Goal: Task Accomplishment & Management: Manage account settings

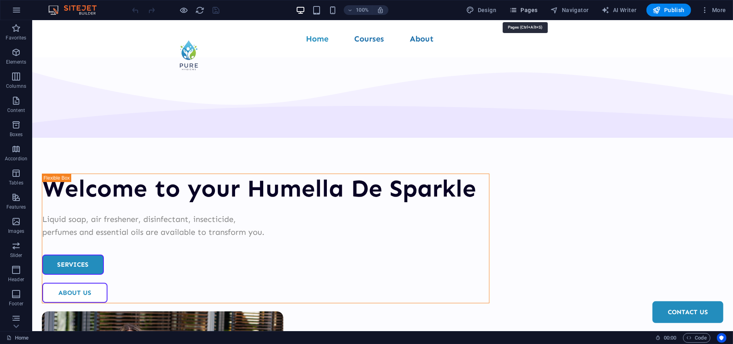
click at [530, 4] on button "Pages" at bounding box center [523, 10] width 35 height 13
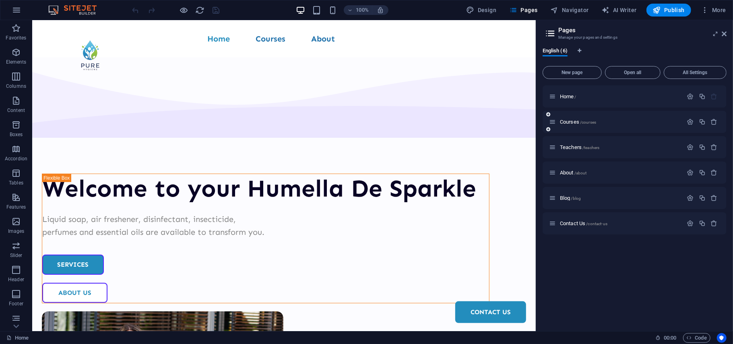
click at [554, 124] on icon at bounding box center [552, 121] width 7 height 7
click at [565, 124] on span "Courses /courses" at bounding box center [578, 122] width 36 height 6
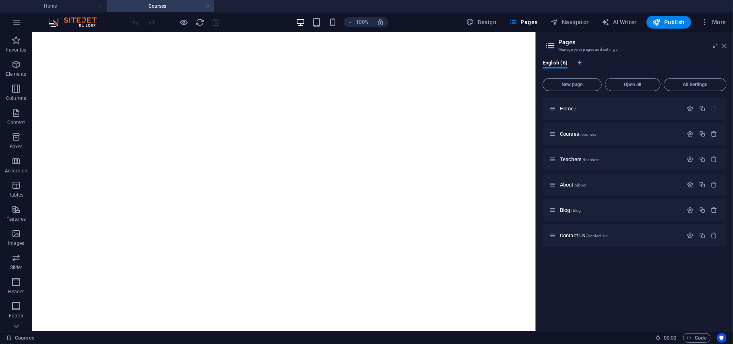
click at [722, 47] on icon at bounding box center [724, 46] width 5 height 6
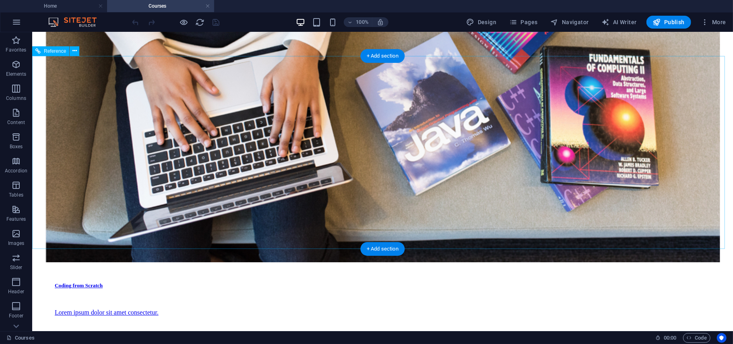
scroll to position [1232, 0]
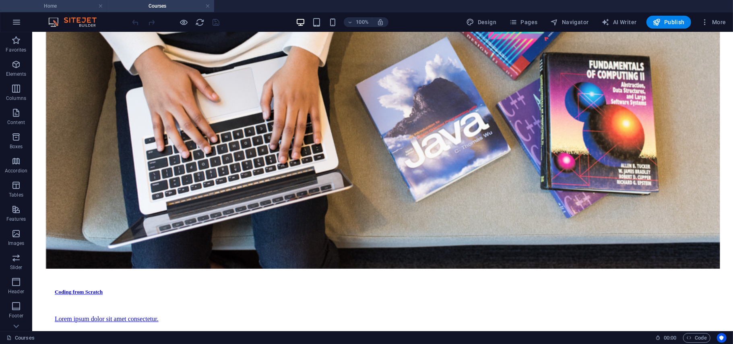
click at [66, 2] on h4 "Home" at bounding box center [53, 6] width 107 height 9
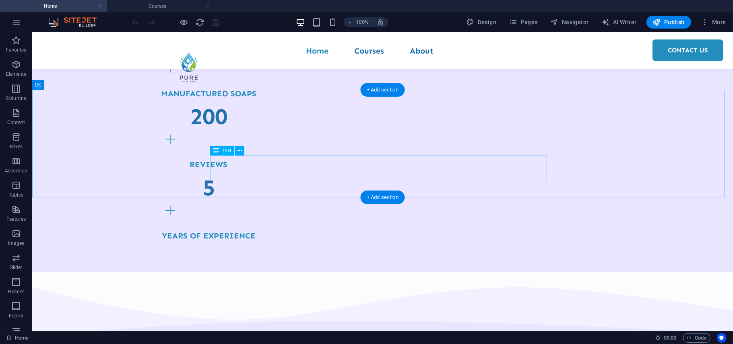
scroll to position [919, 0]
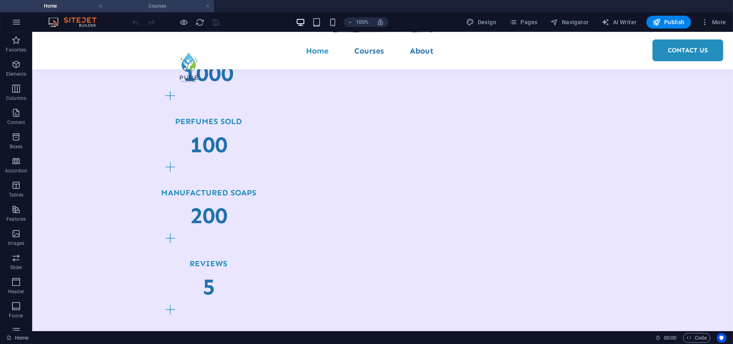
click at [160, 8] on h4 "Courses" at bounding box center [160, 6] width 107 height 9
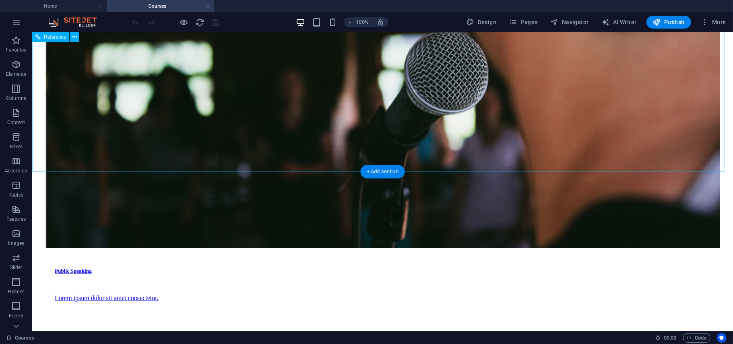
scroll to position [1728, 0]
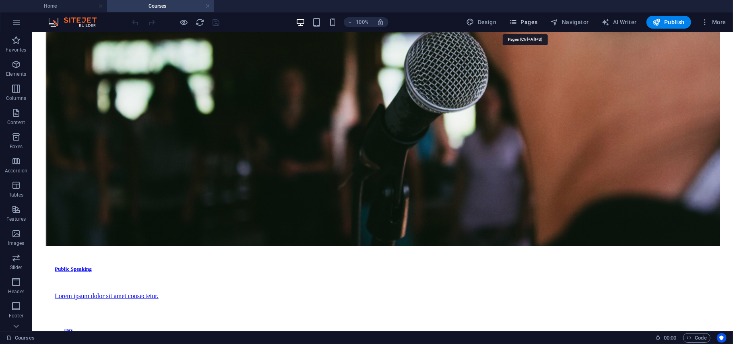
drag, startPoint x: 523, startPoint y: 21, endPoint x: 491, endPoint y: 23, distance: 32.2
click at [523, 21] on span "Pages" at bounding box center [523, 22] width 28 height 8
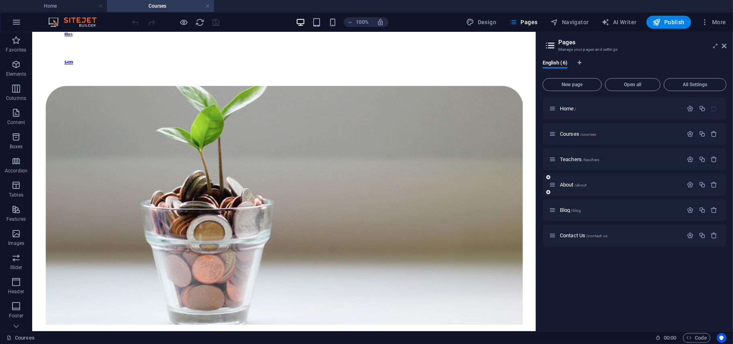
click at [563, 181] on div "About /about" at bounding box center [616, 184] width 134 height 9
click at [557, 184] on div "About /about" at bounding box center [616, 184] width 134 height 9
click at [562, 182] on span "About /about" at bounding box center [573, 185] width 27 height 6
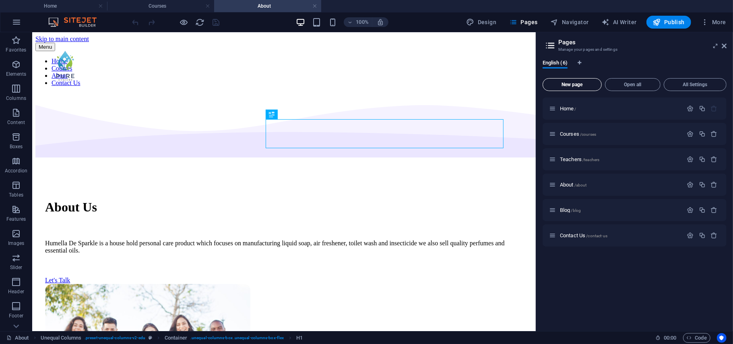
scroll to position [0, 0]
click at [725, 41] on h2 "Pages" at bounding box center [642, 42] width 168 height 7
click at [722, 43] on icon at bounding box center [724, 46] width 5 height 6
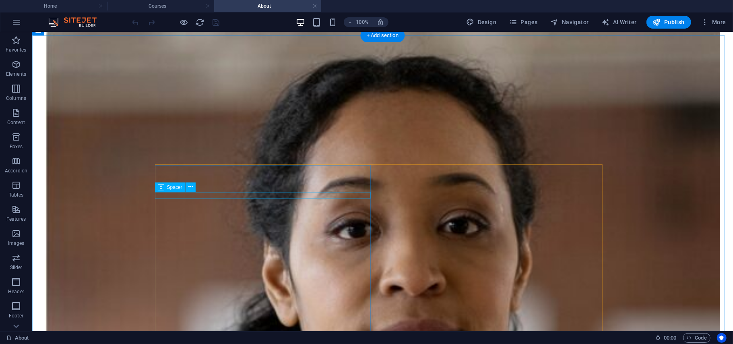
scroll to position [487, 0]
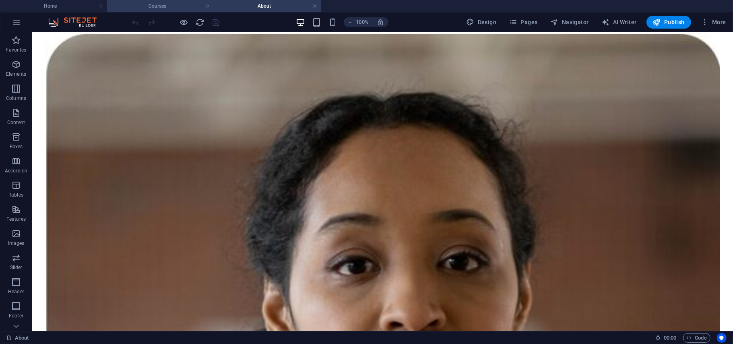
click at [156, 6] on h4 "Courses" at bounding box center [160, 6] width 107 height 9
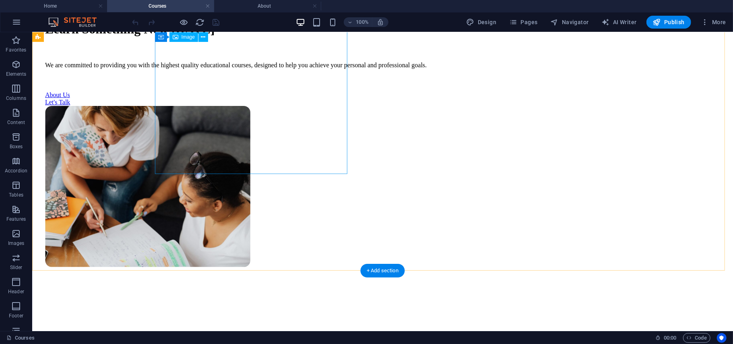
scroll to position [0, 0]
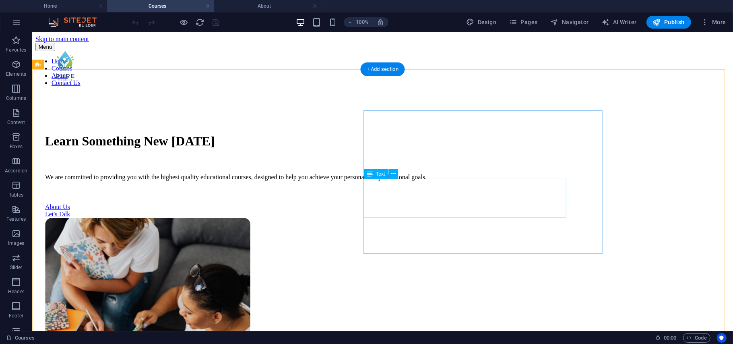
click at [412, 180] on div "We are committed to providing you with the highest quality educational courses,…" at bounding box center [382, 176] width 675 height 7
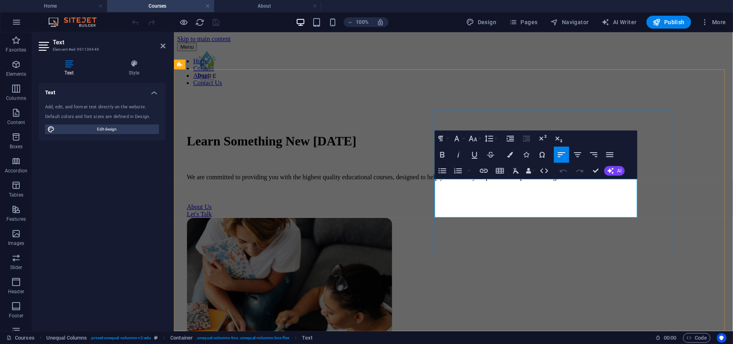
click at [607, 180] on p "We are committed to providing you with the highest quality educational courses,…" at bounding box center [452, 176] width 533 height 7
drag, startPoint x: 610, startPoint y: 208, endPoint x: 435, endPoint y: 182, distance: 177.1
click at [435, 180] on p "We are committed to providing you with the highest quality educational courses,…" at bounding box center [452, 176] width 533 height 7
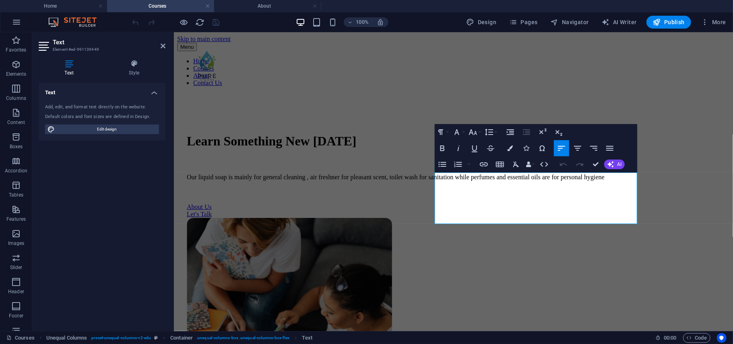
scroll to position [1289, 3]
click at [516, 269] on div "Learn Something New [DATE] Our liquid soap is mainly for general cleaning , air…" at bounding box center [453, 285] width 553 height 384
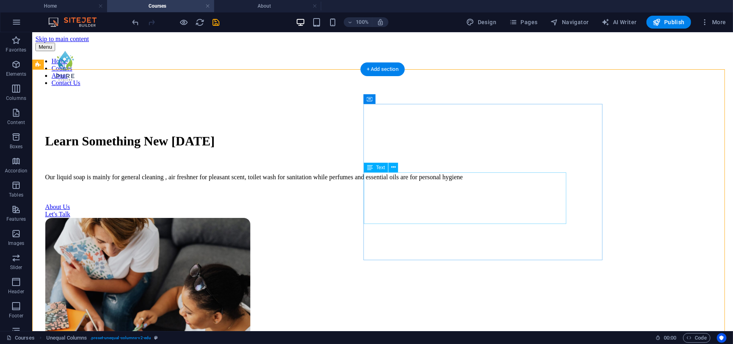
click at [388, 180] on div "Our liquid soap is mainly for general cleaning , air freshner for pleasant scen…" at bounding box center [382, 176] width 675 height 7
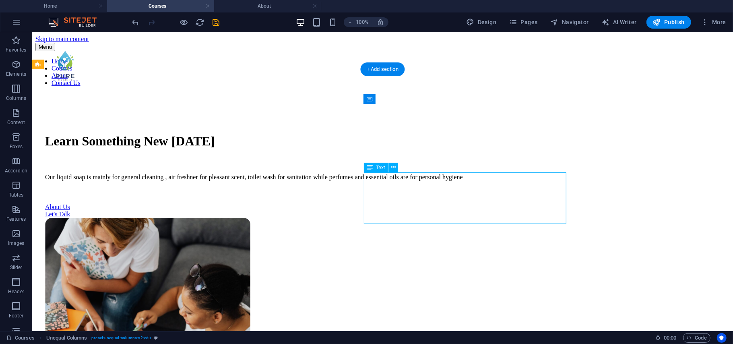
click at [388, 180] on div "Our liquid soap is mainly for general cleaning , air freshner for pleasant scen…" at bounding box center [382, 176] width 675 height 7
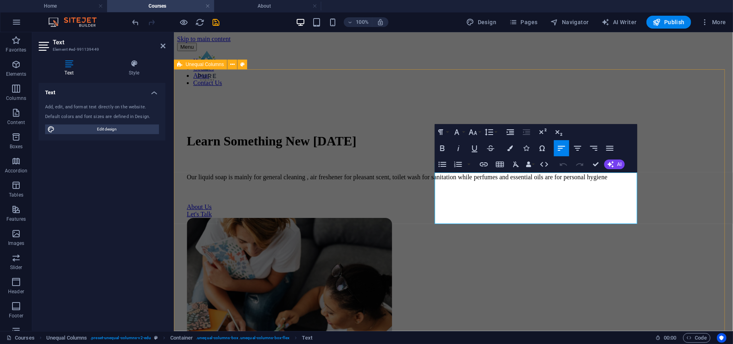
click at [416, 311] on div "Learn Something New [DATE] Our liquid soap is mainly for general cleaning , air…" at bounding box center [453, 285] width 553 height 384
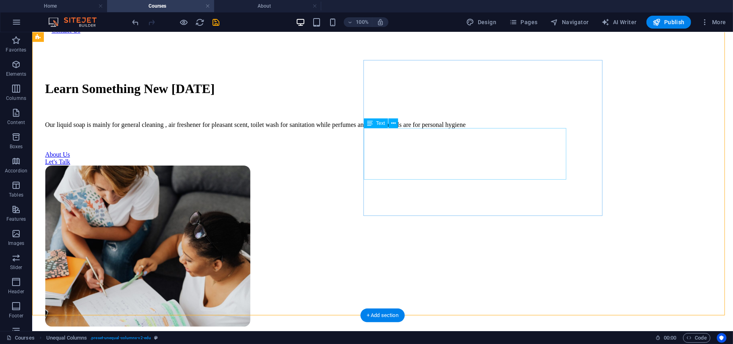
scroll to position [15, 0]
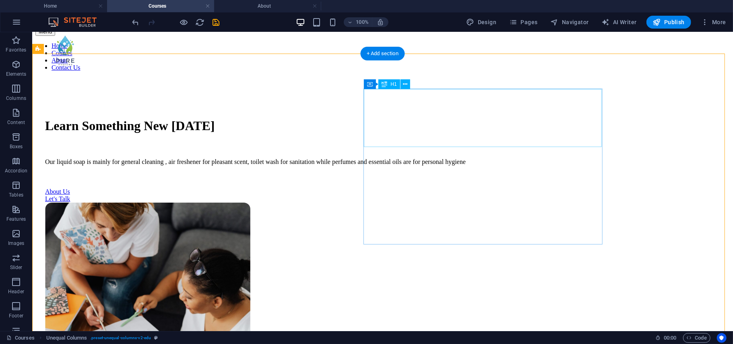
click at [488, 132] on div "Learn Something New [DATE]" at bounding box center [382, 125] width 675 height 15
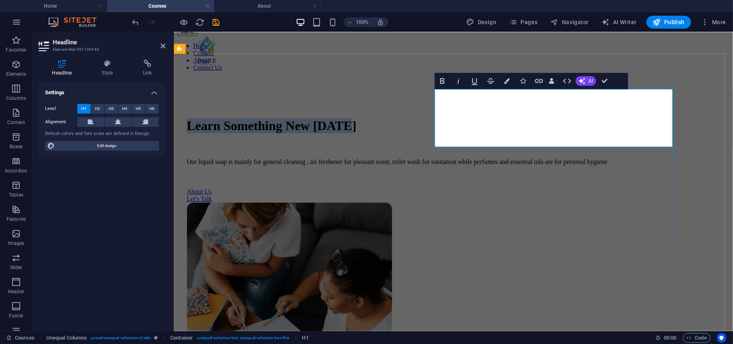
click at [572, 133] on h1 "Learn Something New [DATE]" at bounding box center [452, 125] width 533 height 15
drag, startPoint x: 572, startPoint y: 134, endPoint x: 417, endPoint y: 105, distance: 157.7
click at [417, 105] on div "Learn Something New [DATE] Our liquid soap is mainly for general cleaning , air…" at bounding box center [453, 269] width 553 height 384
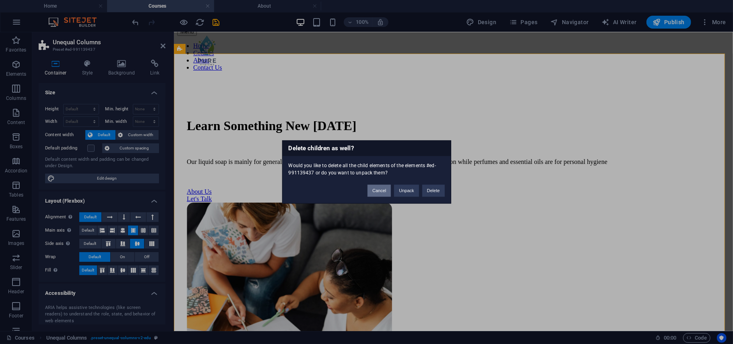
click at [379, 187] on button "Cancel" at bounding box center [378, 191] width 23 height 12
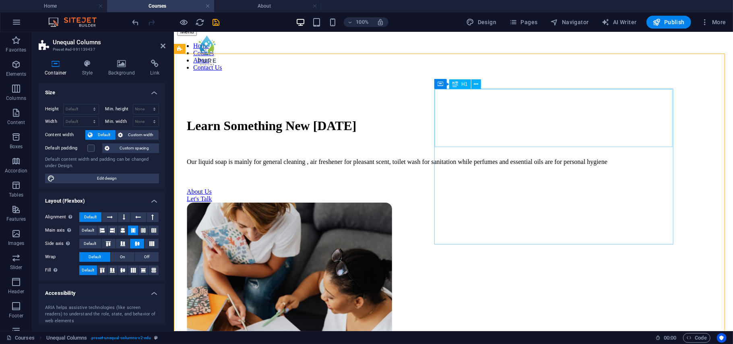
click at [554, 133] on div "Learn Something New [DATE]" at bounding box center [452, 125] width 533 height 15
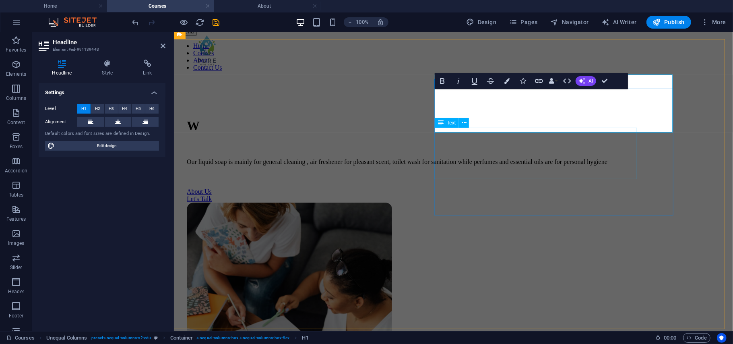
scroll to position [30, 0]
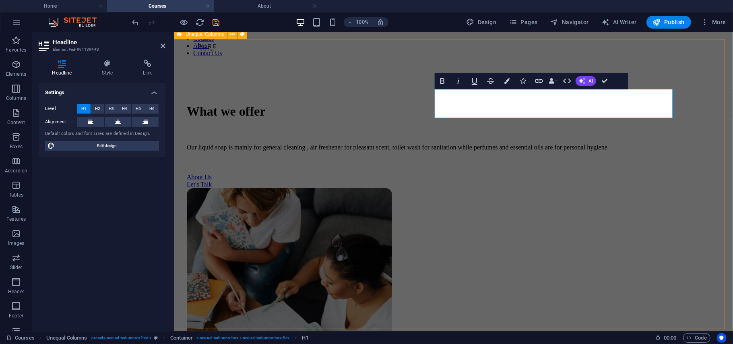
click at [610, 277] on div "What we offer Our liquid soap is mainly for general cleaning , air freshener fo…" at bounding box center [453, 255] width 553 height 384
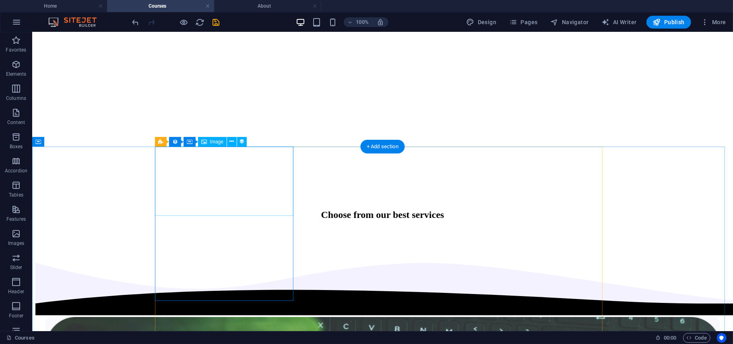
scroll to position [386, 0]
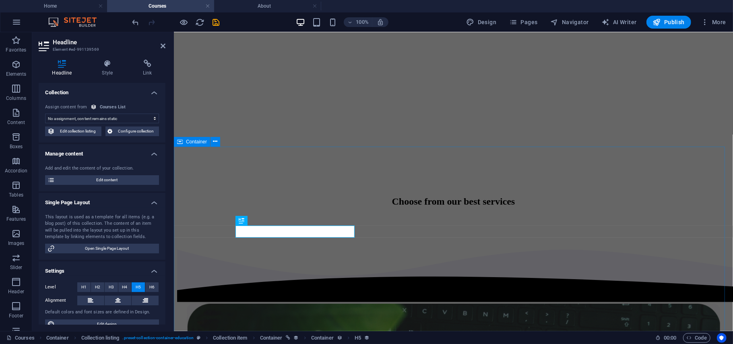
select select "name"
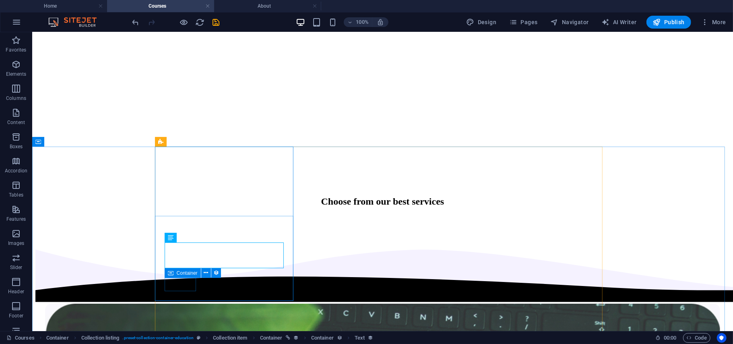
click at [171, 270] on icon at bounding box center [171, 273] width 6 height 10
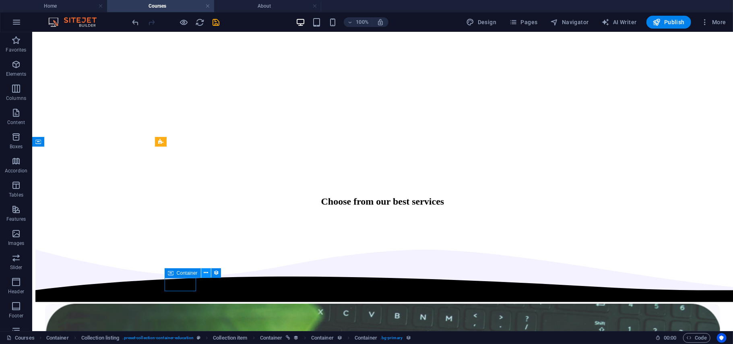
click at [205, 274] on icon at bounding box center [206, 272] width 4 height 8
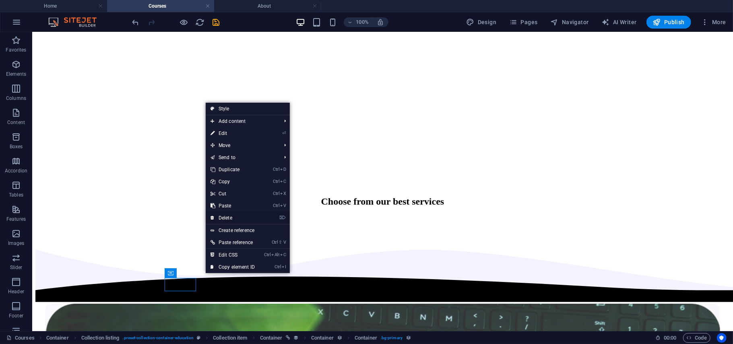
click at [219, 216] on link "⌦ Delete" at bounding box center [233, 218] width 54 height 12
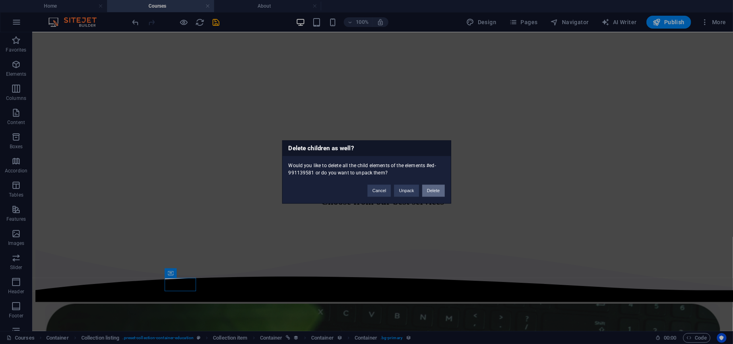
click at [435, 193] on button "Delete" at bounding box center [433, 191] width 23 height 12
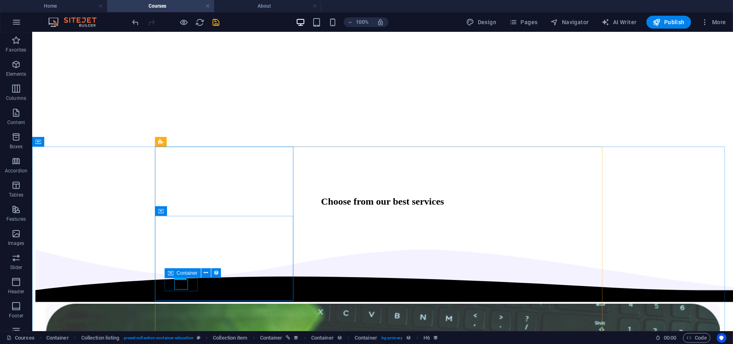
click at [170, 275] on icon at bounding box center [171, 273] width 6 height 10
click at [204, 273] on icon at bounding box center [206, 272] width 4 height 8
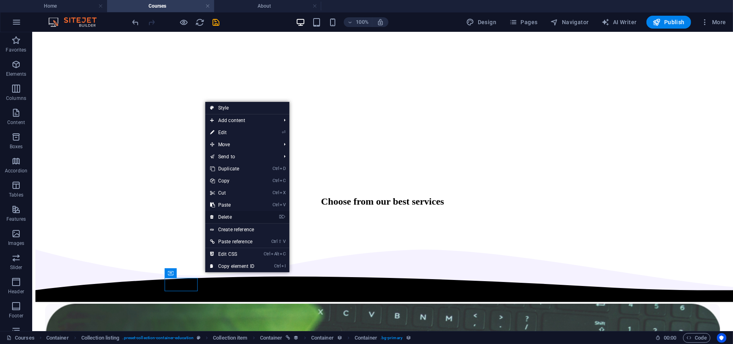
click at [217, 219] on link "⌦ Delete" at bounding box center [232, 217] width 54 height 12
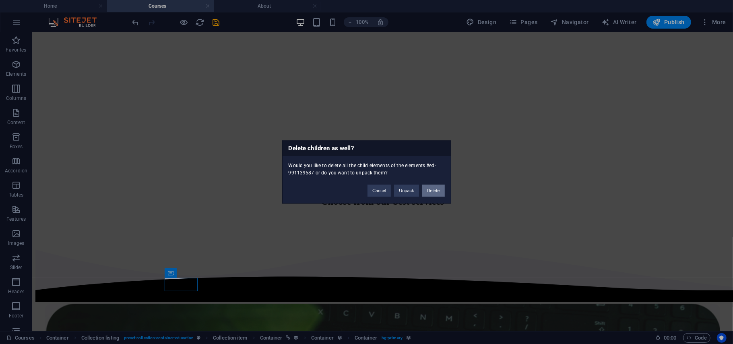
click at [430, 188] on button "Delete" at bounding box center [433, 191] width 23 height 12
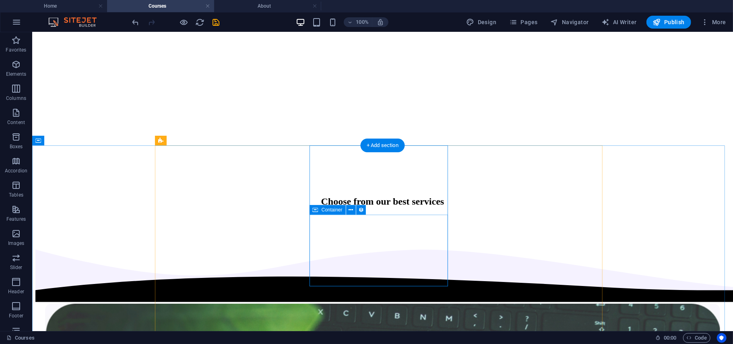
scroll to position [459, 0]
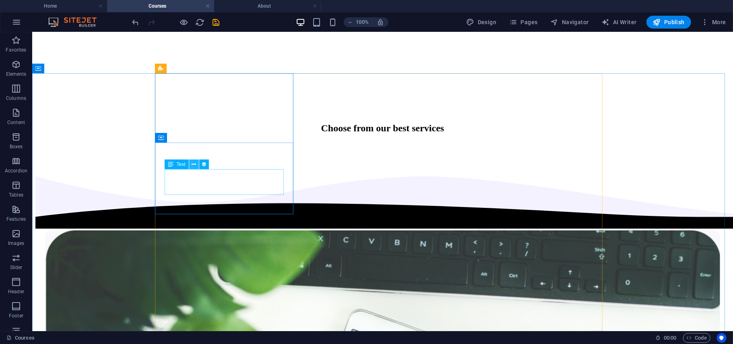
click at [194, 163] on icon at bounding box center [194, 164] width 4 height 8
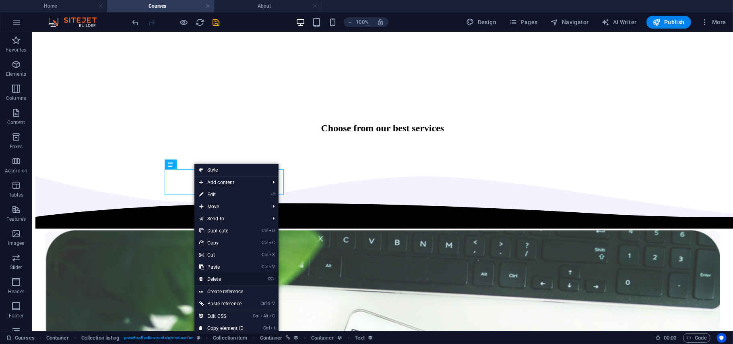
click at [218, 275] on link "⌦ Delete" at bounding box center [221, 279] width 54 height 12
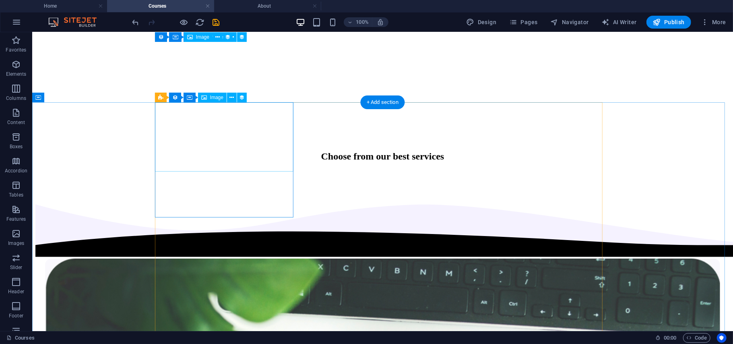
scroll to position [430, 0]
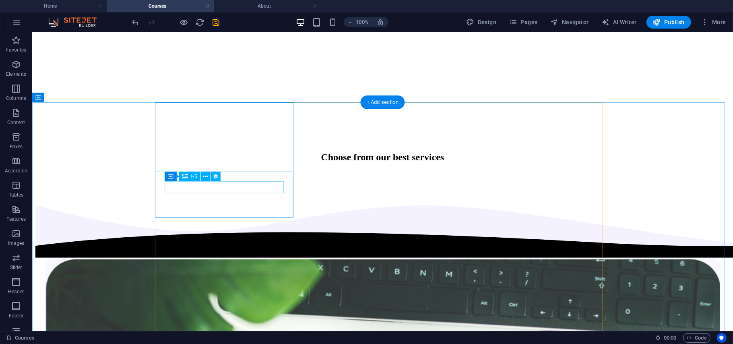
select select "name"
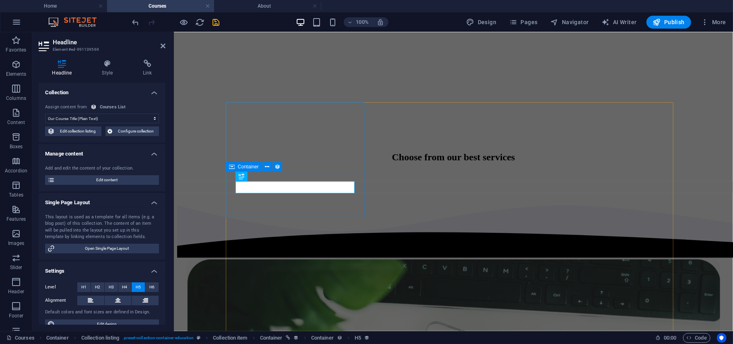
click at [114, 293] on div "Level H1 H2 H3 H4 H5 H6 Alignment Default colors and font sizes are defined in …" at bounding box center [102, 306] width 127 height 60
click at [116, 299] on icon at bounding box center [118, 300] width 6 height 10
click at [166, 229] on div "Headline Style Link Collection No assignment, content remains static Created at…" at bounding box center [102, 192] width 140 height 278
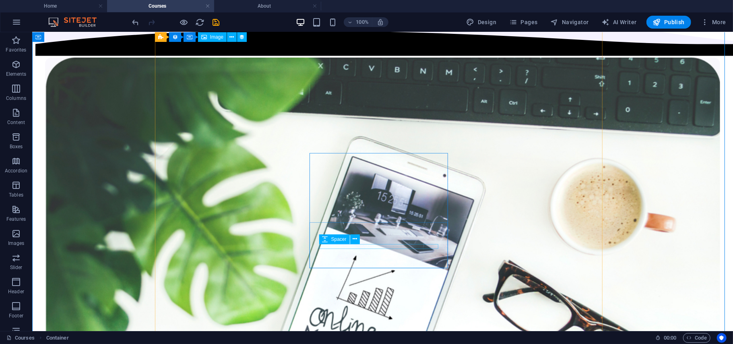
scroll to position [649, 0]
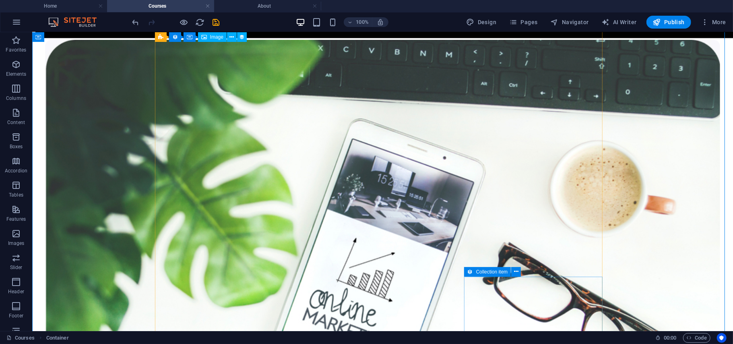
click at [469, 271] on icon at bounding box center [470, 272] width 6 height 10
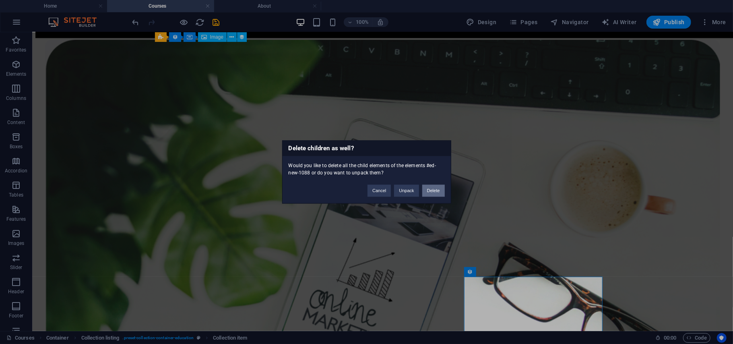
click at [435, 190] on button "Delete" at bounding box center [433, 191] width 23 height 12
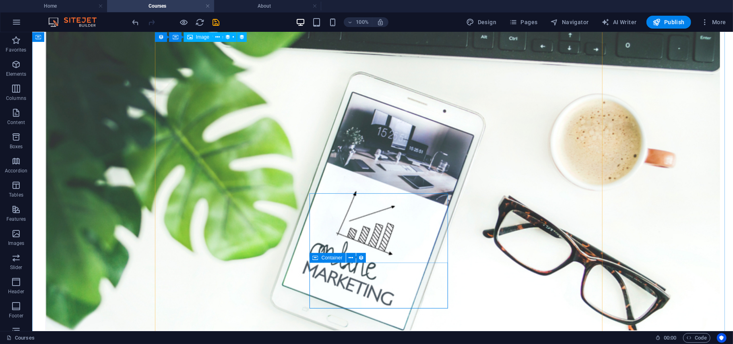
scroll to position [733, 0]
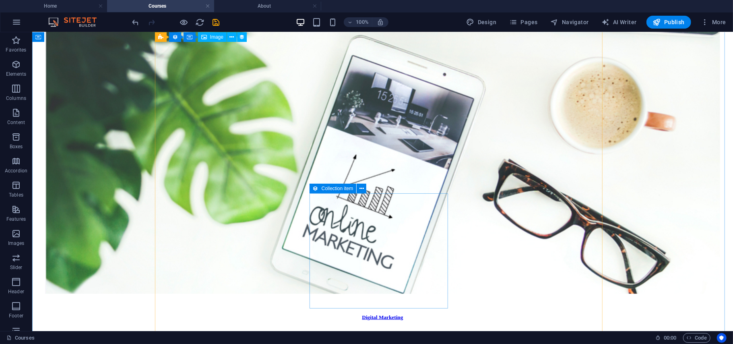
click at [316, 190] on icon at bounding box center [316, 189] width 6 height 10
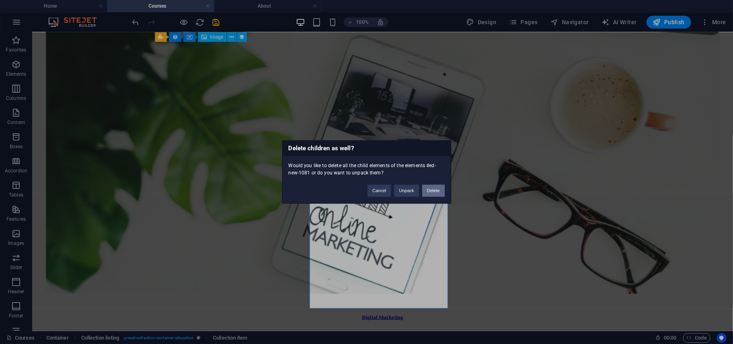
click at [430, 188] on button "Delete" at bounding box center [433, 191] width 23 height 12
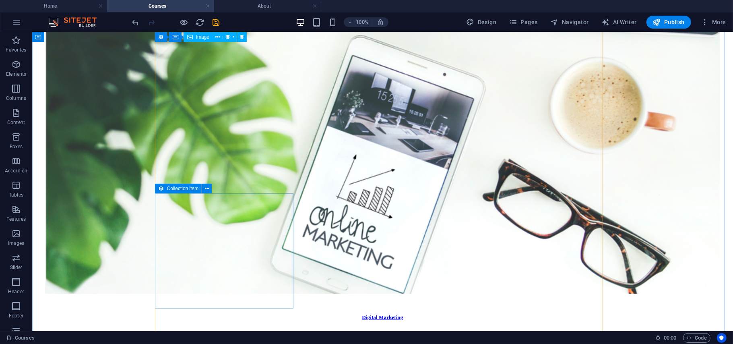
click at [162, 192] on icon at bounding box center [161, 189] width 6 height 10
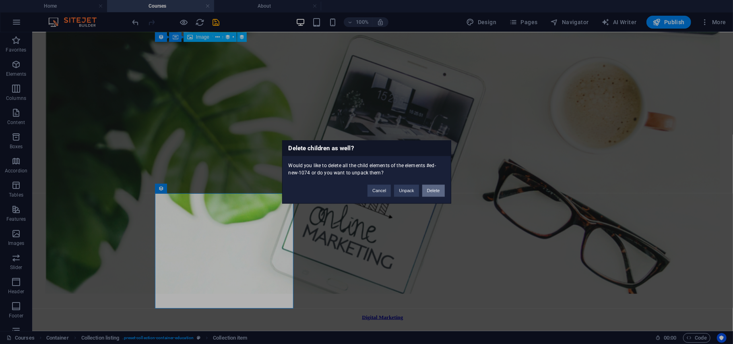
click at [429, 188] on button "Delete" at bounding box center [433, 191] width 23 height 12
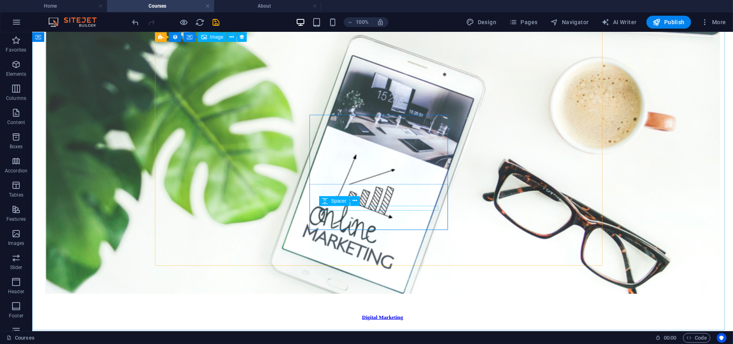
scroll to position [664, 0]
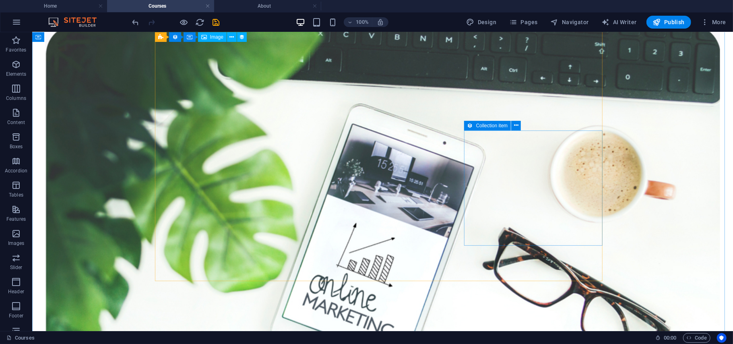
click at [489, 124] on span "Collection item" at bounding box center [492, 125] width 32 height 5
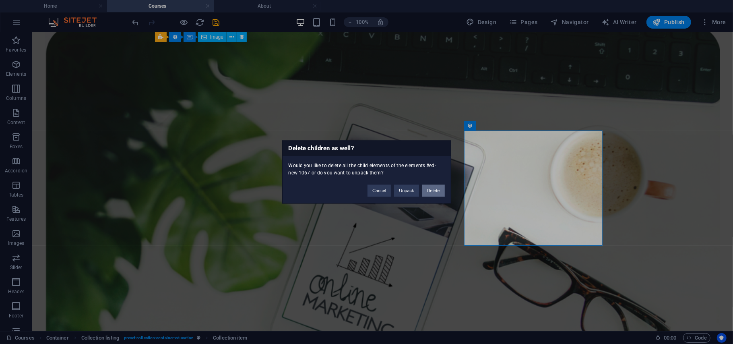
click at [432, 192] on button "Delete" at bounding box center [433, 191] width 23 height 12
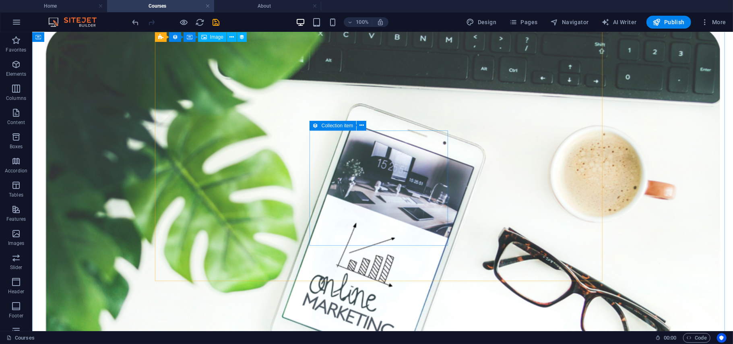
click at [314, 126] on icon at bounding box center [316, 126] width 6 height 10
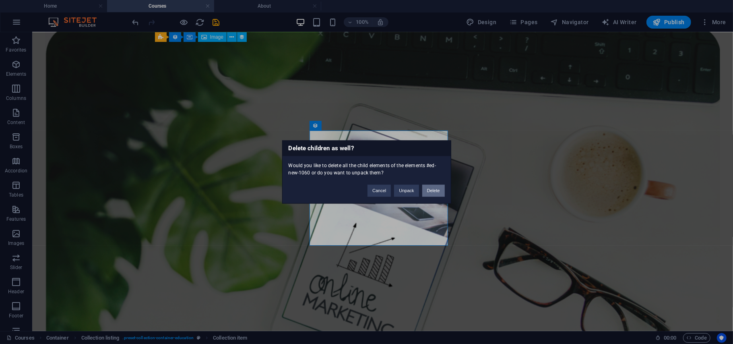
click at [431, 189] on button "Delete" at bounding box center [433, 191] width 23 height 12
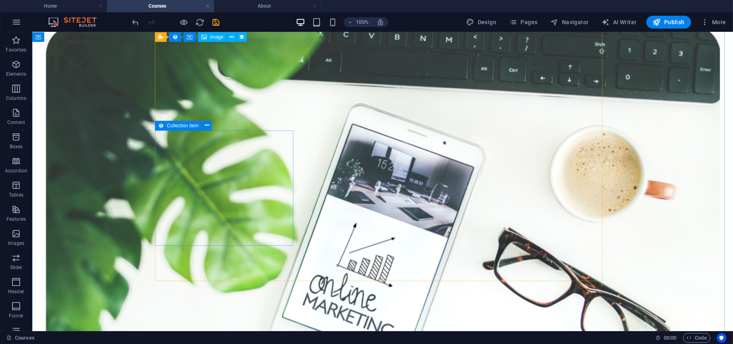
click at [160, 126] on icon at bounding box center [161, 126] width 6 height 10
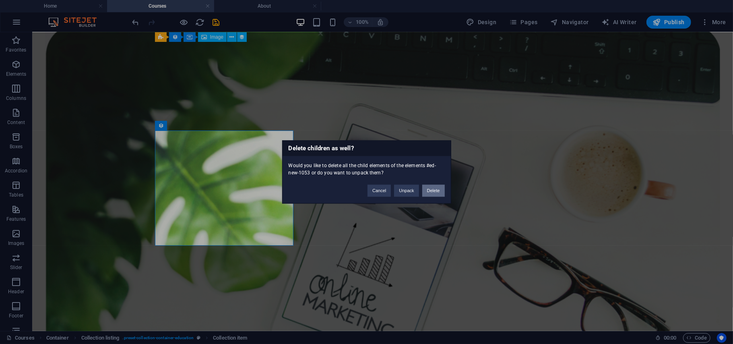
click at [432, 191] on button "Delete" at bounding box center [433, 191] width 23 height 12
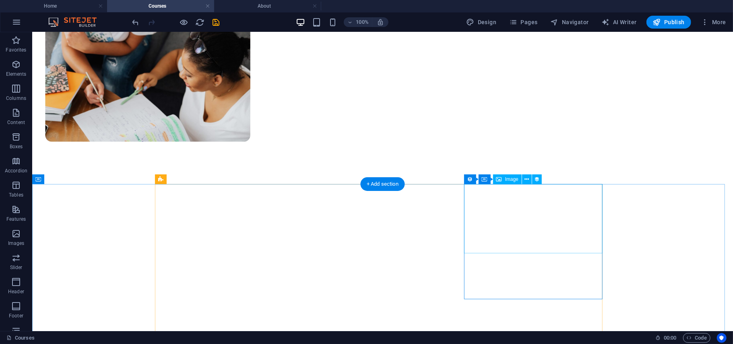
scroll to position [357, 0]
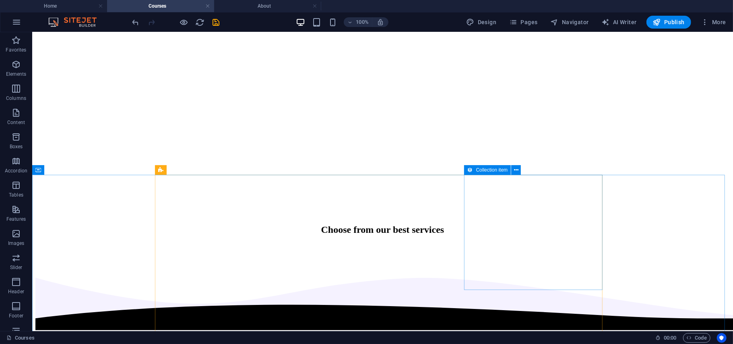
click at [471, 170] on icon at bounding box center [470, 170] width 6 height 10
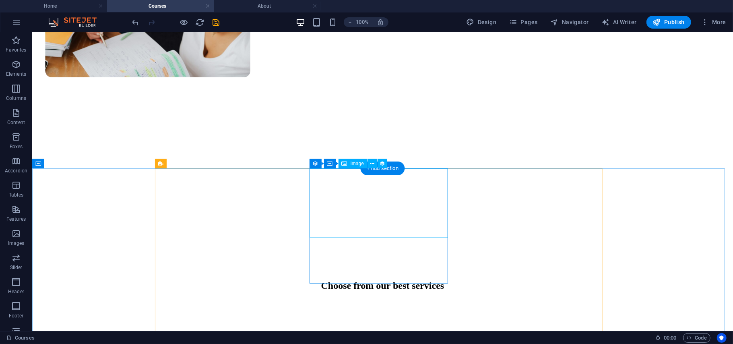
scroll to position [365, 0]
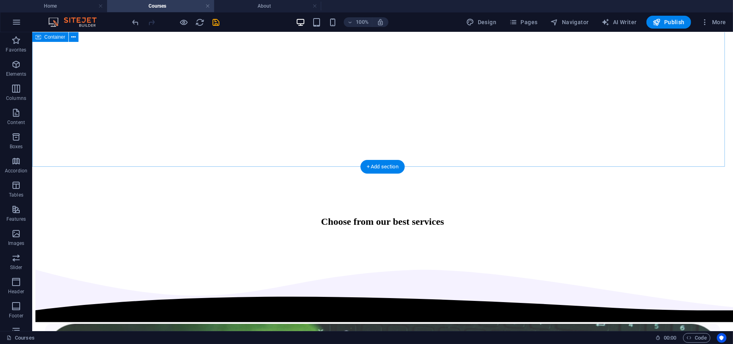
click at [524, 122] on div "Choose from our best services" at bounding box center [382, 184] width 694 height 146
click at [721, 14] on div "100% Design Pages Navigator AI Writer Publish More" at bounding box center [366, 21] width 732 height 19
click at [712, 17] on button "More" at bounding box center [714, 22] width 32 height 13
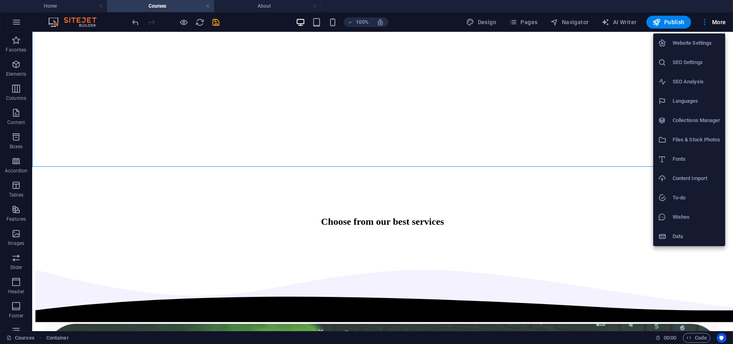
click at [677, 119] on h6 "Collections Manager" at bounding box center [697, 121] width 48 height 10
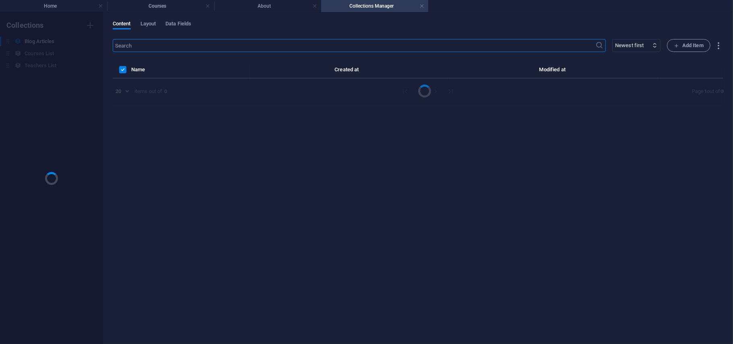
scroll to position [0, 0]
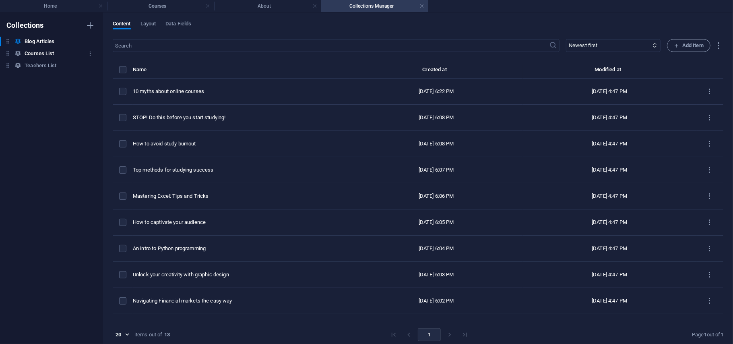
click at [44, 54] on h6 "Courses List" at bounding box center [39, 54] width 29 height 10
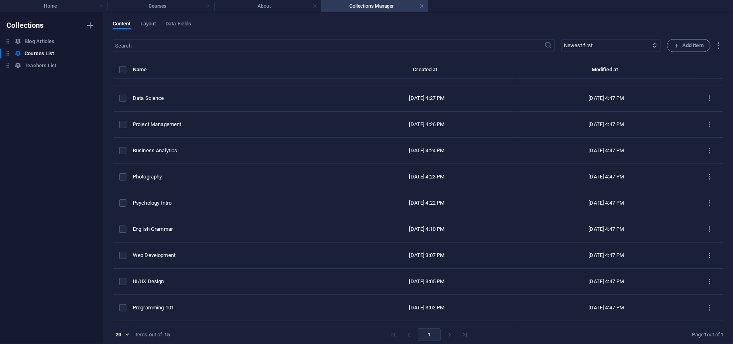
scroll to position [151, 0]
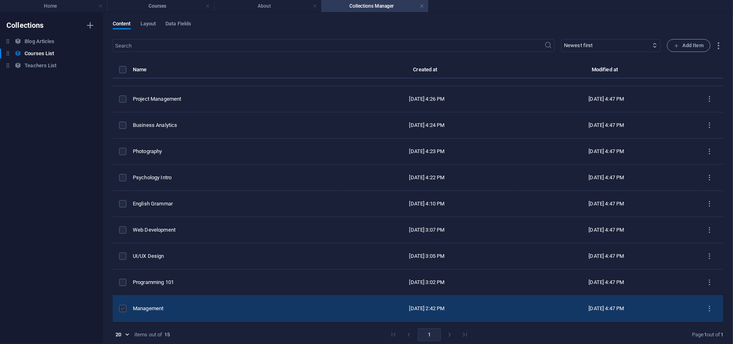
click at [121, 306] on label "items list" at bounding box center [122, 308] width 7 height 7
click at [0, 0] on input "items list" at bounding box center [0, 0] width 0 height 0
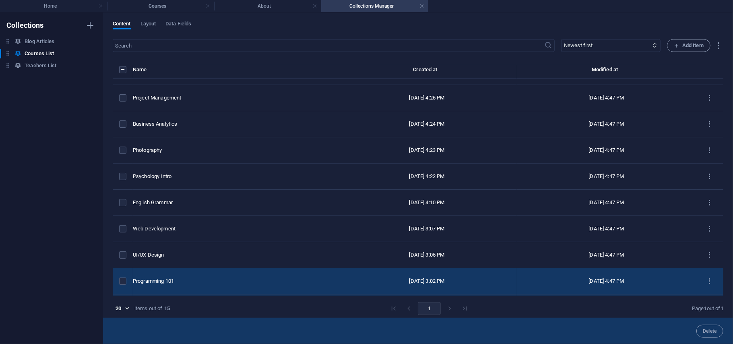
scroll to position [177, 0]
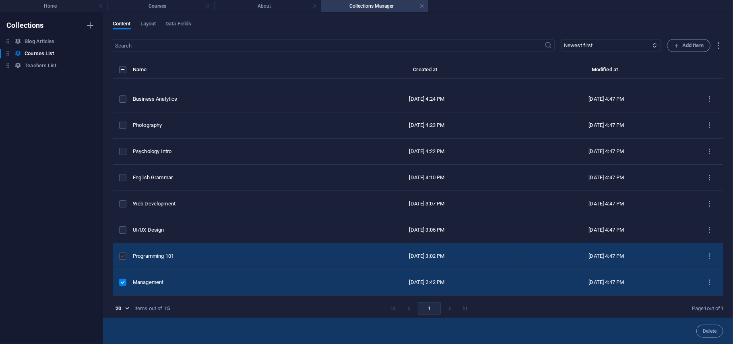
click at [120, 253] on label "items list" at bounding box center [122, 255] width 7 height 7
click at [0, 0] on input "items list" at bounding box center [0, 0] width 0 height 0
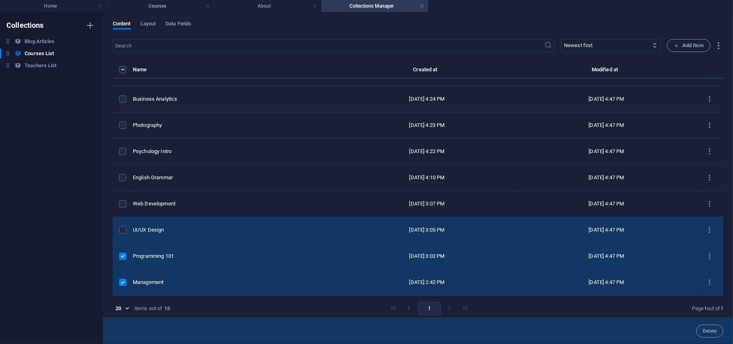
click at [121, 225] on td "items list" at bounding box center [123, 230] width 20 height 26
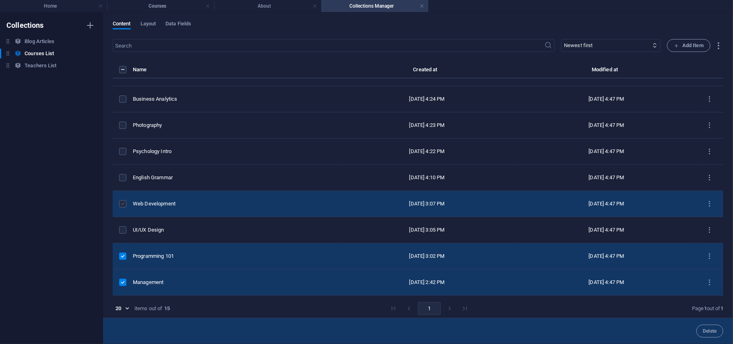
click at [120, 204] on label "items list" at bounding box center [122, 203] width 7 height 7
click at [0, 0] on input "items list" at bounding box center [0, 0] width 0 height 0
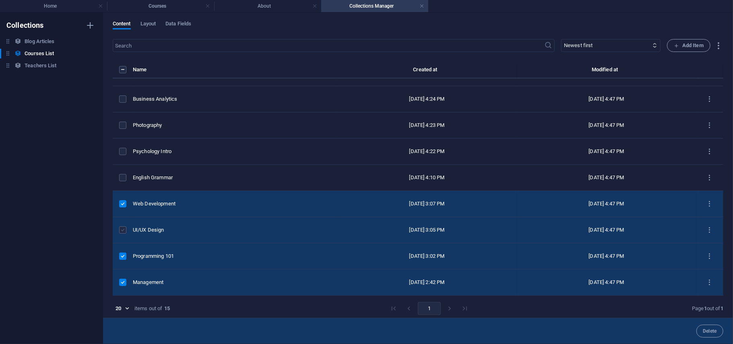
click at [122, 227] on label "items list" at bounding box center [122, 229] width 7 height 7
click at [0, 0] on input "items list" at bounding box center [0, 0] width 0 height 0
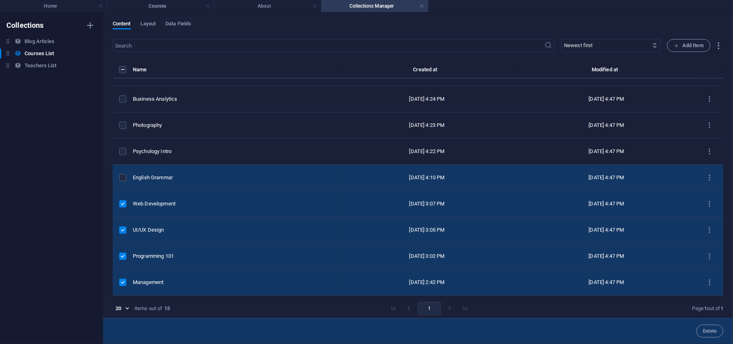
click at [121, 169] on td "items list" at bounding box center [123, 178] width 20 height 26
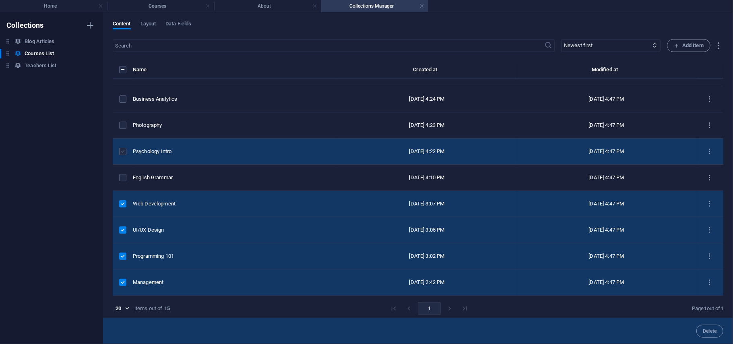
click at [121, 153] on label "items list" at bounding box center [122, 151] width 7 height 7
click at [0, 0] on input "items list" at bounding box center [0, 0] width 0 height 0
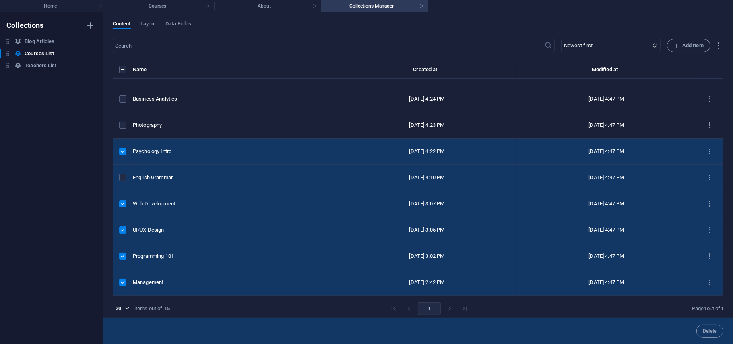
click at [121, 171] on td "items list" at bounding box center [123, 178] width 20 height 26
click at [123, 179] on td "items list" at bounding box center [123, 178] width 20 height 26
click at [123, 177] on label "items list" at bounding box center [122, 177] width 7 height 7
click at [0, 0] on input "items list" at bounding box center [0, 0] width 0 height 0
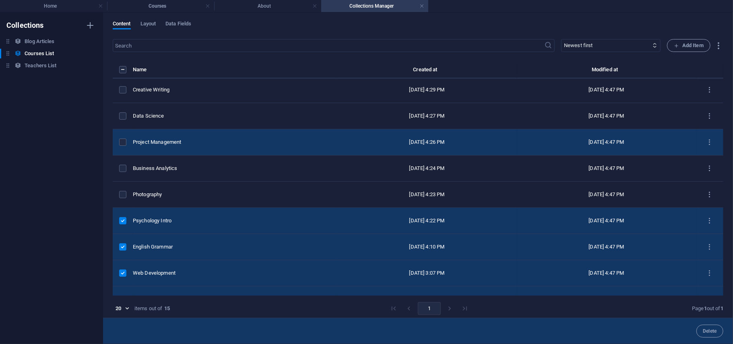
scroll to position [103, 0]
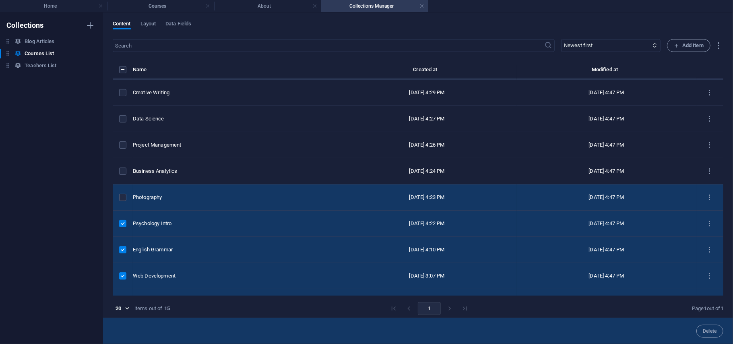
click at [120, 192] on td "items list" at bounding box center [123, 197] width 20 height 26
click at [121, 200] on label "items list" at bounding box center [122, 197] width 7 height 7
click at [0, 0] on input "items list" at bounding box center [0, 0] width 0 height 0
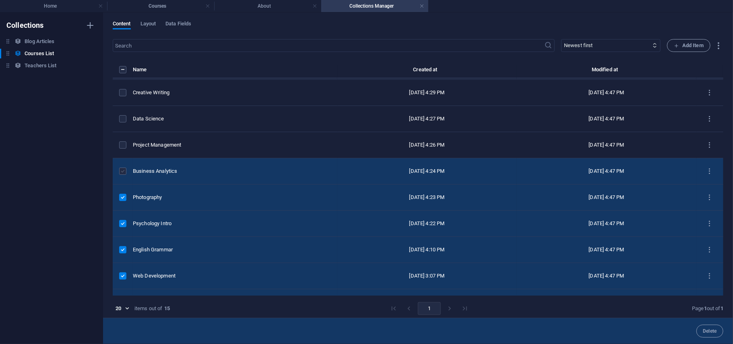
click at [124, 174] on label "items list" at bounding box center [122, 170] width 7 height 7
click at [0, 0] on input "items list" at bounding box center [0, 0] width 0 height 0
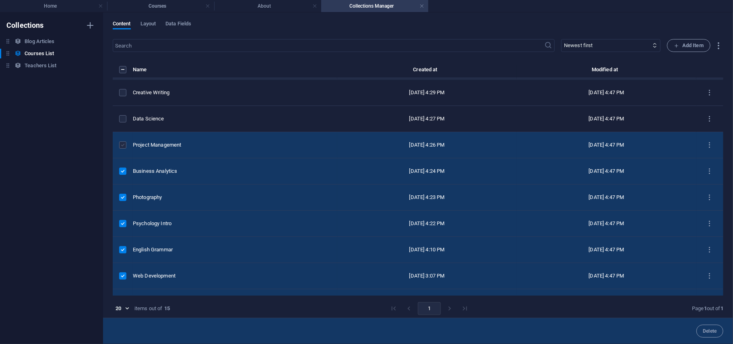
click at [122, 147] on label "items list" at bounding box center [122, 144] width 7 height 7
click at [0, 0] on input "items list" at bounding box center [0, 0] width 0 height 0
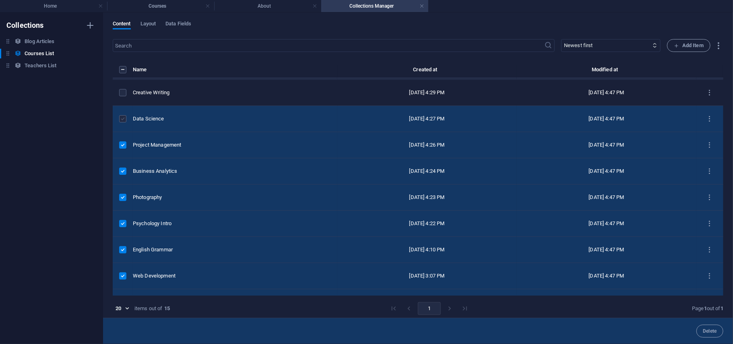
click at [122, 118] on label "items list" at bounding box center [122, 118] width 7 height 7
click at [0, 0] on input "items list" at bounding box center [0, 0] width 0 height 0
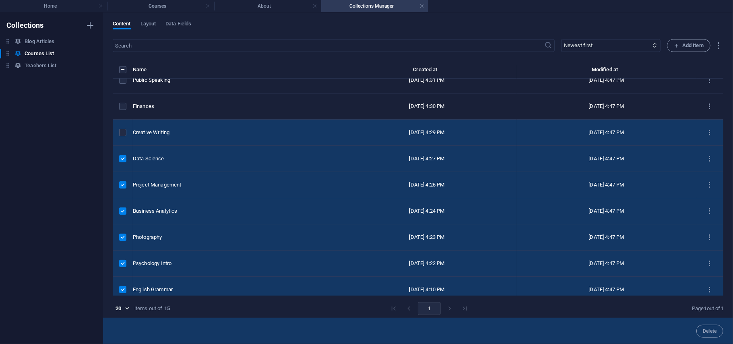
scroll to position [60, 0]
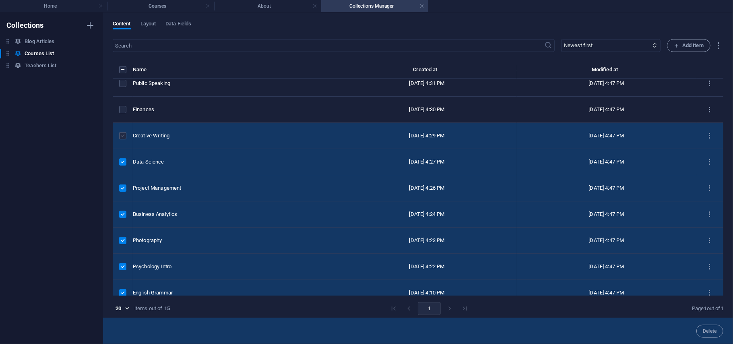
click at [120, 137] on label "items list" at bounding box center [122, 135] width 7 height 7
click at [0, 0] on input "items list" at bounding box center [0, 0] width 0 height 0
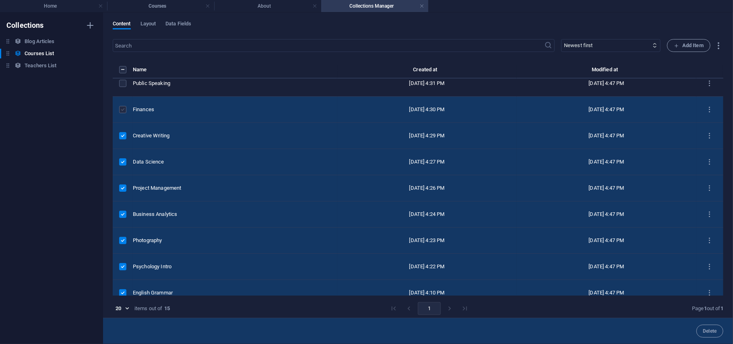
click at [124, 111] on label "items list" at bounding box center [122, 109] width 7 height 7
click at [0, 0] on input "items list" at bounding box center [0, 0] width 0 height 0
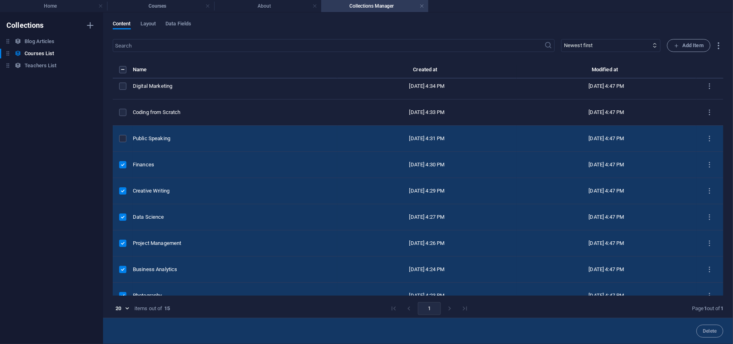
scroll to position [0, 0]
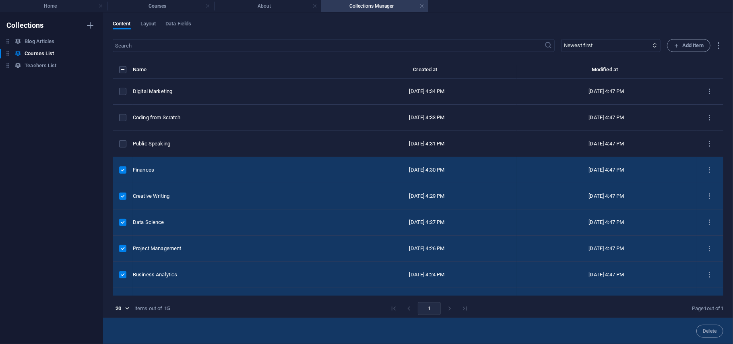
click at [121, 175] on td "items list" at bounding box center [123, 170] width 20 height 26
click at [122, 170] on label "items list" at bounding box center [122, 169] width 7 height 7
click at [0, 0] on input "items list" at bounding box center [0, 0] width 0 height 0
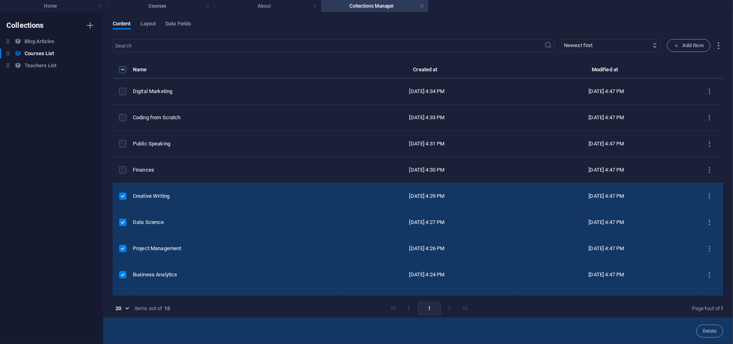
click at [122, 195] on label "items list" at bounding box center [122, 195] width 7 height 7
click at [0, 0] on input "items list" at bounding box center [0, 0] width 0 height 0
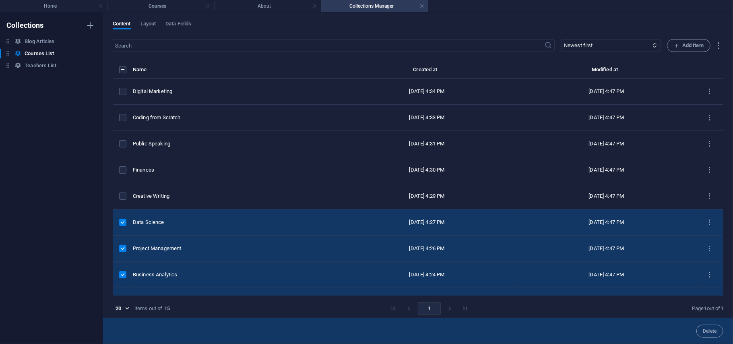
click at [122, 225] on label "items list" at bounding box center [122, 222] width 7 height 7
click at [0, 0] on input "items list" at bounding box center [0, 0] width 0 height 0
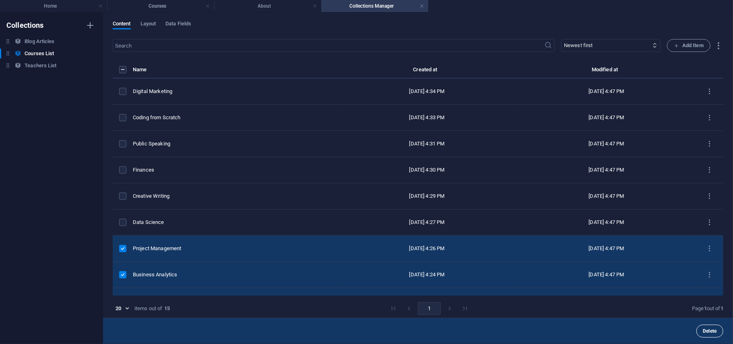
click at [699, 328] on button "Delete" at bounding box center [709, 330] width 27 height 13
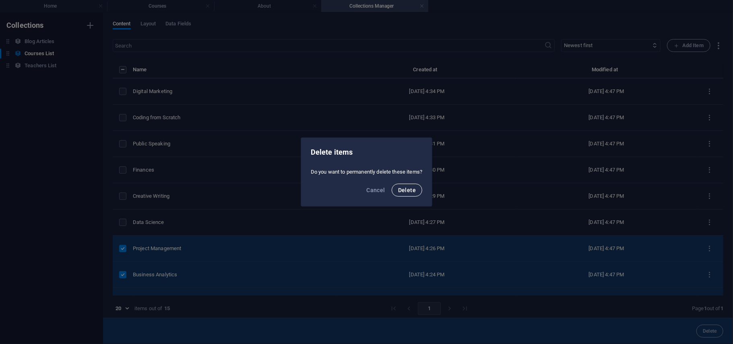
click at [401, 189] on span "Delete" at bounding box center [407, 190] width 18 height 6
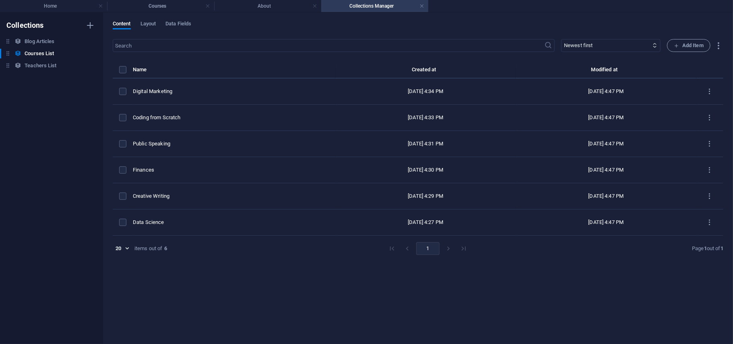
click at [180, 20] on div "Content Layout Data Fields ​ Newest first Oldest first Last modified Our Course…" at bounding box center [418, 177] width 630 height 331
click at [180, 23] on span "Data Fields" at bounding box center [178, 24] width 26 height 11
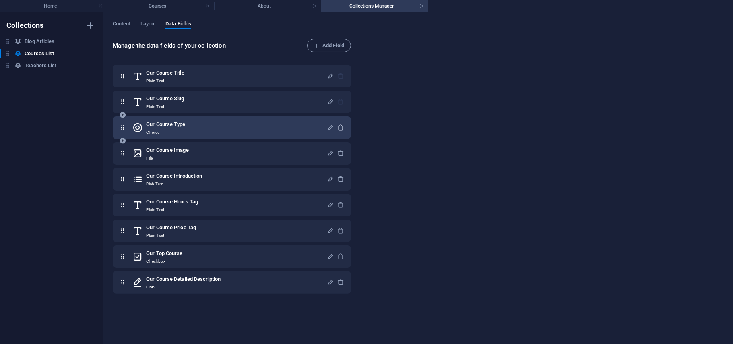
click at [338, 126] on icon "button" at bounding box center [341, 127] width 7 height 7
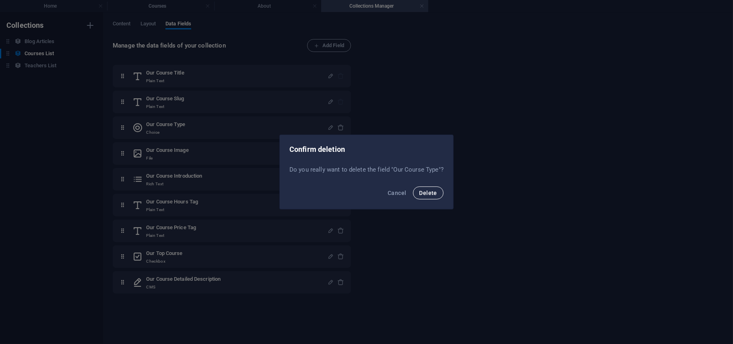
click at [430, 191] on span "Delete" at bounding box center [428, 193] width 18 height 6
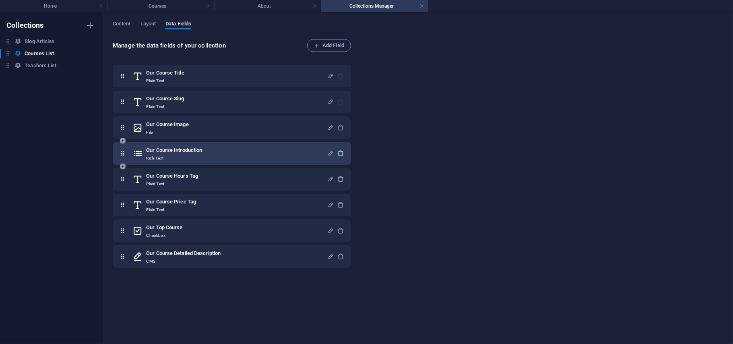
click at [338, 152] on icon "button" at bounding box center [341, 153] width 7 height 7
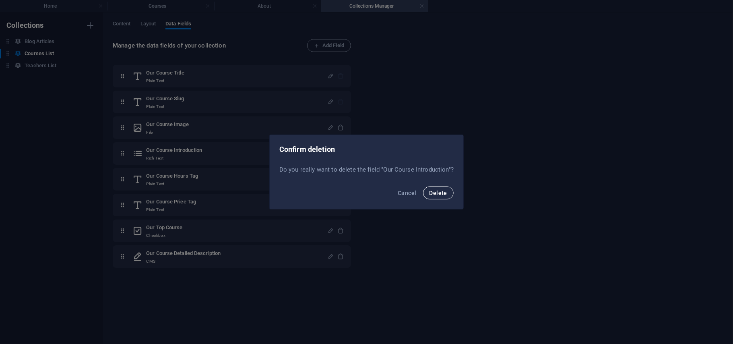
click at [433, 190] on span "Delete" at bounding box center [438, 193] width 18 height 6
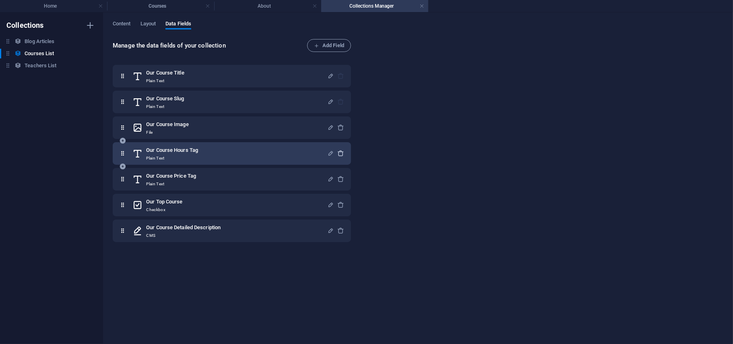
click at [338, 153] on icon "button" at bounding box center [341, 153] width 7 height 7
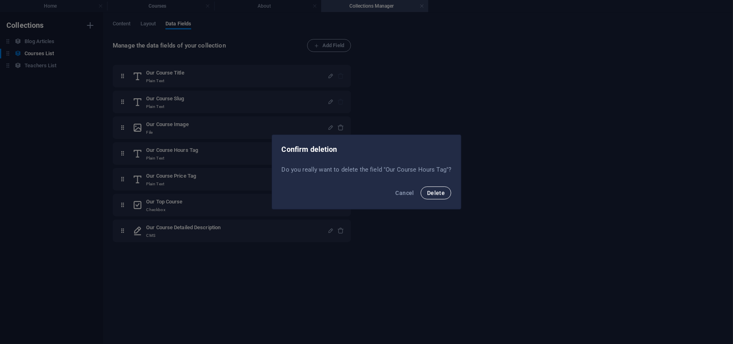
click at [432, 192] on span "Delete" at bounding box center [436, 193] width 18 height 6
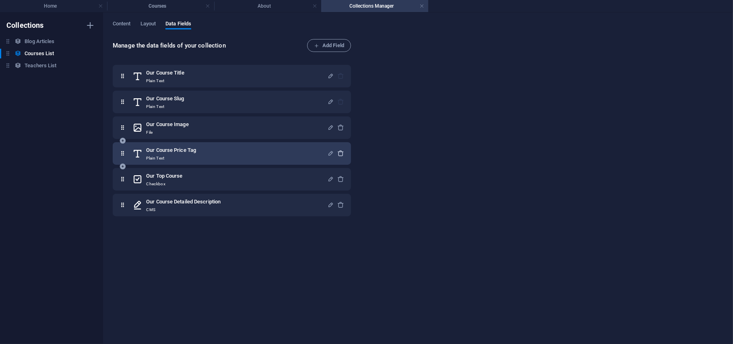
click at [341, 154] on icon "button" at bounding box center [341, 153] width 7 height 7
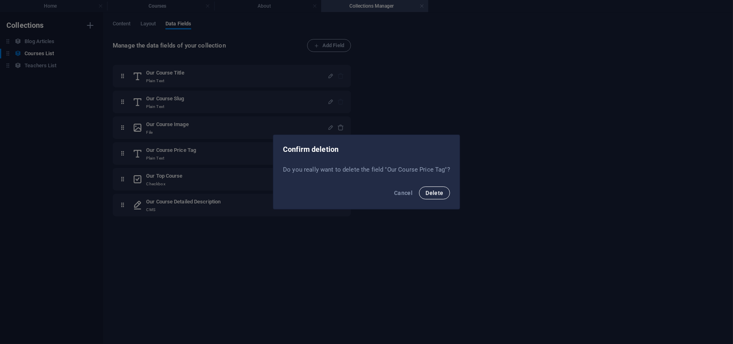
click at [435, 197] on button "Delete" at bounding box center [434, 192] width 31 height 13
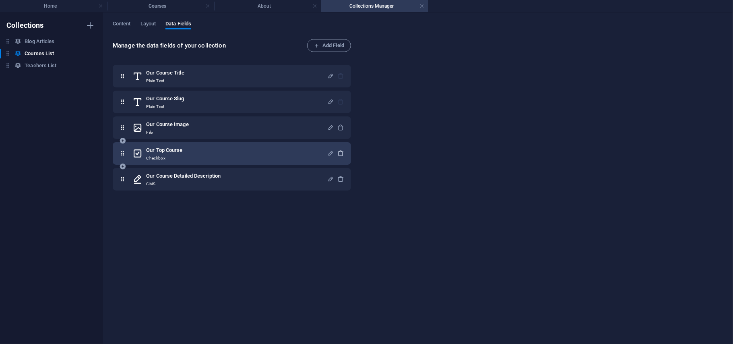
click at [339, 151] on icon "button" at bounding box center [341, 153] width 7 height 7
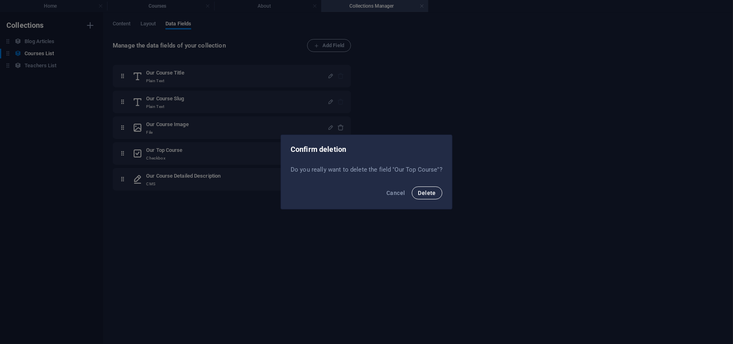
click at [430, 195] on span "Delete" at bounding box center [427, 193] width 18 height 6
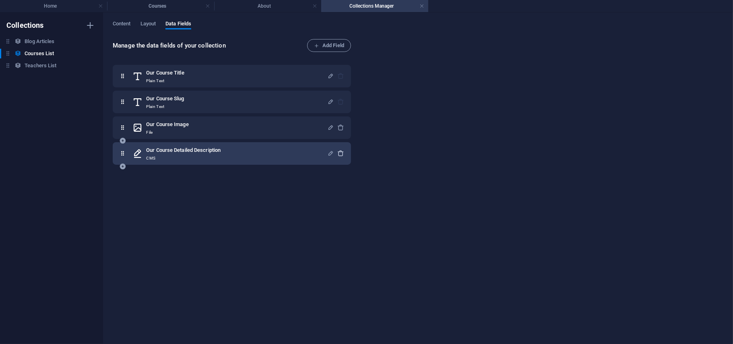
click at [338, 150] on icon "button" at bounding box center [341, 153] width 7 height 7
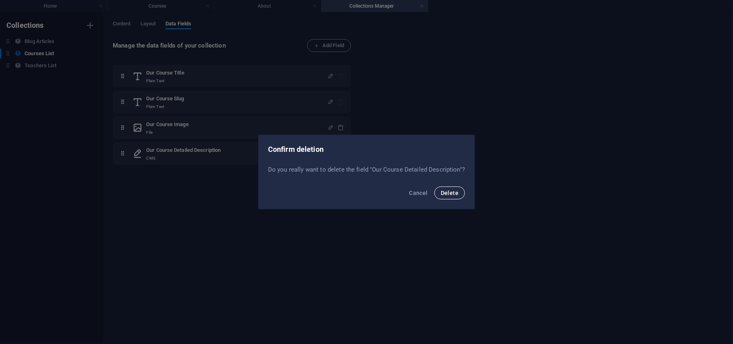
click at [454, 196] on button "Delete" at bounding box center [449, 192] width 31 height 13
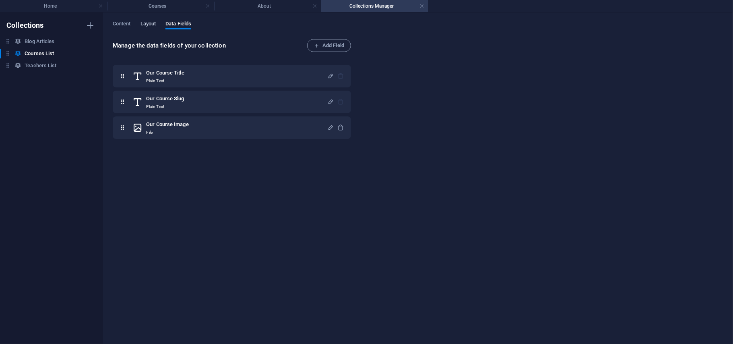
click at [149, 27] on span "Layout" at bounding box center [148, 24] width 16 height 11
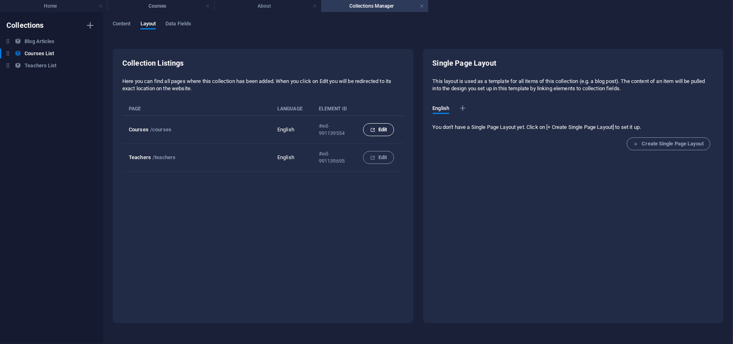
click at [374, 133] on span "Edit" at bounding box center [378, 130] width 17 height 10
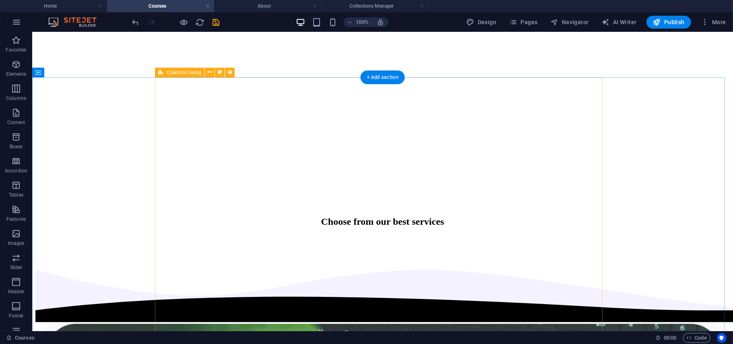
scroll to position [455, 0]
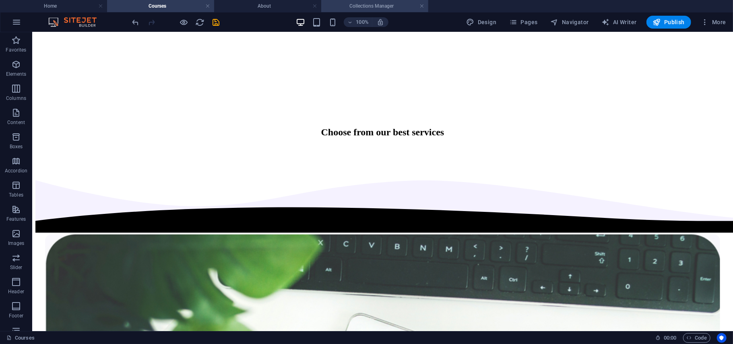
click at [365, 10] on h4 "Collections Manager" at bounding box center [374, 6] width 107 height 9
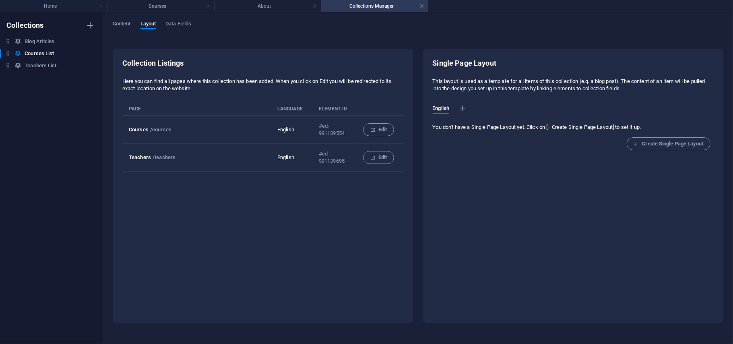
scroll to position [0, 0]
click at [444, 109] on span "English" at bounding box center [441, 108] width 17 height 11
click at [132, 26] on div "Content Layout Data Fields" at bounding box center [418, 28] width 611 height 15
click at [122, 24] on span "Content" at bounding box center [122, 24] width 18 height 11
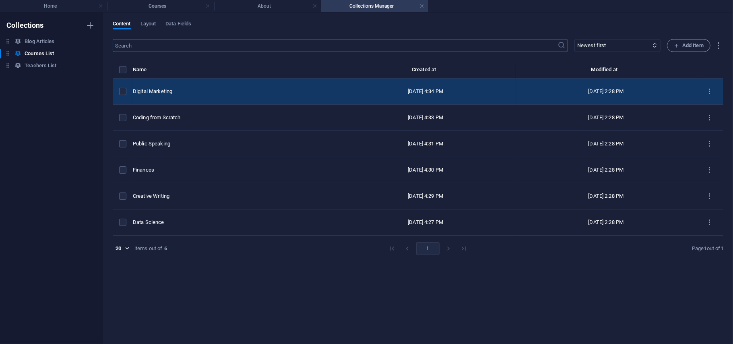
click at [188, 87] on td "Digital Marketing" at bounding box center [234, 91] width 202 height 26
click at [207, 95] on td "Digital Marketing" at bounding box center [234, 91] width 202 height 26
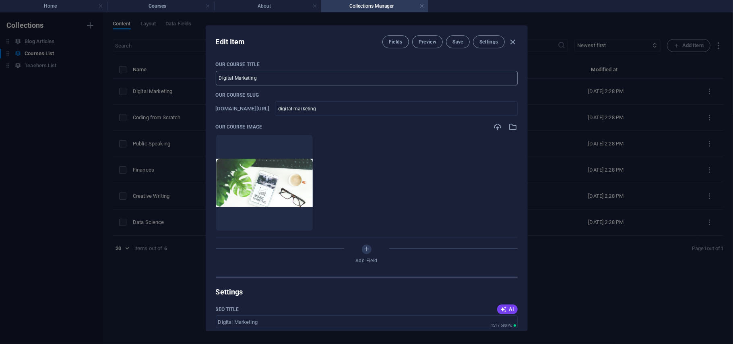
click at [289, 79] on input "Digital Marketing" at bounding box center [367, 78] width 302 height 14
type input "Digital Marketing"
drag, startPoint x: 262, startPoint y: 79, endPoint x: 212, endPoint y: 79, distance: 49.9
click at [212, 79] on div "Our Course Title Digital Marketing ​ Our Course Slug [DOMAIN_NAME][URL] digital…" at bounding box center [366, 193] width 321 height 276
paste input "general cleaning"
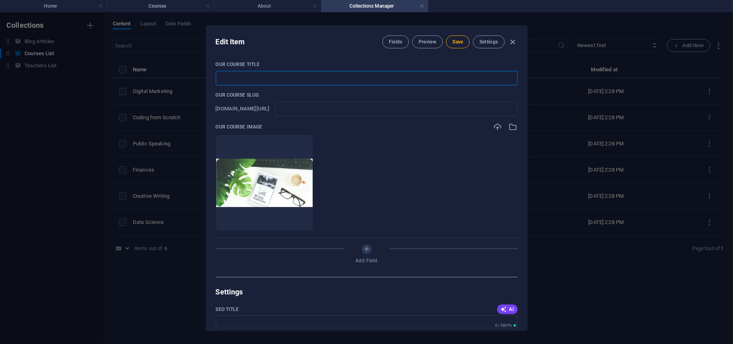
type input "general cleaning"
type input "general-cleaning"
click at [220, 80] on input "general cleaning" at bounding box center [367, 78] width 302 height 14
type input "eneral cleaning"
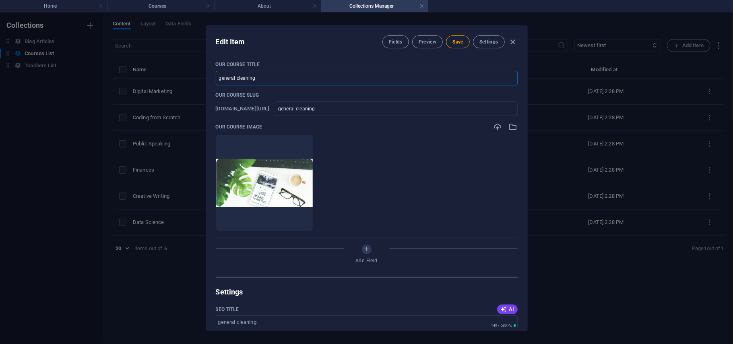
type input "eneral-cleaning"
type input "general cleaning"
type input "general-cleaning"
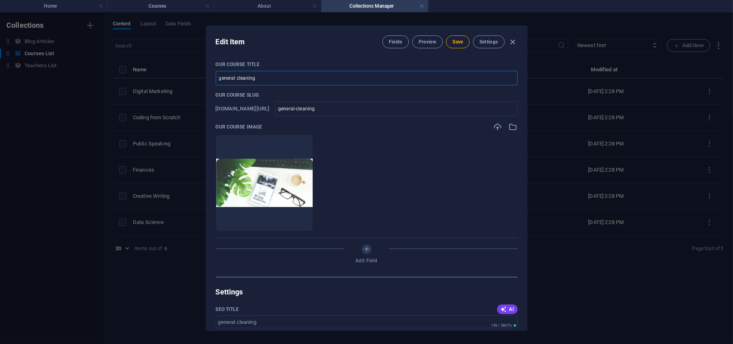
type input "eneral cleaning"
type input "eneral-cleaning"
type input "General cleaning"
type input "general-cleaning"
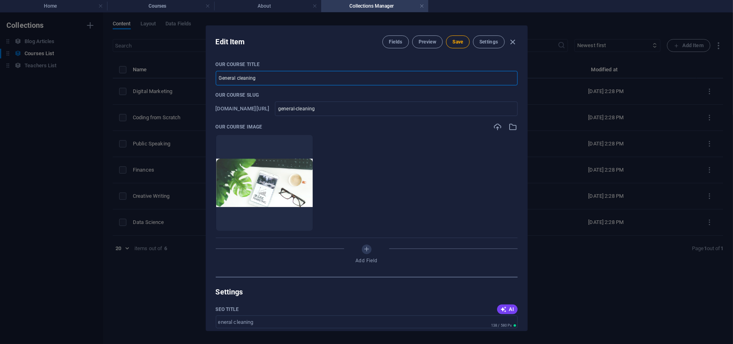
type input "general-cleaning"
type input "General leaning"
type input "general-leaning"
type input "General Cleaning"
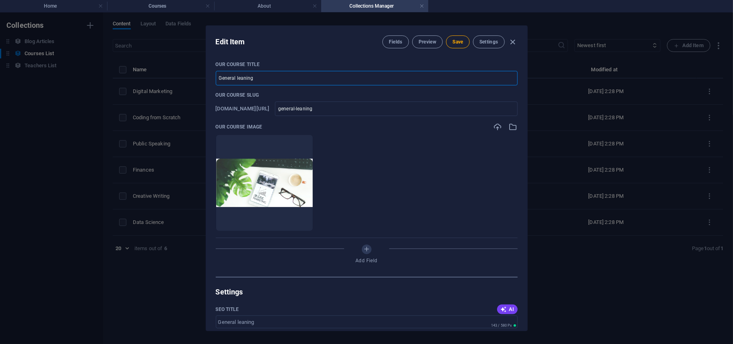
type input "general-cleaning"
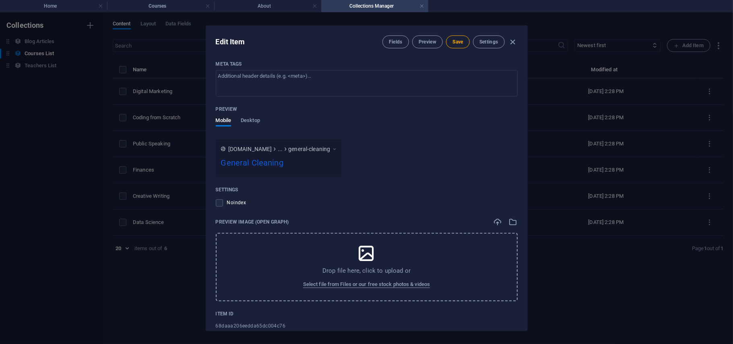
scroll to position [392, 0]
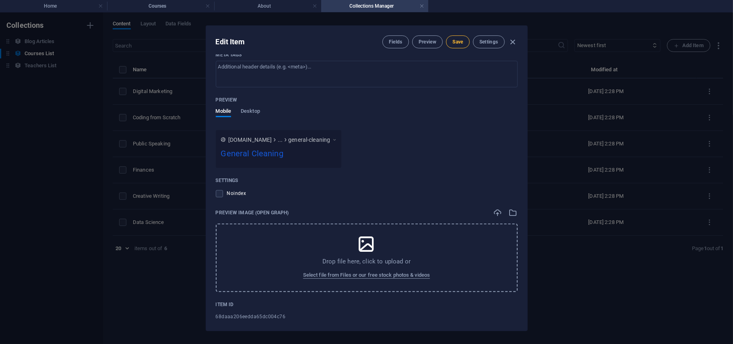
type input "General Cleaning"
click at [457, 41] on span "Save" at bounding box center [457, 42] width 10 height 6
click at [514, 39] on icon "button" at bounding box center [512, 41] width 9 height 9
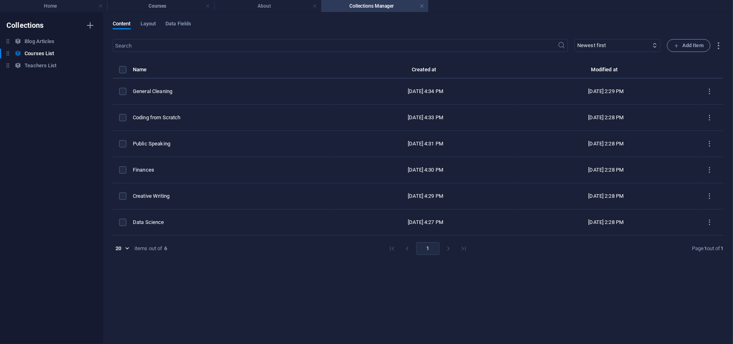
type input "general-cleaning"
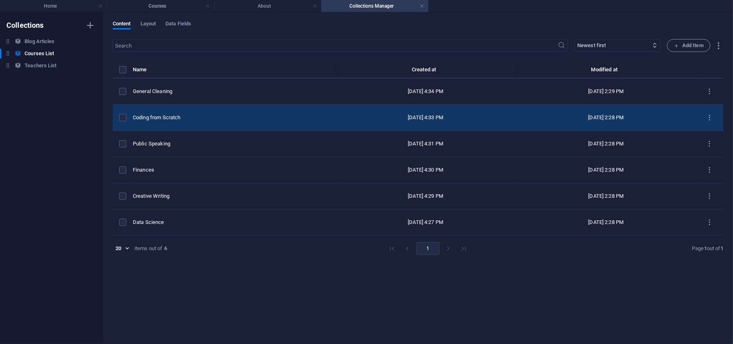
click at [194, 119] on div "Coding from Scratch" at bounding box center [231, 117] width 196 height 7
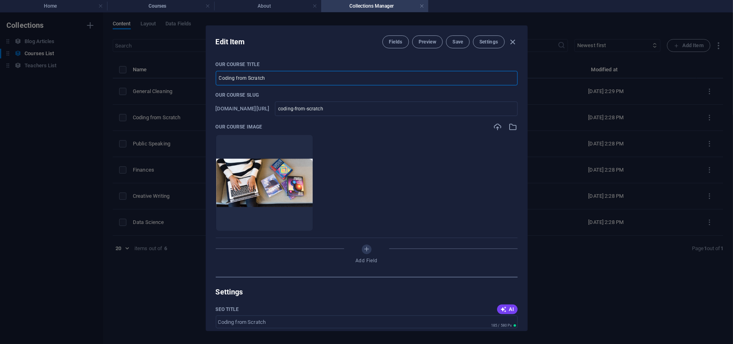
drag, startPoint x: 289, startPoint y: 80, endPoint x: 214, endPoint y: 80, distance: 74.9
click at [214, 80] on div "Our Course Title Coding from Scratch ​ Our Course Slug [DOMAIN_NAME][URL] codin…" at bounding box center [366, 193] width 321 height 276
paste input "air freshner"
type input "air freshner"
type input "air-freshner"
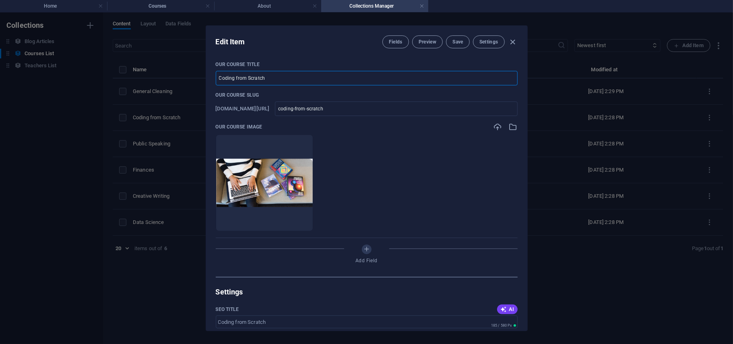
type input "air-freshner"
click at [221, 77] on input "air freshner" at bounding box center [367, 78] width 302 height 14
type input "ir freshner"
type input "ir-freshner"
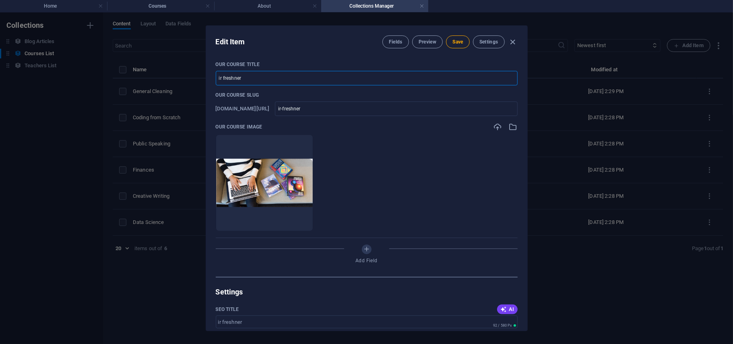
type input "Air freshner"
type input "air-freshner"
click at [228, 79] on input "Air freshner" at bounding box center [367, 78] width 302 height 14
type input "Air reshner"
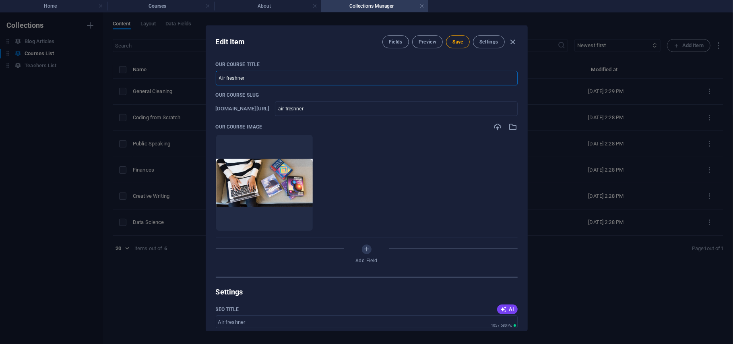
type input "air-reshner"
type input "Air freshner"
type input "air-freshner"
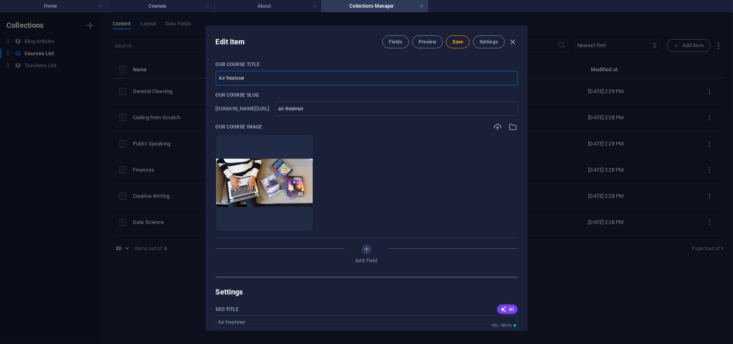
type input "Air reshner"
type input "air-reshner"
type input "Air Freshner"
type input "air-freshner"
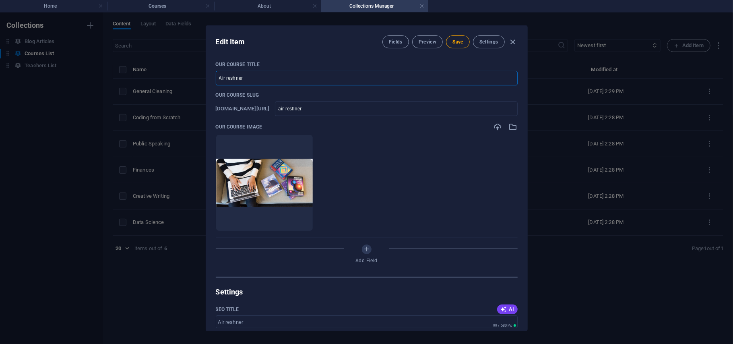
type input "air-freshner"
type input "Air Freshner"
click at [458, 43] on span "Save" at bounding box center [457, 42] width 10 height 6
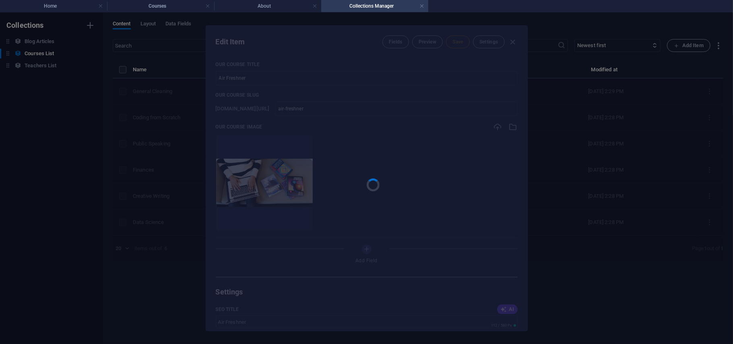
type input "air-freshner"
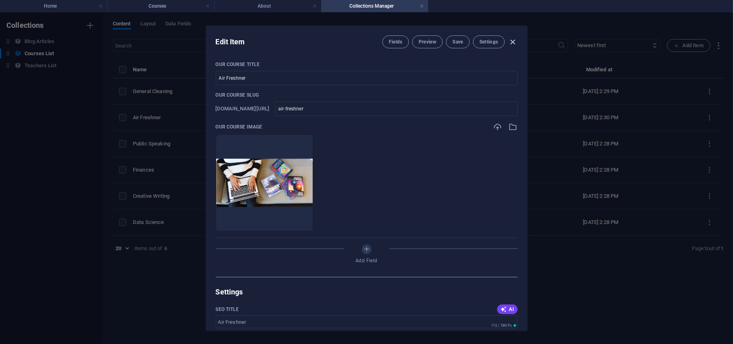
click at [514, 39] on icon "button" at bounding box center [512, 41] width 9 height 9
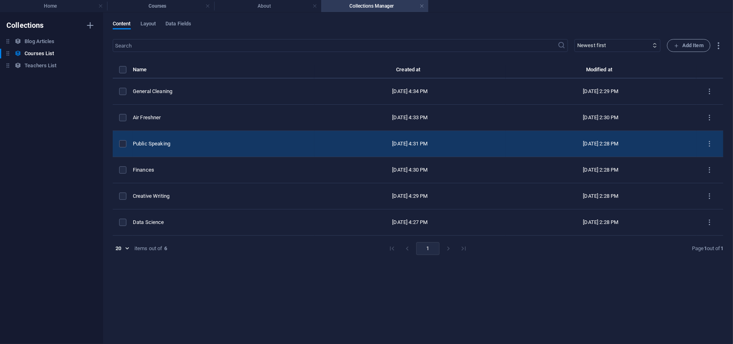
click at [161, 138] on td "Public Speaking" at bounding box center [224, 144] width 182 height 26
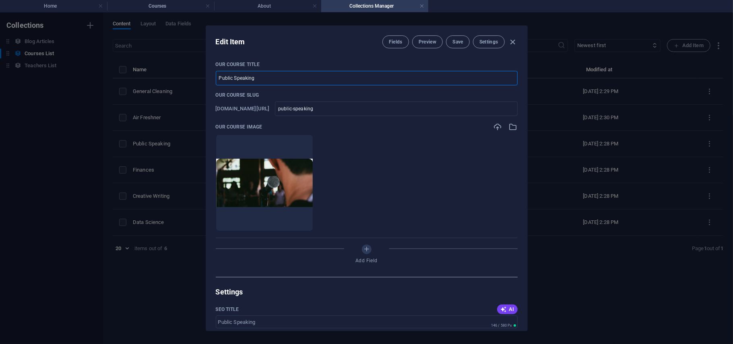
drag, startPoint x: 261, startPoint y: 81, endPoint x: 196, endPoint y: 78, distance: 65.7
click at [196, 78] on div "Edit Item Fields Preview Save Settings Our Course Title Public Speaking ​ Our C…" at bounding box center [366, 177] width 733 height 331
paste input "toilet wash"
type input "toilet wash"
type input "toilet-wash"
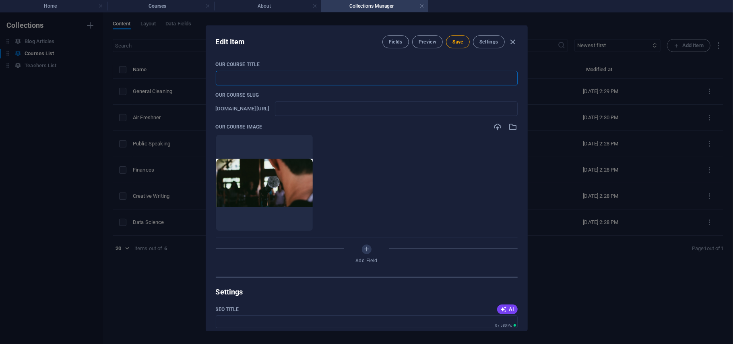
type input "toilet-wash"
click at [221, 76] on input "toilet wash" at bounding box center [367, 78] width 302 height 14
type input "oilet wash"
type input "oilet-wash"
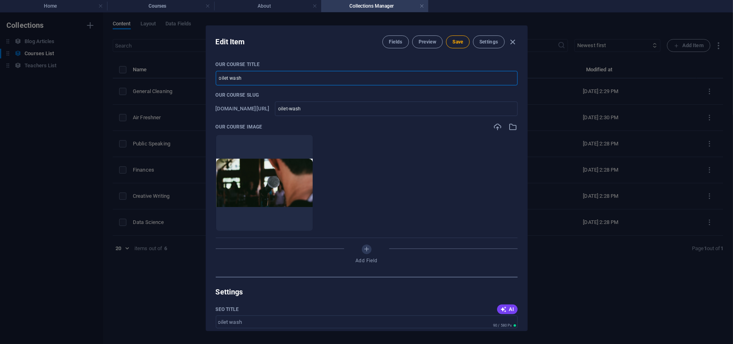
type input "Toilet wash"
type input "toilet-wash"
click at [234, 78] on input "Toilet wash" at bounding box center [367, 78] width 302 height 14
click at [237, 78] on input "Toilet wash" at bounding box center [367, 78] width 302 height 14
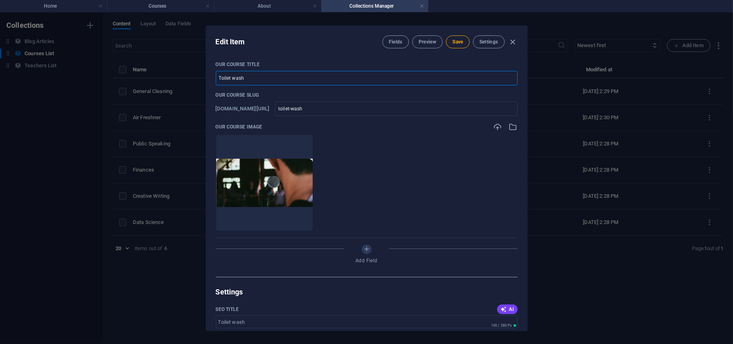
type input "Toilet ash"
type input "toilet-ash"
type input "Toilet Wash"
type input "toilet-wash"
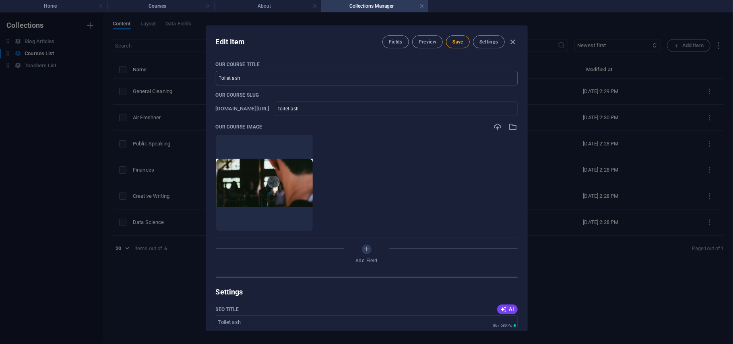
type input "toilet-wash"
type input "Toilet Wash"
click at [461, 44] on span "Save" at bounding box center [457, 42] width 10 height 6
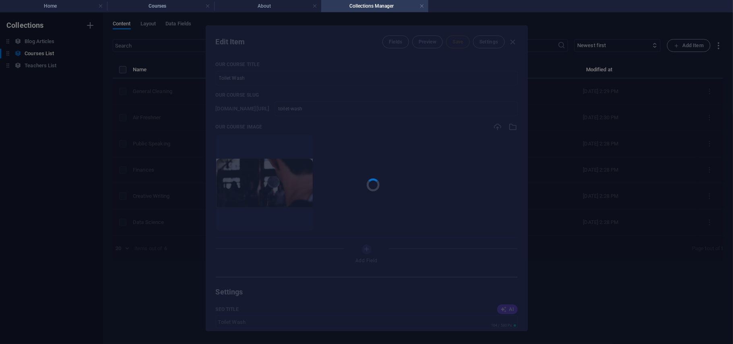
type input "toilet-wash"
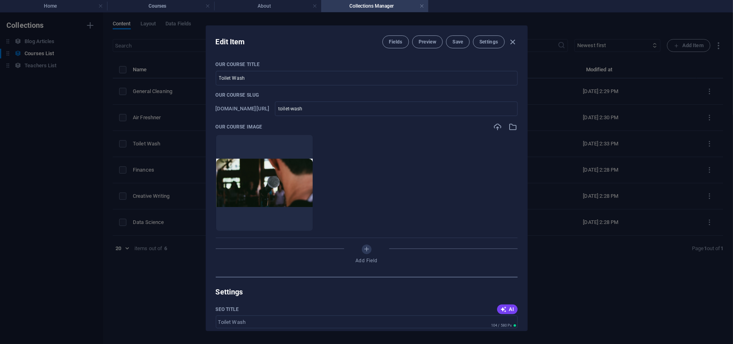
click at [142, 264] on div "Edit Item Fields Preview Save Settings Our Course Title Toilet Wash ​ Our Cours…" at bounding box center [366, 177] width 733 height 331
type input "toilet-wash"
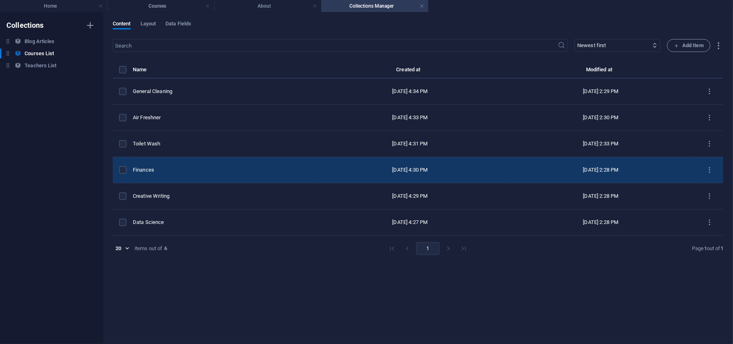
click at [168, 166] on td "Finances" at bounding box center [224, 170] width 182 height 26
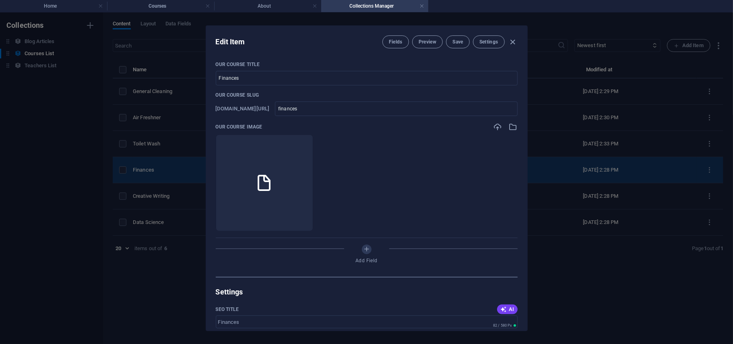
click at [168, 166] on div "Edit Item Fields Preview Save Settings Our Course Title Finances ​ Our Course S…" at bounding box center [366, 177] width 733 height 331
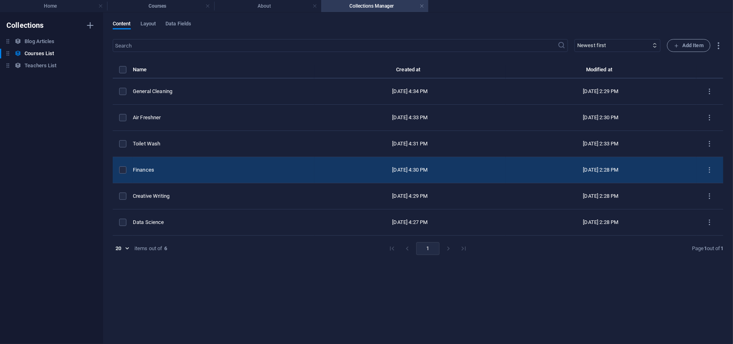
click at [196, 172] on div "Finances" at bounding box center [220, 169] width 175 height 7
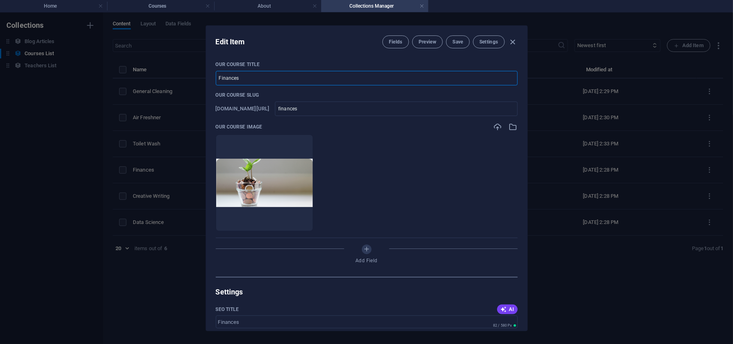
drag, startPoint x: 242, startPoint y: 79, endPoint x: 211, endPoint y: 79, distance: 30.6
click at [211, 79] on div "Our Course Title Finances ​ Our Course Slug [DOMAIN_NAME][URL] finances ​ Our C…" at bounding box center [366, 193] width 321 height 276
paste input "perfumes"
type input "perfumes"
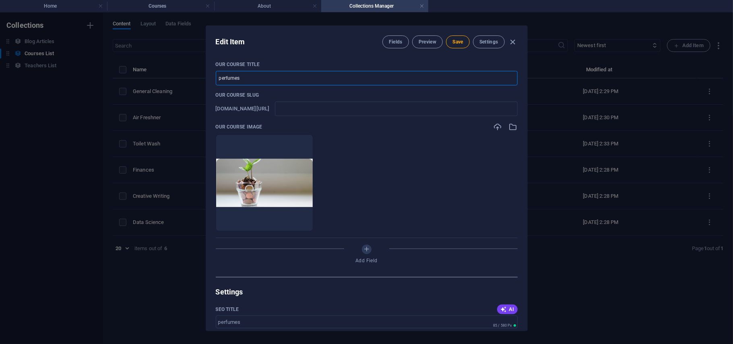
type input "perfumes"
type input "erfumes"
type input "Perfumes"
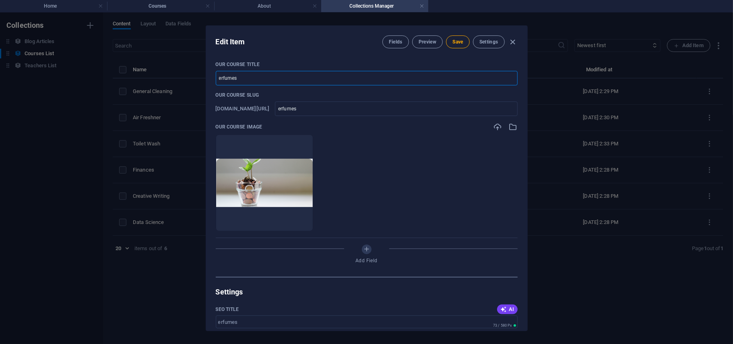
type input "perfumes"
type input "Perfumes"
click at [454, 39] on span "Save" at bounding box center [457, 42] width 10 height 6
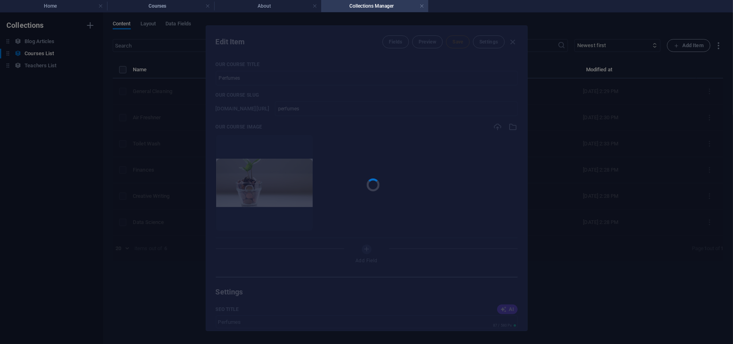
type input "perfumes"
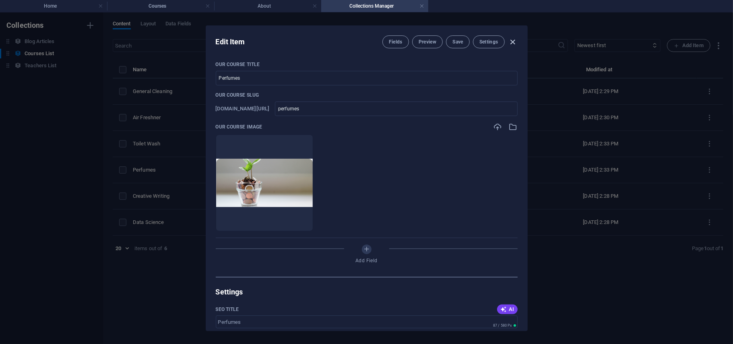
click at [511, 39] on icon "button" at bounding box center [512, 41] width 9 height 9
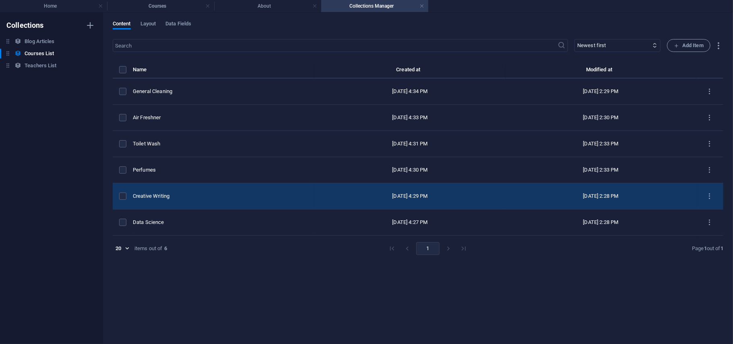
click at [180, 200] on div "Creative Writing" at bounding box center [220, 195] width 175 height 7
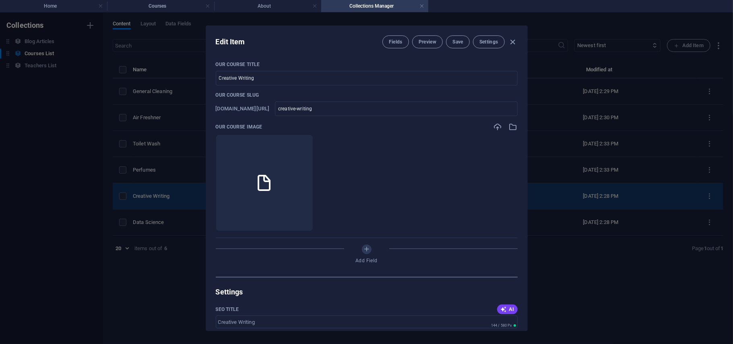
click at [180, 200] on div "Edit Item Fields Preview Save Settings Our Course Title Creative Writing ​ Our …" at bounding box center [366, 177] width 733 height 331
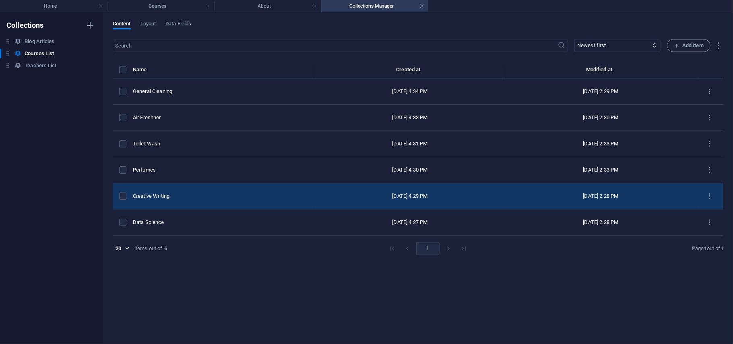
type input "creative-writing"
click at [181, 195] on div "Creative Writing" at bounding box center [220, 195] width 175 height 7
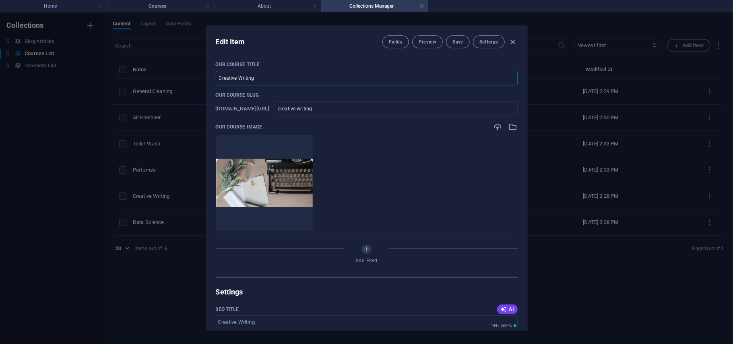
drag, startPoint x: 257, startPoint y: 85, endPoint x: 213, endPoint y: 84, distance: 44.3
click at [213, 84] on div "Our Course Title Creative Writing ​ Our Course Slug [DOMAIN_NAME][URL] creative…" at bounding box center [366, 193] width 321 height 276
paste input "essential oils"
type input "essential oils"
type input "essential-oils"
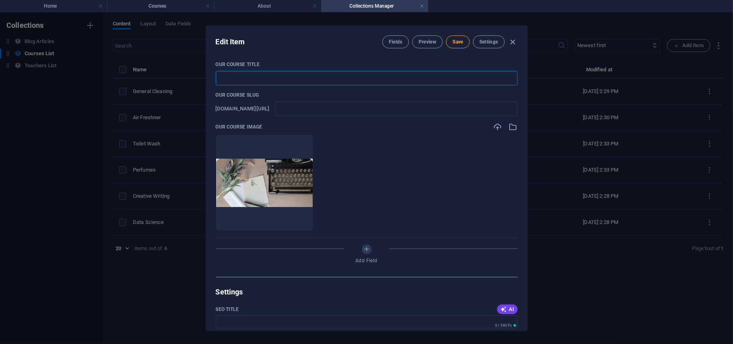
type input "essential-oils"
click at [220, 78] on input "essential oils" at bounding box center [367, 78] width 302 height 14
type input "ssential oils"
type input "ssential-oils"
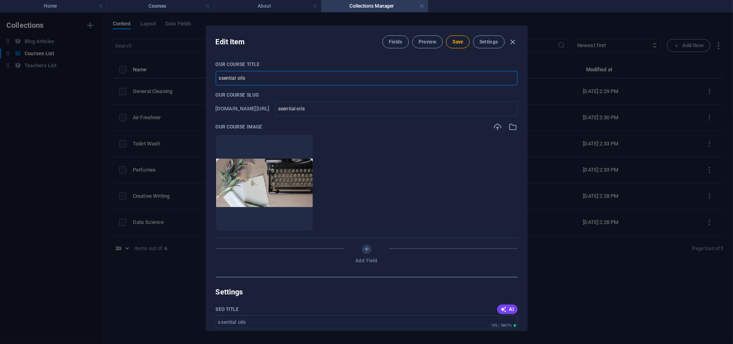
type input "Essential oils"
type input "essential-oils"
type input "Essential ils"
type input "essential-ils"
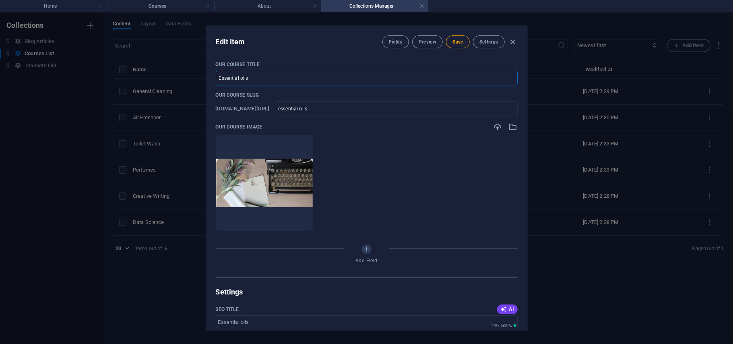
type input "essential-ils"
type input "Essential Oils"
type input "essential-oils"
type input "Essential Oils"
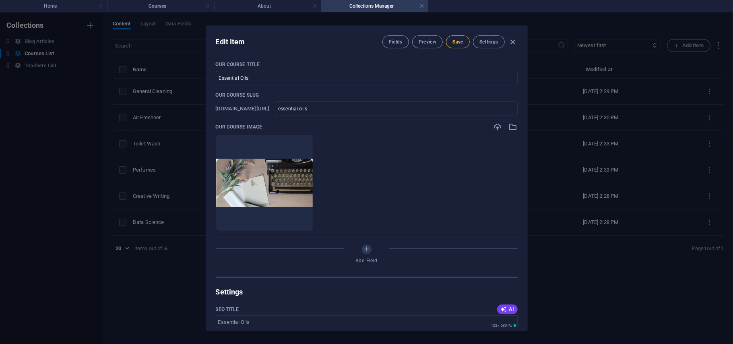
click at [456, 44] on span "Save" at bounding box center [457, 42] width 10 height 6
click at [160, 279] on div "Edit Item Fields Preview Save Settings Our Course Title Essential Oils ​ Our Co…" at bounding box center [366, 177] width 733 height 331
type input "essential-oils"
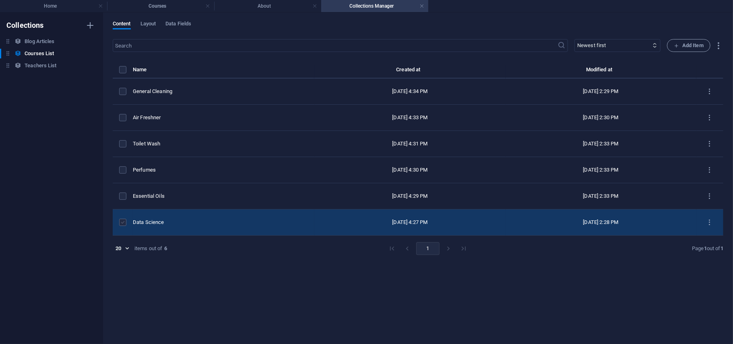
click at [121, 219] on label "items list" at bounding box center [122, 222] width 7 height 7
click at [0, 0] on input "items list" at bounding box center [0, 0] width 0 height 0
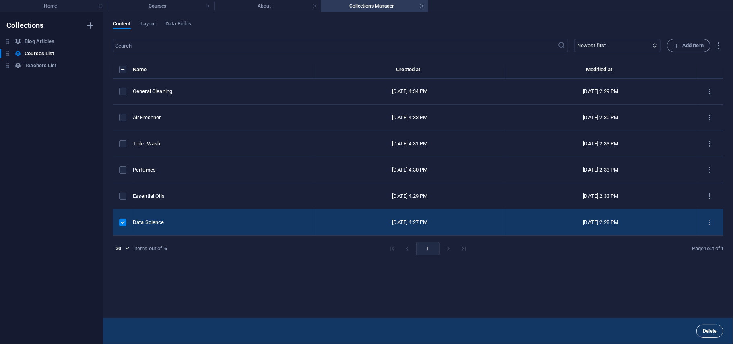
click at [707, 328] on span "Delete" at bounding box center [710, 330] width 14 height 5
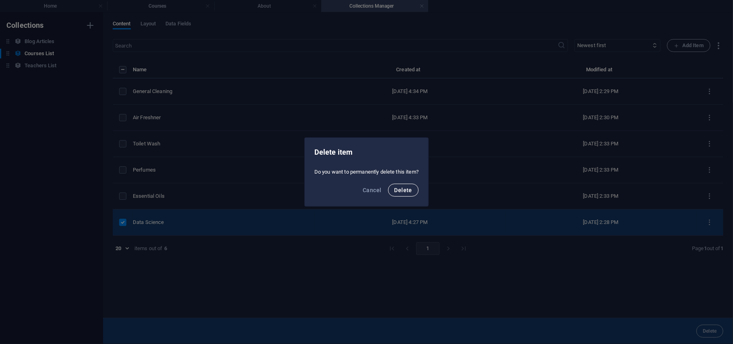
click at [407, 186] on button "Delete" at bounding box center [403, 190] width 31 height 13
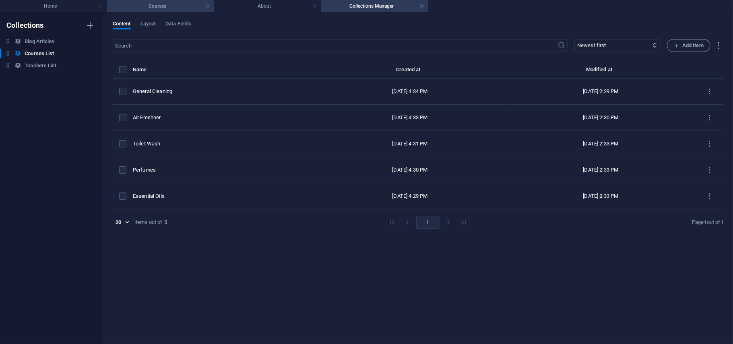
click at [179, 8] on h4 "Courses" at bounding box center [160, 6] width 107 height 9
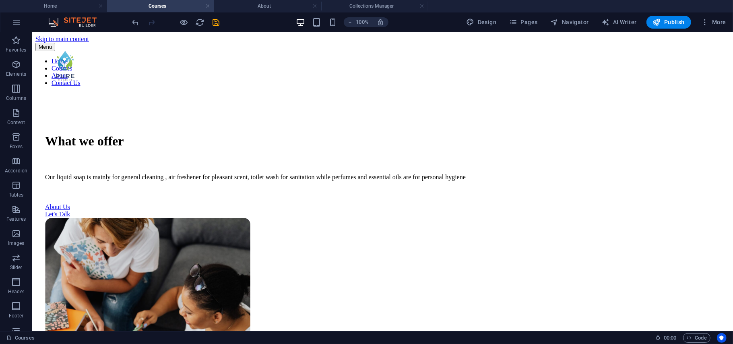
scroll to position [455, 0]
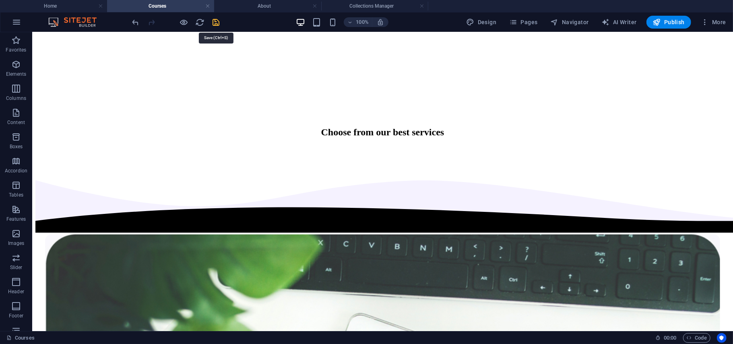
click at [212, 23] on icon "save" at bounding box center [216, 22] width 9 height 9
click at [200, 19] on icon "reload" at bounding box center [200, 22] width 9 height 9
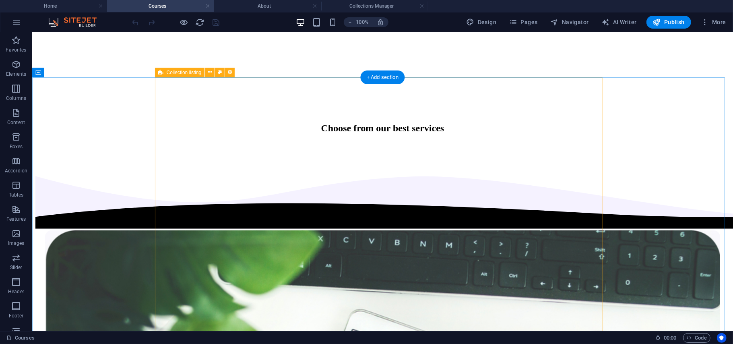
scroll to position [434, 0]
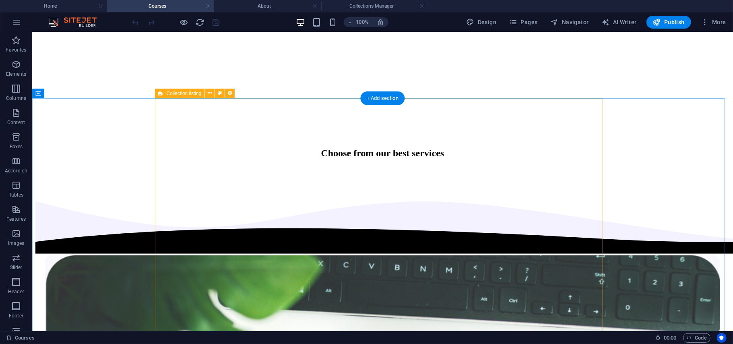
select select "68daaa206eedda65dc004c71"
select select "createdAt_DESC"
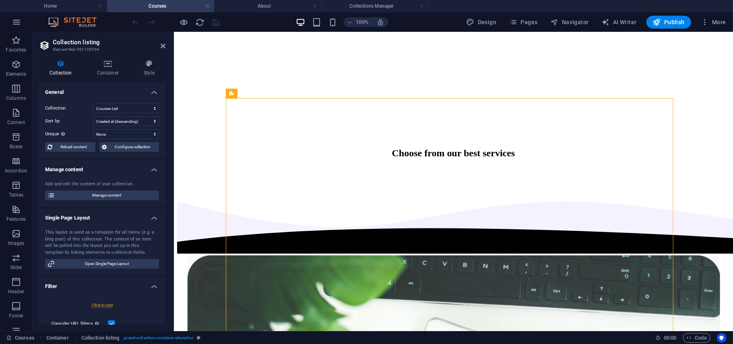
scroll to position [0, 0]
click at [113, 65] on icon at bounding box center [107, 64] width 43 height 8
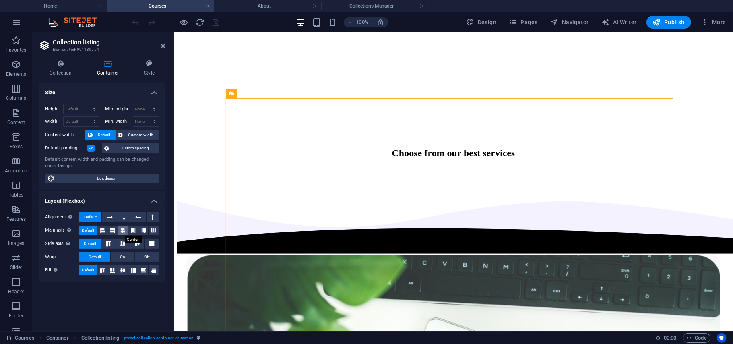
click at [122, 229] on icon at bounding box center [122, 230] width 5 height 10
click at [124, 268] on icon at bounding box center [123, 270] width 10 height 5
click at [164, 47] on icon at bounding box center [163, 46] width 5 height 6
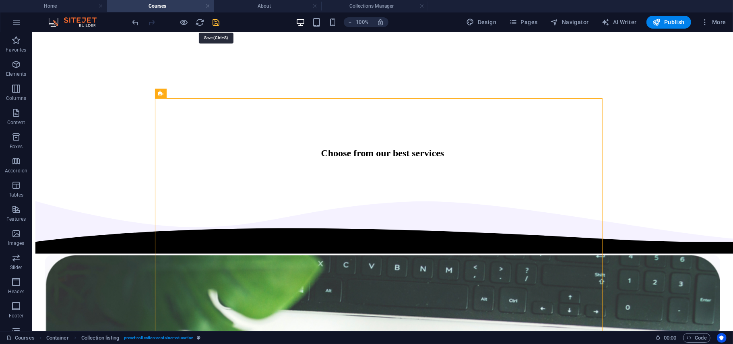
click at [218, 21] on icon "save" at bounding box center [216, 22] width 9 height 9
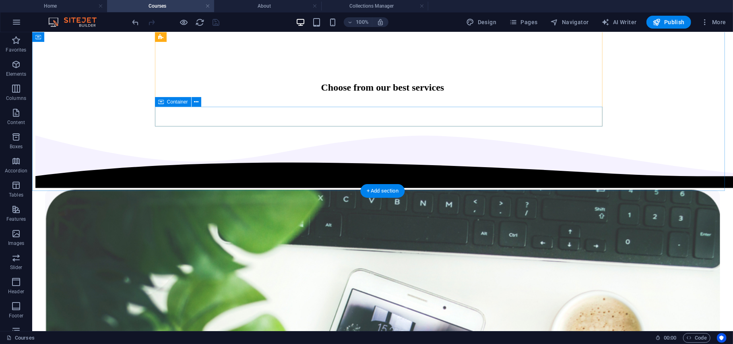
scroll to position [688, 0]
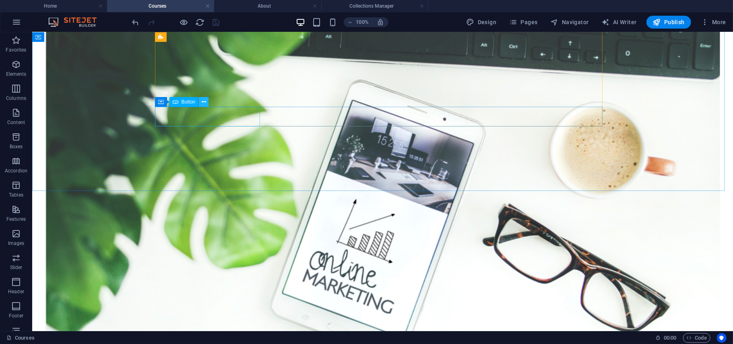
click at [206, 103] on button at bounding box center [204, 102] width 10 height 10
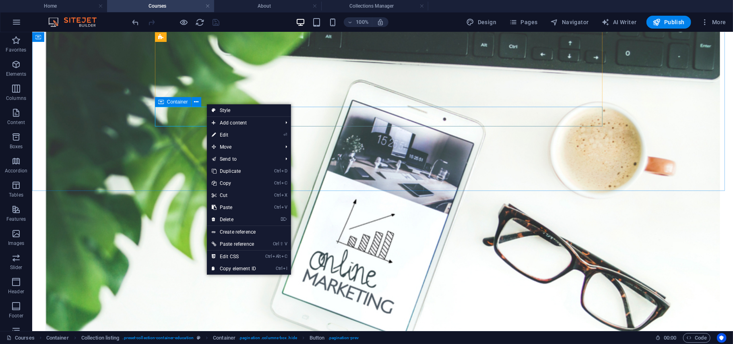
click at [160, 105] on icon at bounding box center [161, 102] width 6 height 10
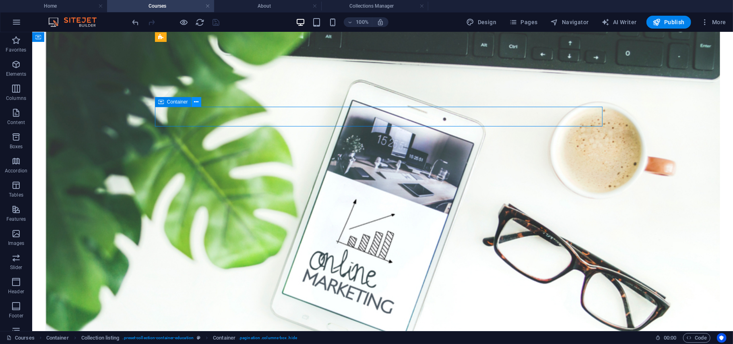
click at [197, 100] on icon at bounding box center [196, 102] width 4 height 8
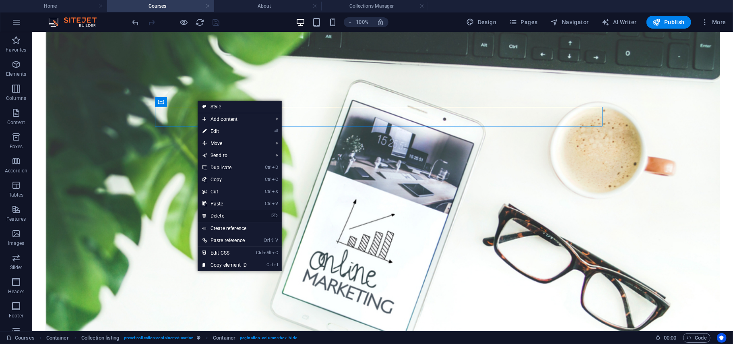
click at [224, 210] on link "⌦ Delete" at bounding box center [225, 216] width 54 height 12
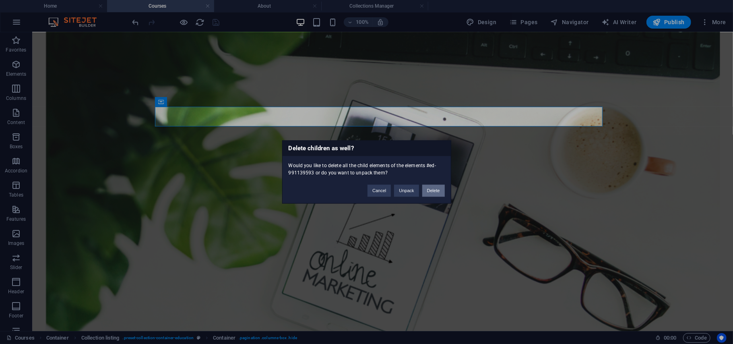
click at [430, 190] on button "Delete" at bounding box center [433, 191] width 23 height 12
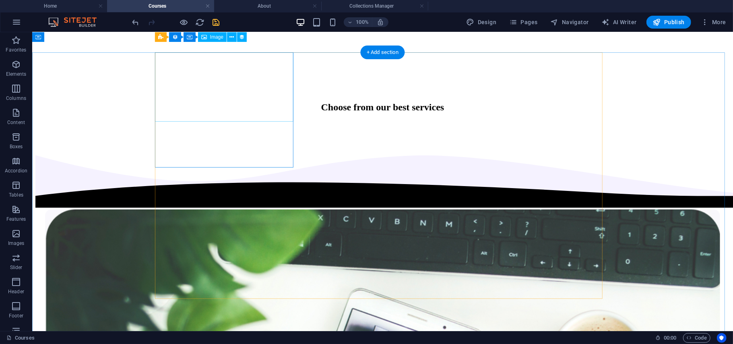
scroll to position [455, 0]
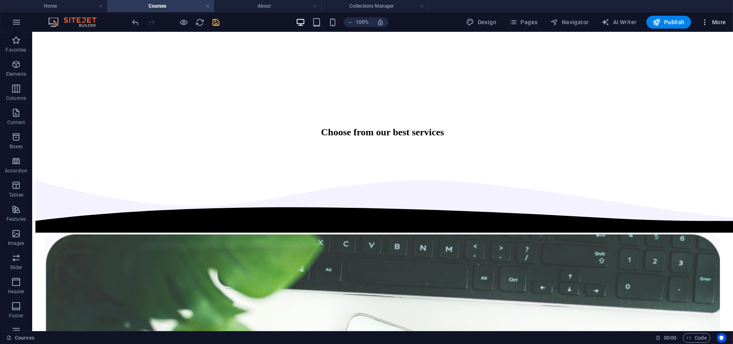
click at [712, 27] on button "More" at bounding box center [714, 22] width 32 height 13
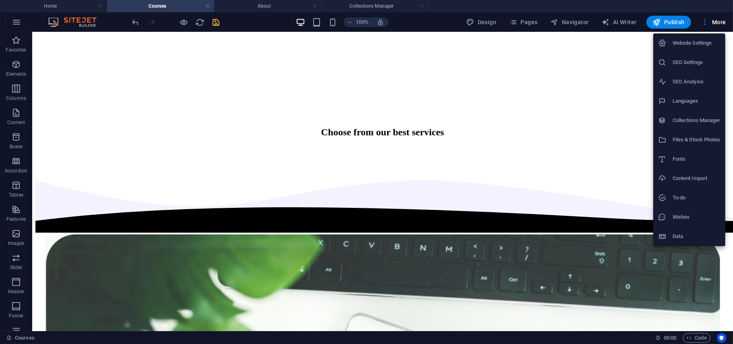
click at [671, 47] on div at bounding box center [665, 43] width 14 height 8
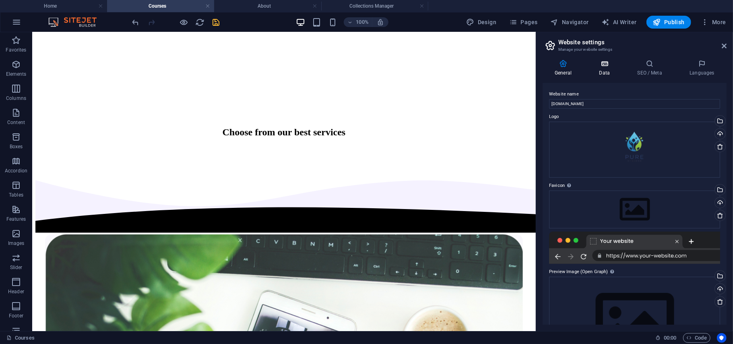
click at [598, 66] on icon at bounding box center [604, 64] width 35 height 8
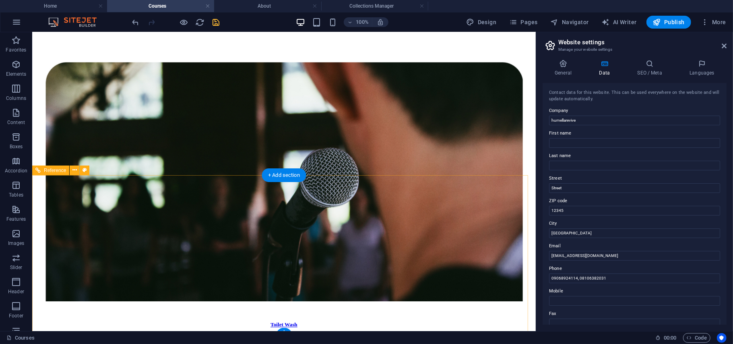
scroll to position [1286, 0]
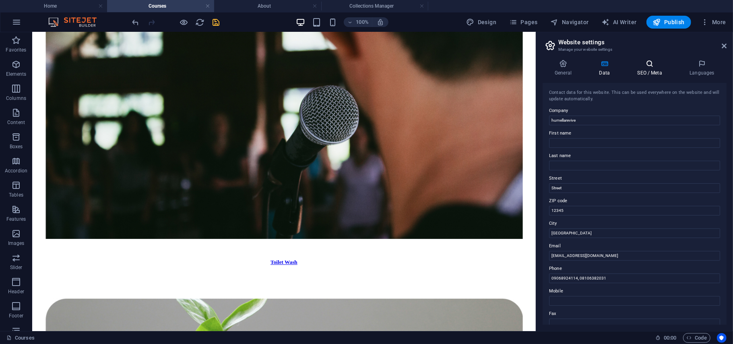
click at [638, 71] on h4 "SEO / Meta" at bounding box center [651, 68] width 52 height 17
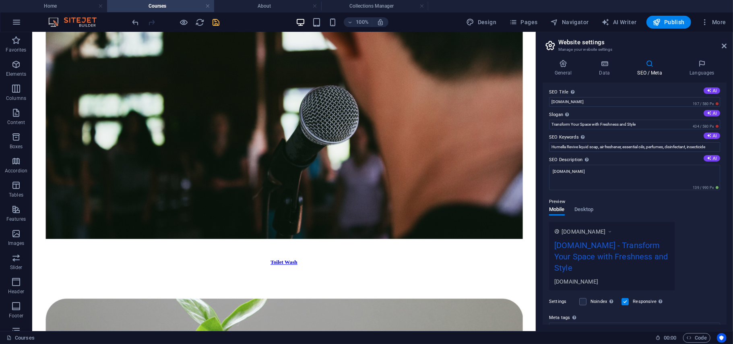
scroll to position [0, 0]
click at [566, 76] on h4 "General" at bounding box center [565, 68] width 44 height 17
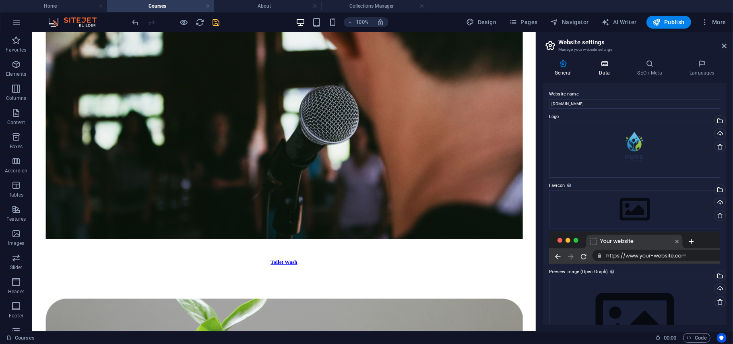
click at [606, 72] on h4 "Data" at bounding box center [606, 68] width 38 height 17
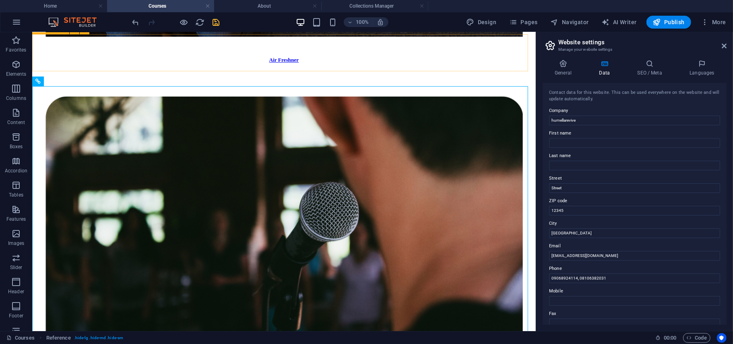
scroll to position [1121, 0]
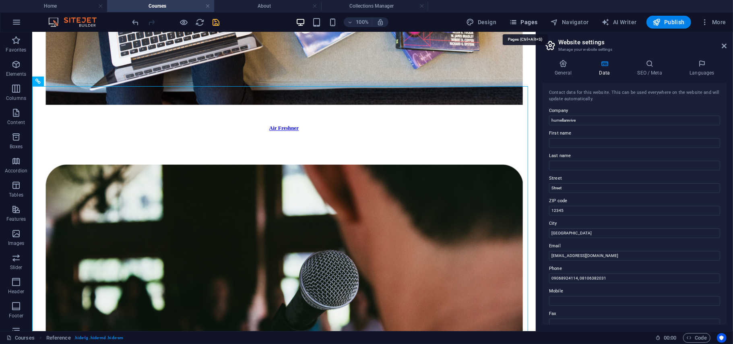
click at [519, 18] on button "Pages" at bounding box center [523, 22] width 35 height 13
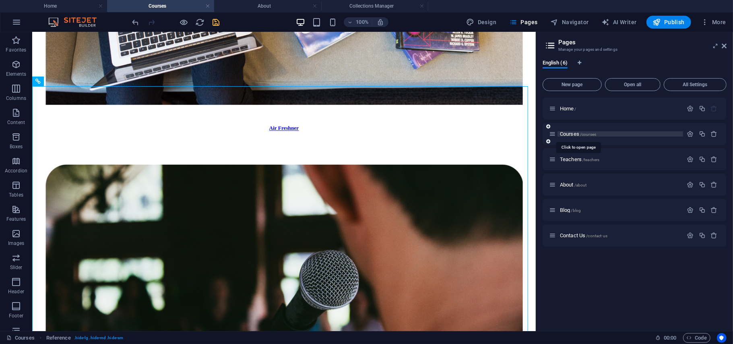
click at [566, 132] on span "Courses /courses" at bounding box center [578, 134] width 36 height 6
click at [599, 132] on p "Courses /courses" at bounding box center [620, 133] width 121 height 5
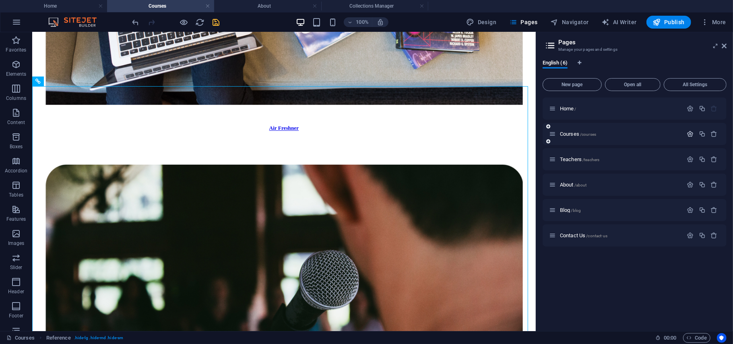
click at [689, 132] on icon "button" at bounding box center [690, 133] width 7 height 7
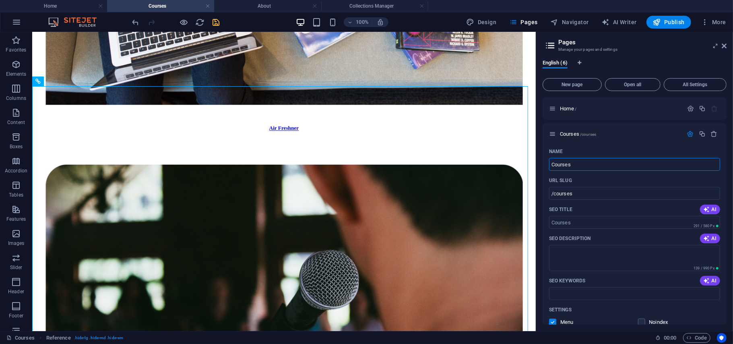
drag, startPoint x: 605, startPoint y: 195, endPoint x: 531, endPoint y: 160, distance: 82.1
type input "Ser"
type input "/"
type input "Services"
type input "/services"
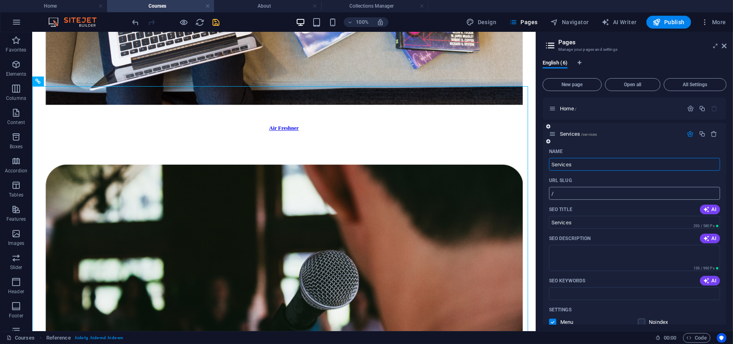
type input "Services"
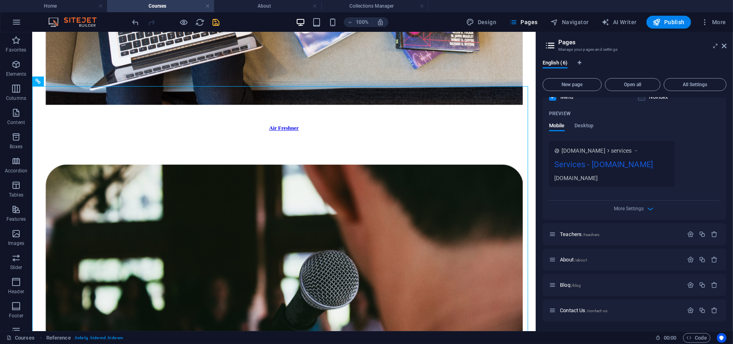
scroll to position [232, 0]
type input "Services"
click at [712, 237] on icon "button" at bounding box center [714, 234] width 7 height 7
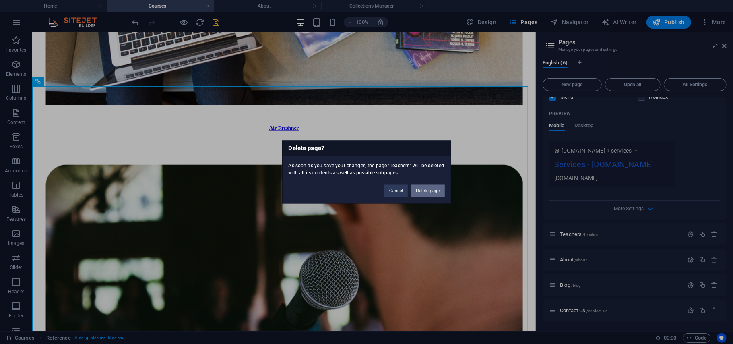
click at [416, 186] on button "Delete page" at bounding box center [427, 191] width 33 height 12
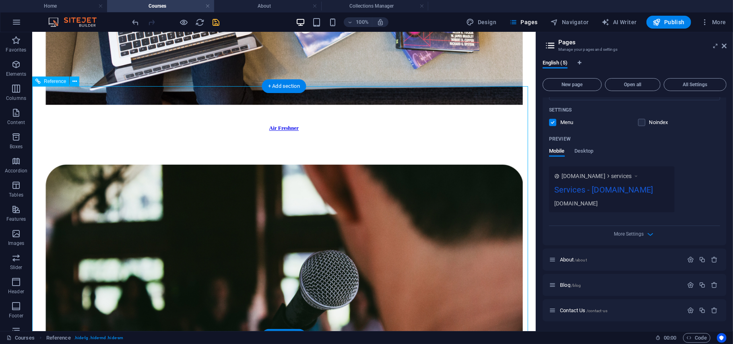
scroll to position [211, 0]
click at [218, 24] on icon "save" at bounding box center [216, 22] width 9 height 9
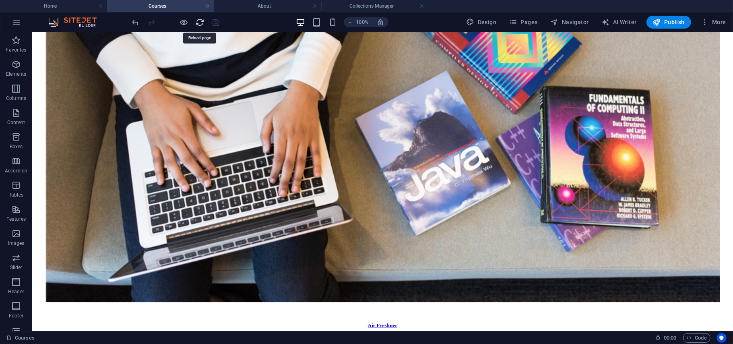
click at [200, 24] on icon "reload" at bounding box center [200, 22] width 9 height 9
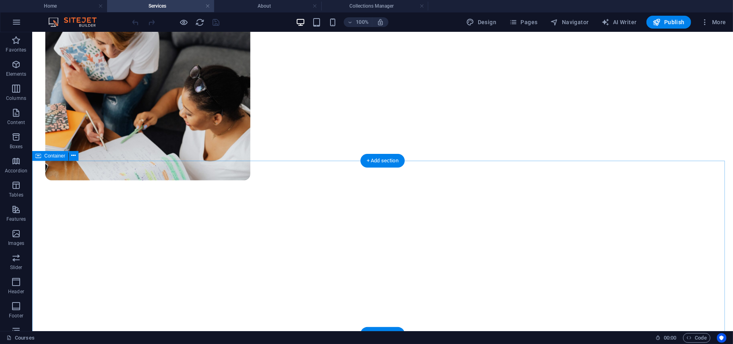
scroll to position [209, 0]
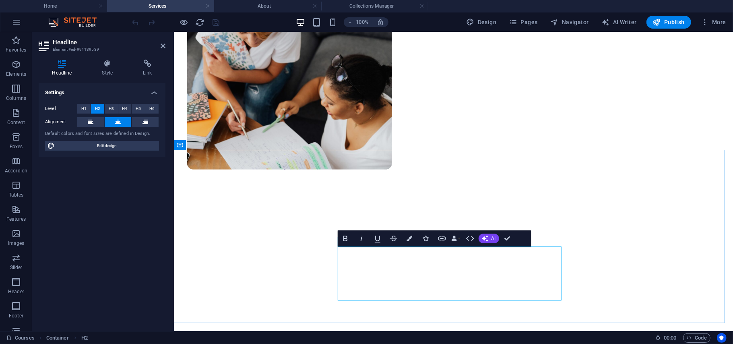
click at [512, 267] on div "Choose from our best services" at bounding box center [453, 340] width 553 height 146
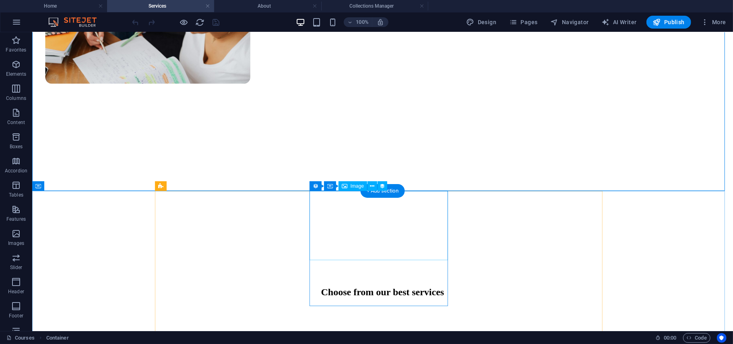
scroll to position [350, 0]
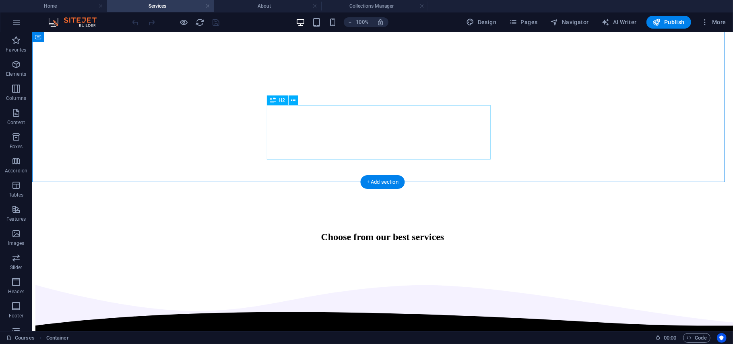
click at [415, 231] on div "Choose from our best services" at bounding box center [382, 236] width 675 height 11
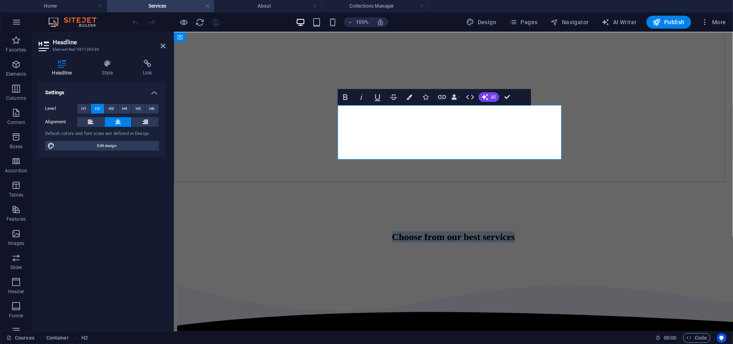
click at [528, 231] on h2 "Choose from our best services" at bounding box center [452, 236] width 533 height 11
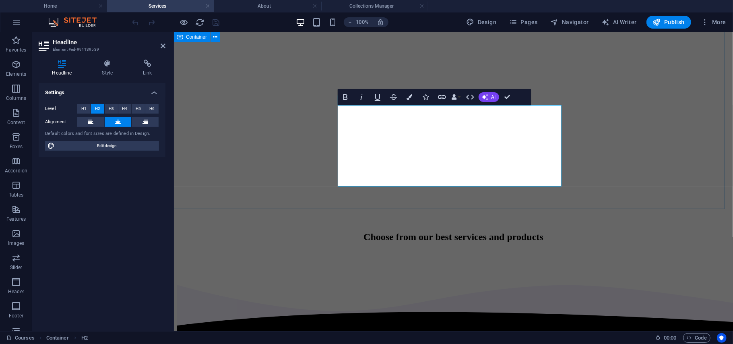
click at [291, 134] on div "Choose from our best services and products" at bounding box center [453, 199] width 553 height 146
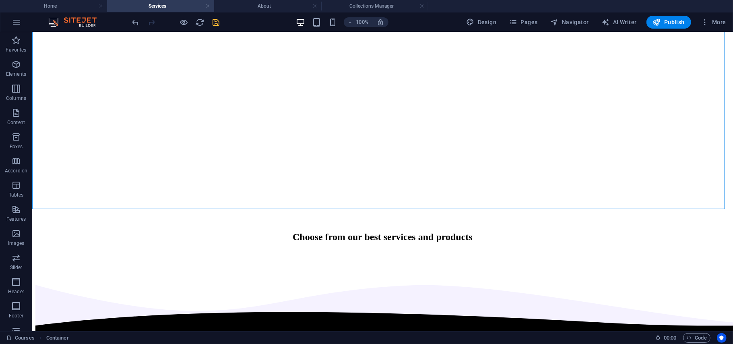
click at [218, 23] on icon "save" at bounding box center [216, 22] width 9 height 9
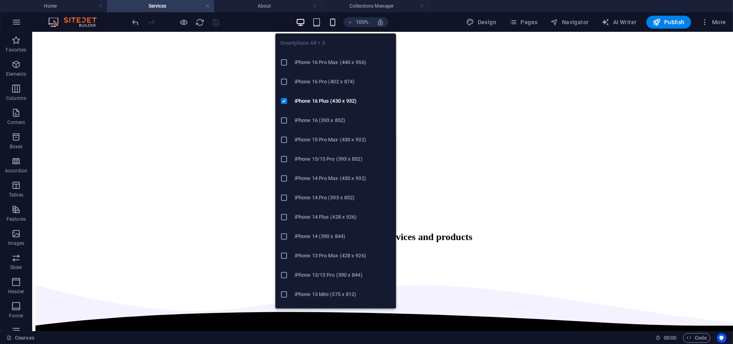
click at [334, 19] on icon "button" at bounding box center [332, 22] width 9 height 9
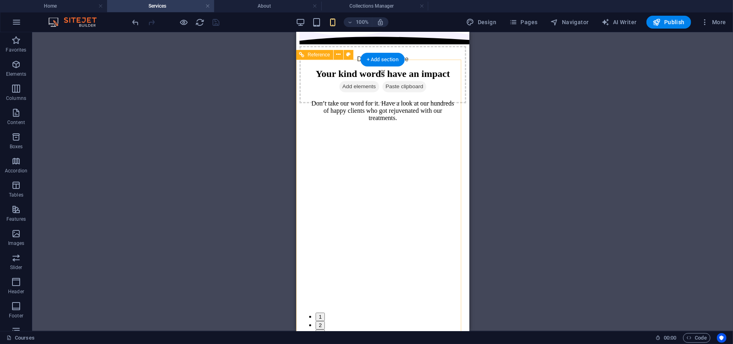
scroll to position [1723, 0]
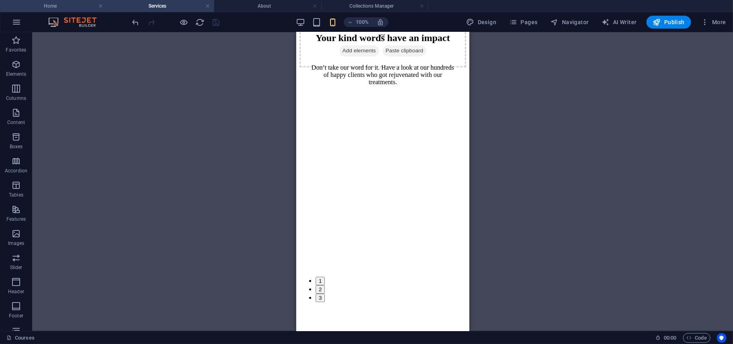
click at [71, 9] on h4 "Home" at bounding box center [53, 6] width 107 height 9
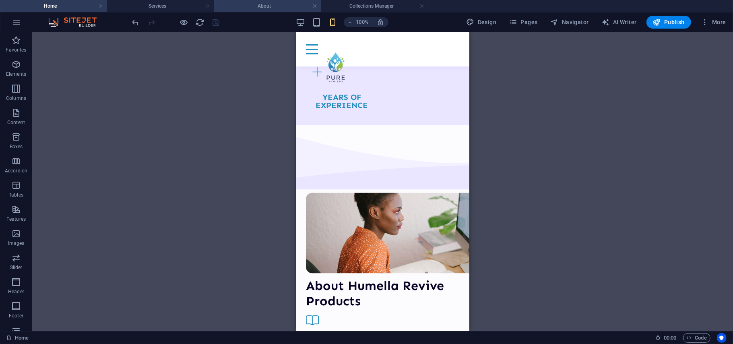
click at [261, 2] on h4 "About" at bounding box center [267, 6] width 107 height 9
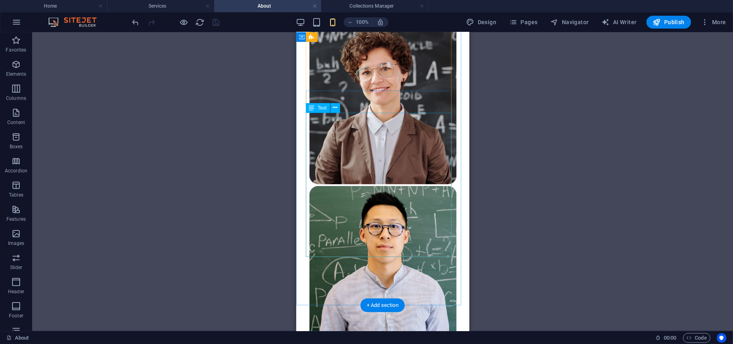
scroll to position [741, 0]
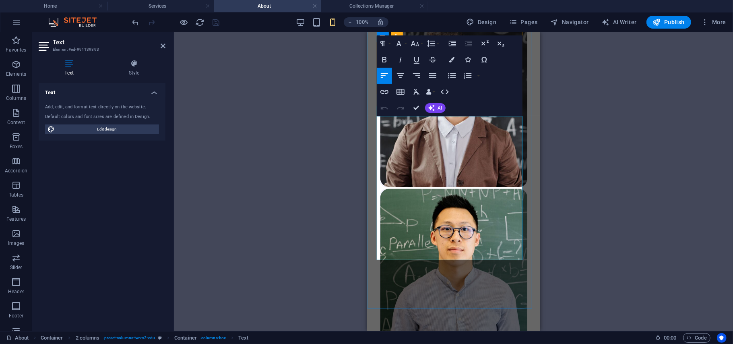
drag, startPoint x: 402, startPoint y: 253, endPoint x: 375, endPoint y: 111, distance: 144.5
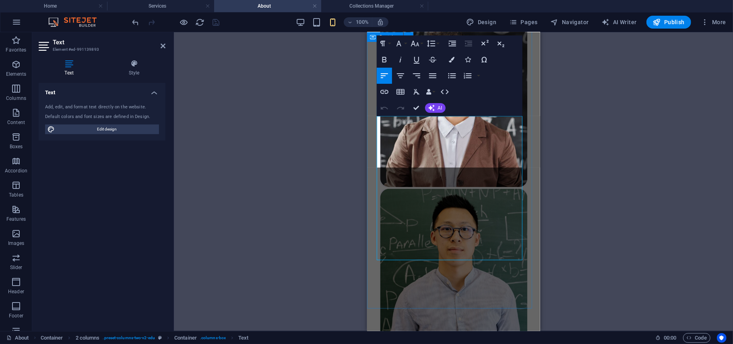
scroll to position [1161, 0]
click at [308, 187] on div "Drag here to replace the existing content. Press “Ctrl” if you want to create a…" at bounding box center [453, 181] width 559 height 299
click at [233, 176] on div "Drag here to replace the existing content. Press “Ctrl” if you want to create a…" at bounding box center [453, 181] width 559 height 299
click at [65, 1] on li "Home" at bounding box center [53, 6] width 107 height 12
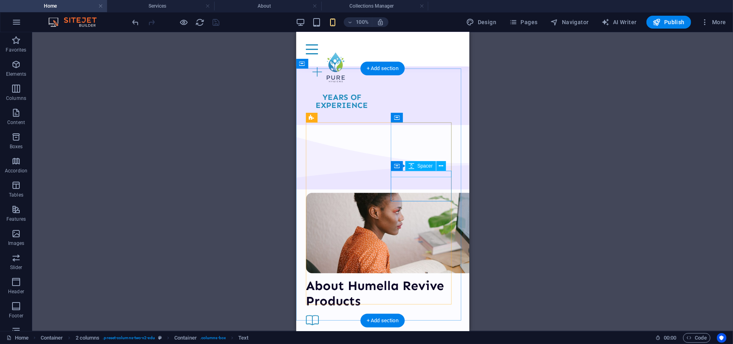
scroll to position [1018, 0]
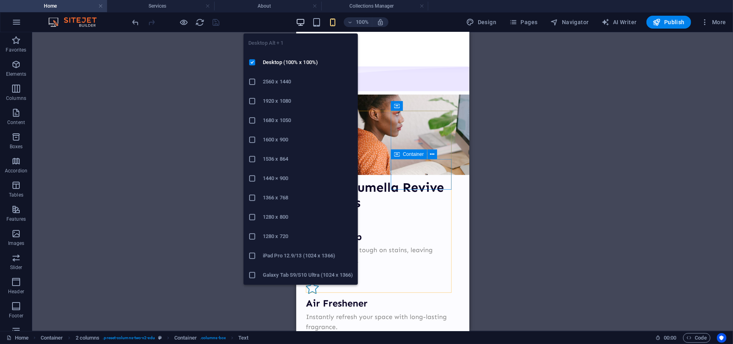
click at [299, 19] on icon "button" at bounding box center [300, 22] width 9 height 9
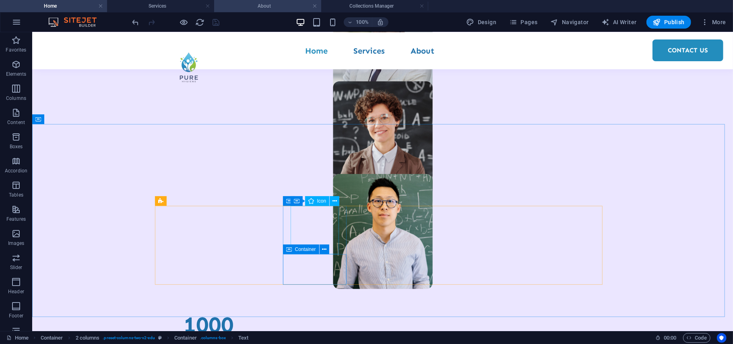
scroll to position [650, 0]
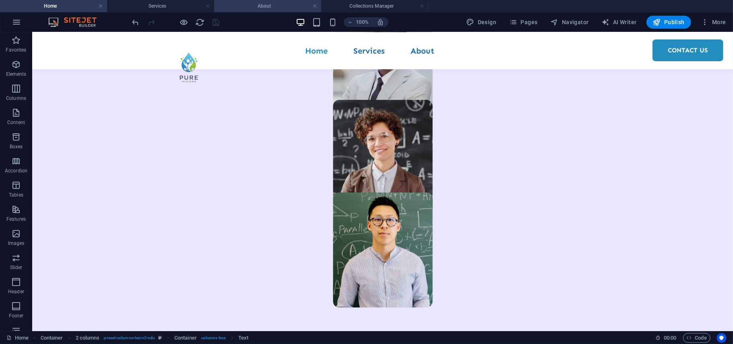
click at [245, 5] on h4 "About" at bounding box center [267, 6] width 107 height 9
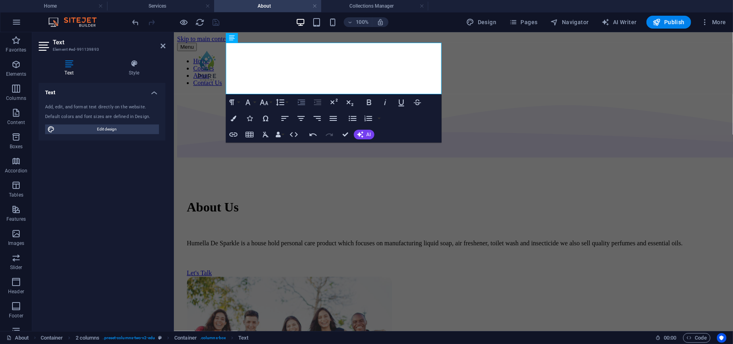
scroll to position [0, 0]
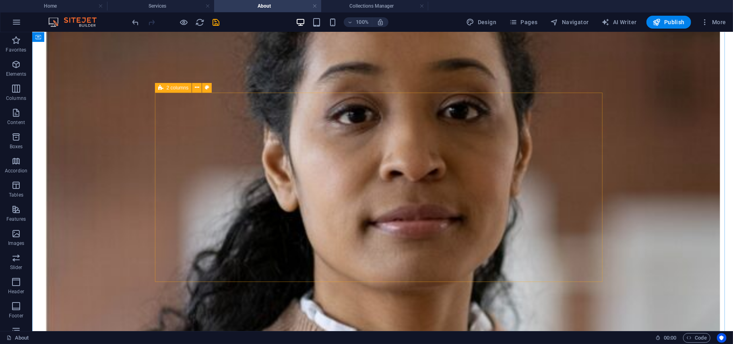
scroll to position [648, 0]
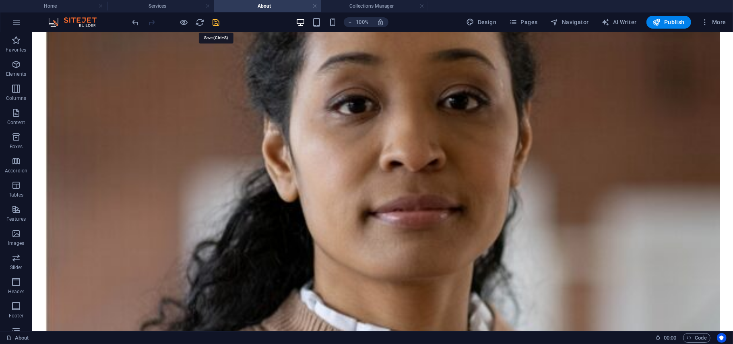
click at [215, 18] on icon "save" at bounding box center [216, 22] width 9 height 9
click at [179, 10] on h4 "Services" at bounding box center [160, 6] width 107 height 9
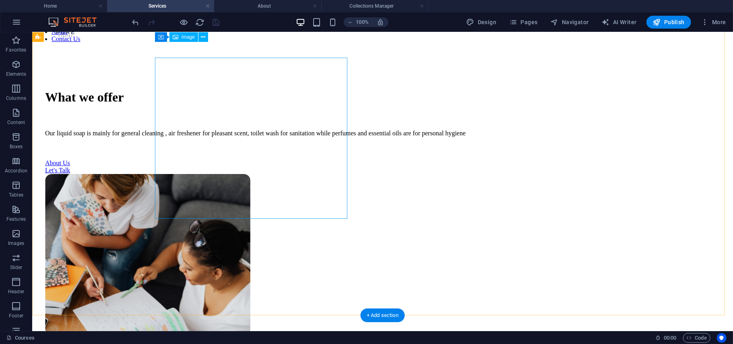
scroll to position [0, 0]
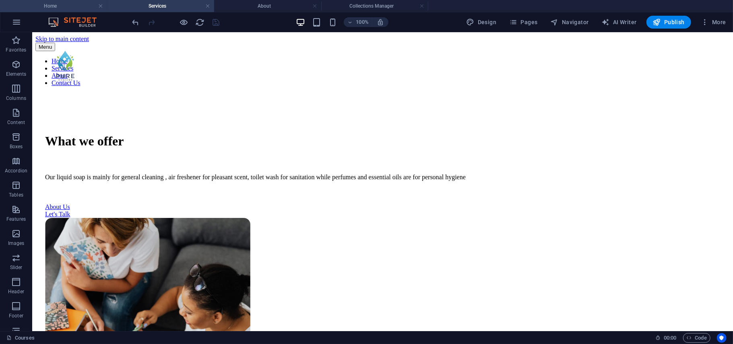
click at [53, 5] on h4 "Home" at bounding box center [53, 6] width 107 height 9
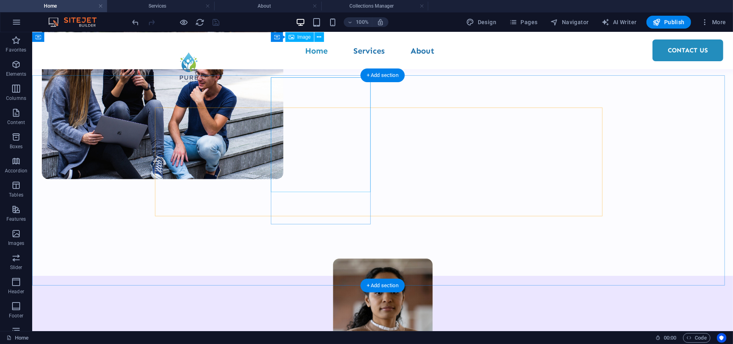
scroll to position [274, 0]
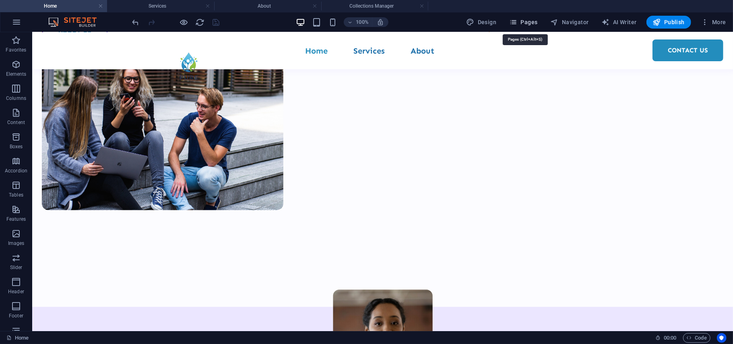
click at [525, 27] on button "Pages" at bounding box center [523, 22] width 35 height 13
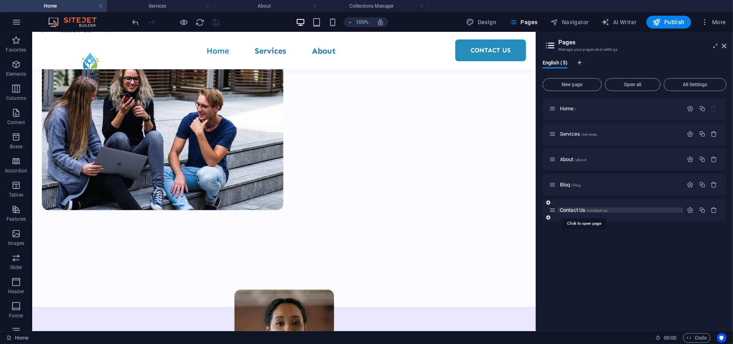
click at [567, 210] on span "Contact Us /contact-us" at bounding box center [583, 210] width 47 height 6
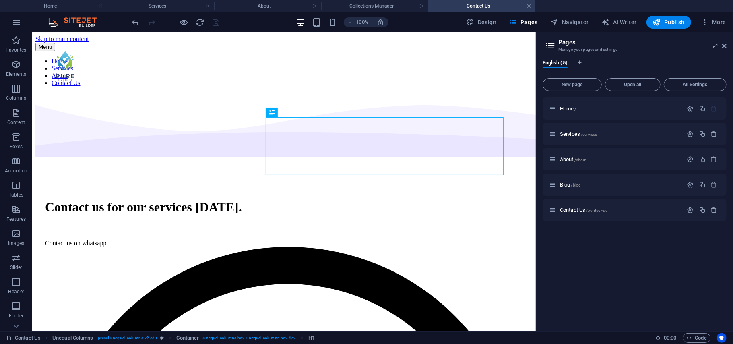
scroll to position [0, 0]
click at [723, 44] on icon at bounding box center [724, 46] width 5 height 6
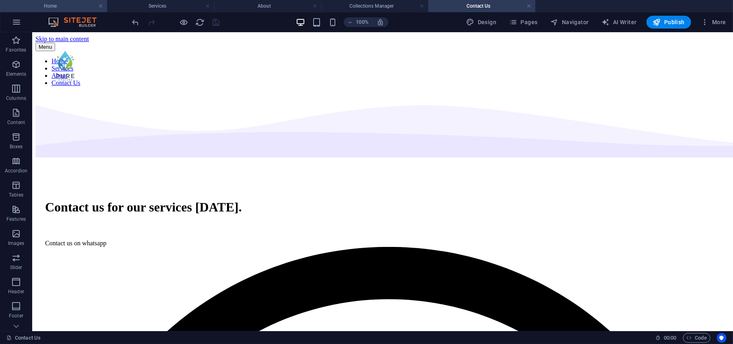
click at [78, 6] on h4 "Home" at bounding box center [53, 6] width 107 height 9
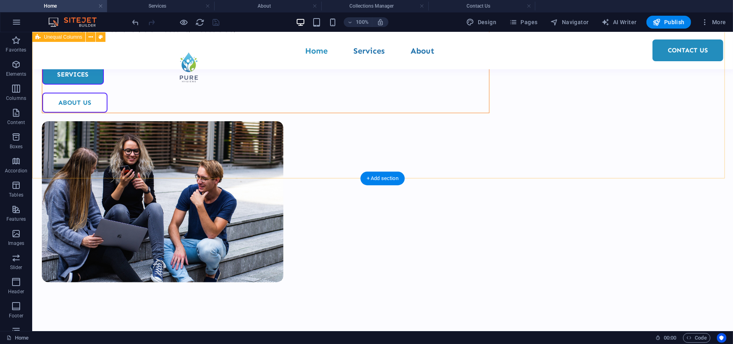
scroll to position [168, 0]
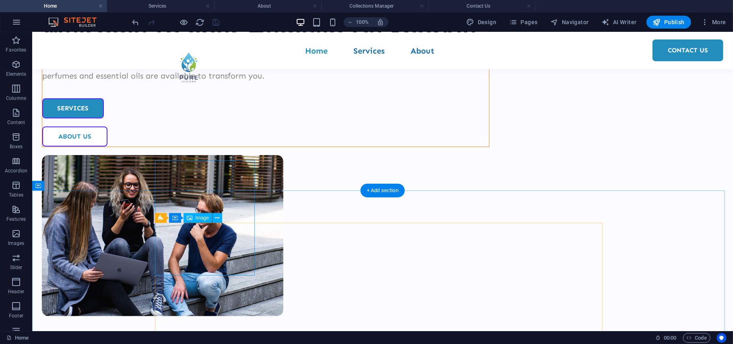
select select "%"
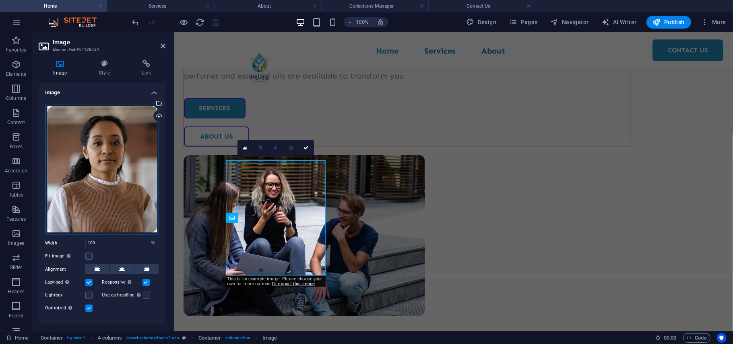
click at [83, 127] on div "Drag files here, click to choose files or select files from Files or our free s…" at bounding box center [102, 169] width 114 height 131
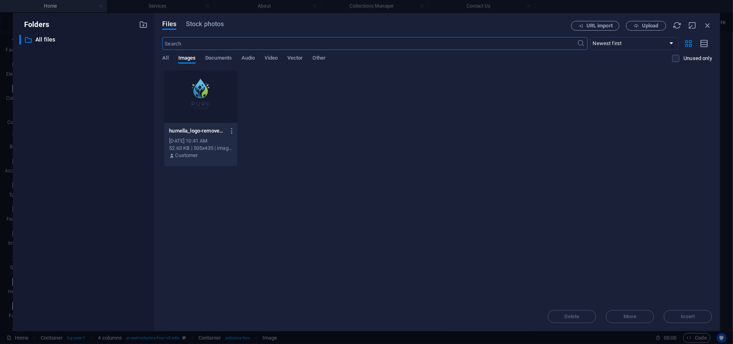
scroll to position [192, 0]
click at [636, 24] on icon "button" at bounding box center [636, 25] width 5 height 5
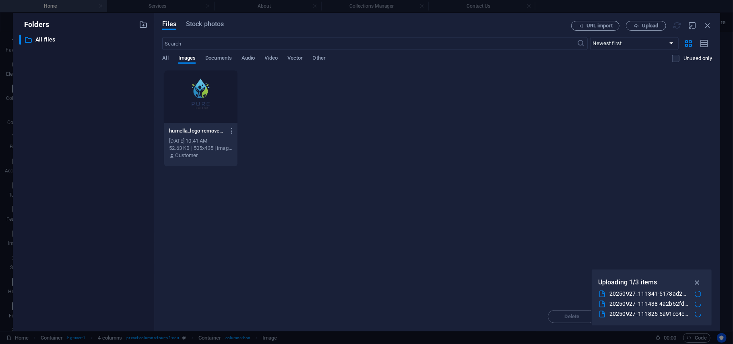
scroll to position [168, 0]
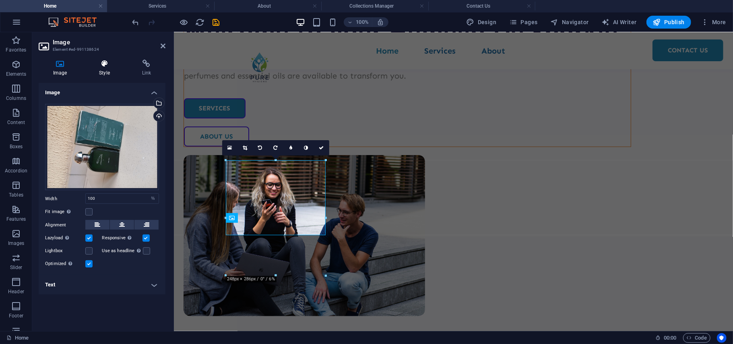
click at [99, 64] on icon at bounding box center [104, 64] width 39 height 8
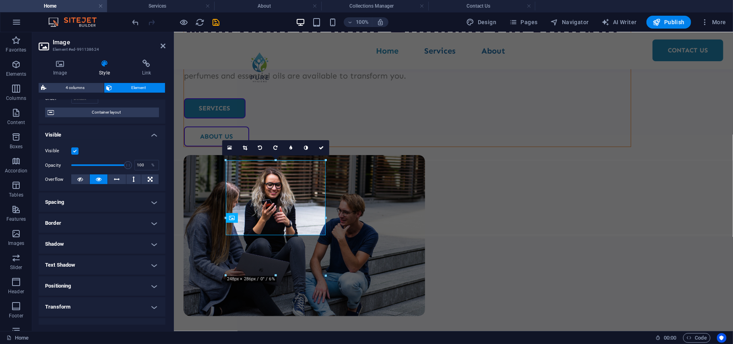
scroll to position [63, 0]
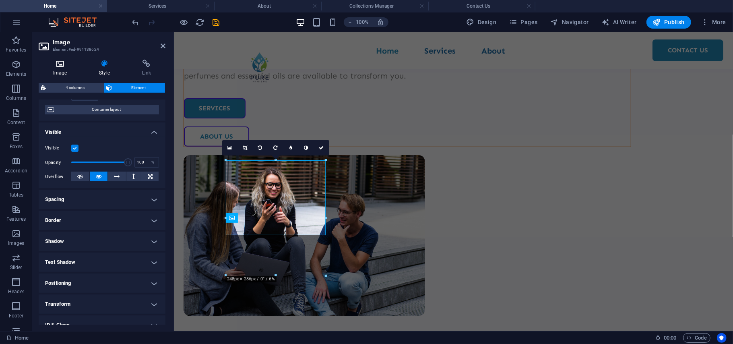
click at [51, 70] on h4 "Image" at bounding box center [62, 68] width 46 height 17
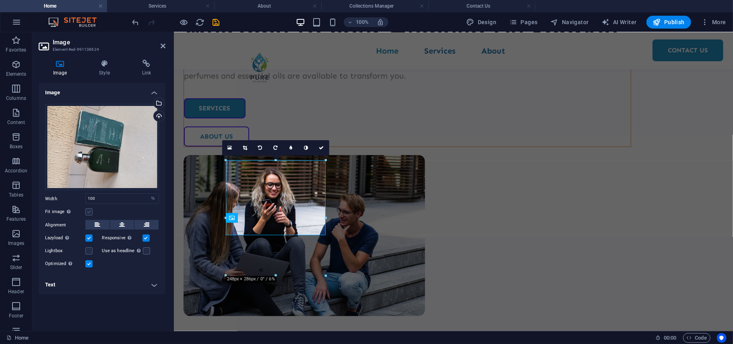
click at [87, 209] on label at bounding box center [88, 211] width 7 height 7
click at [0, 0] on input "Fit image Automatically fit image to a fixed width and height" at bounding box center [0, 0] width 0 height 0
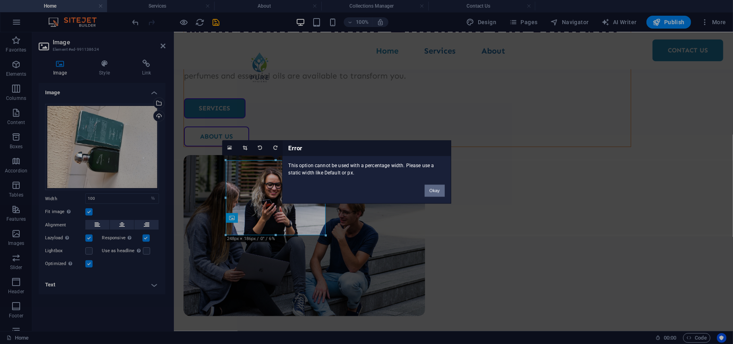
click at [429, 189] on button "Okay" at bounding box center [435, 191] width 20 height 12
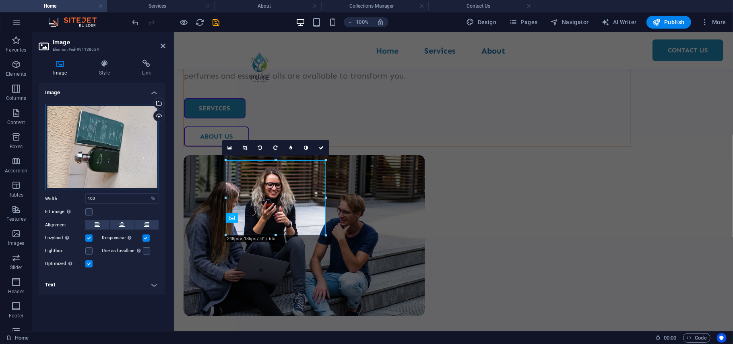
click at [121, 127] on div "Drag files here, click to choose files or select files from Files or our free s…" at bounding box center [102, 147] width 114 height 87
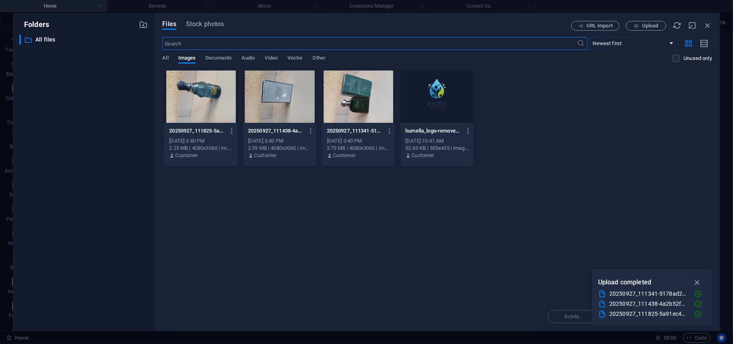
scroll to position [192, 0]
click at [389, 130] on icon "button" at bounding box center [390, 130] width 8 height 7
click at [694, 281] on div at bounding box center [366, 172] width 733 height 344
click at [705, 23] on icon "button" at bounding box center [707, 25] width 9 height 9
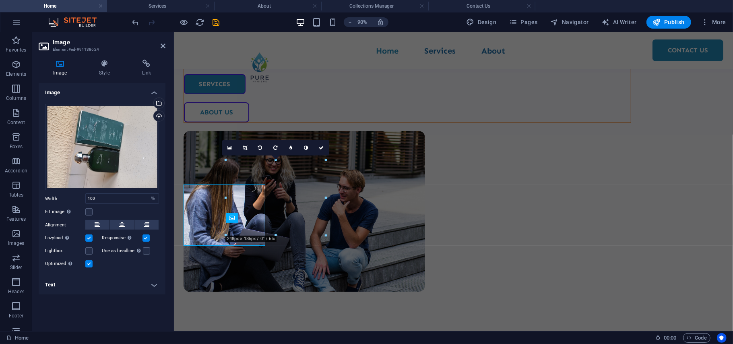
scroll to position [168, 0]
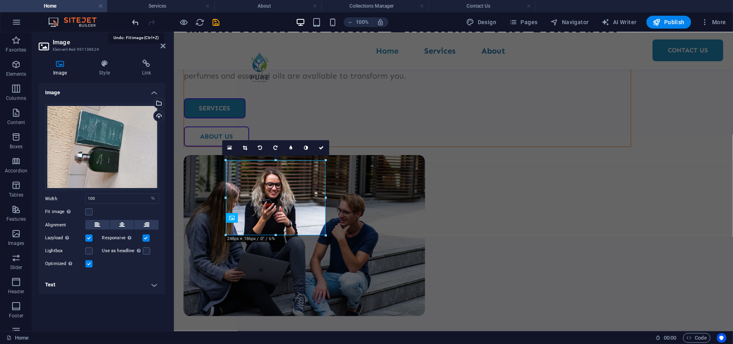
click at [134, 20] on icon "undo" at bounding box center [135, 22] width 9 height 9
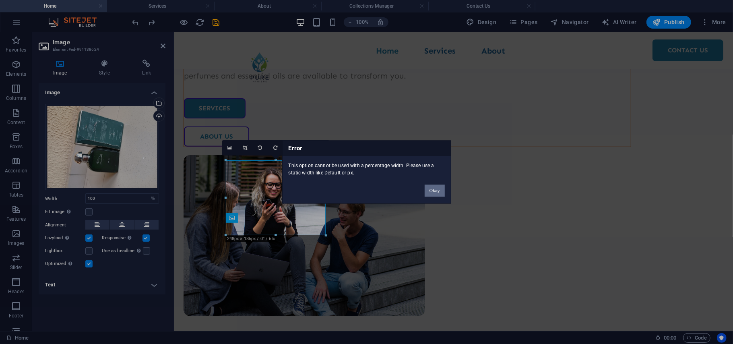
click at [438, 190] on button "Okay" at bounding box center [435, 191] width 20 height 12
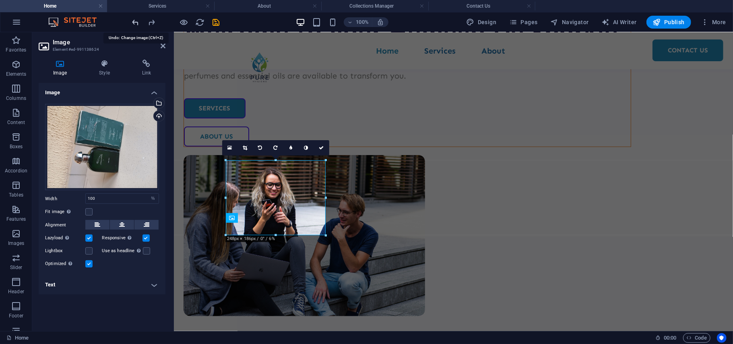
click at [134, 23] on icon "undo" at bounding box center [135, 22] width 9 height 9
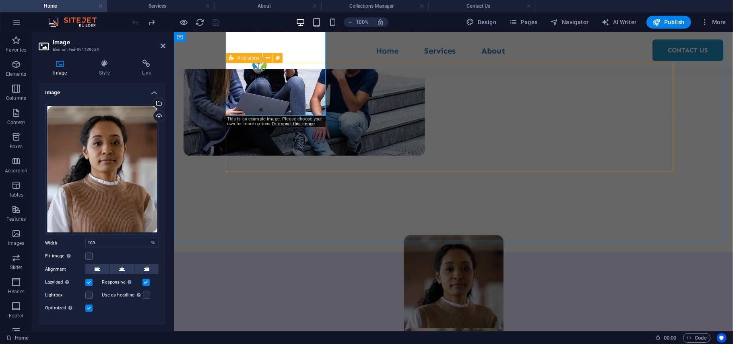
scroll to position [330, 0]
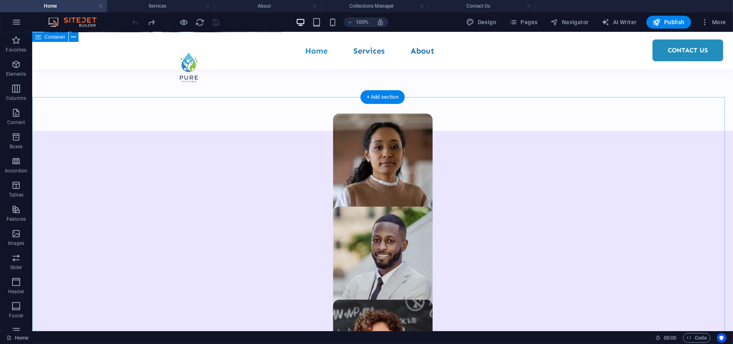
scroll to position [448, 0]
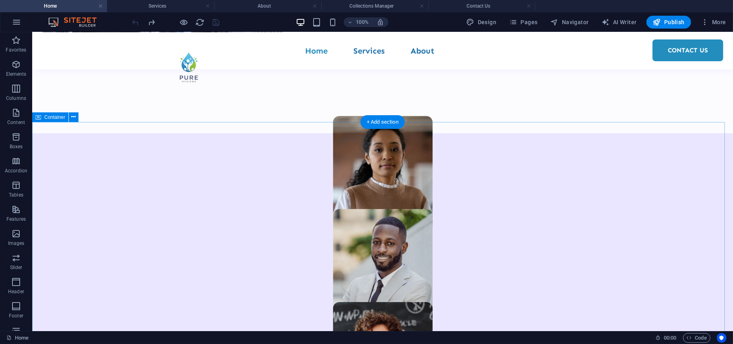
select select "multiple-waves"
select select "em"
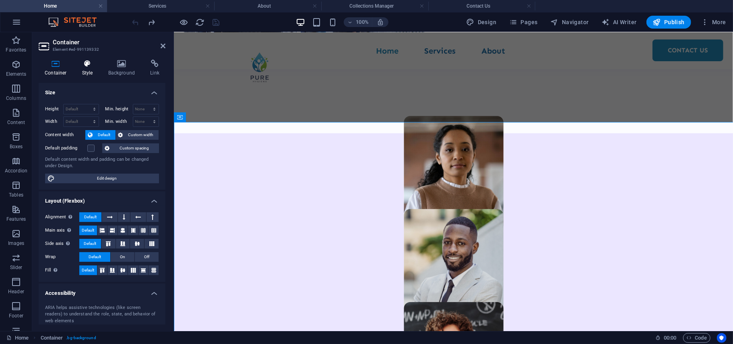
select select "rem"
click at [87, 68] on h4 "Style" at bounding box center [89, 68] width 26 height 17
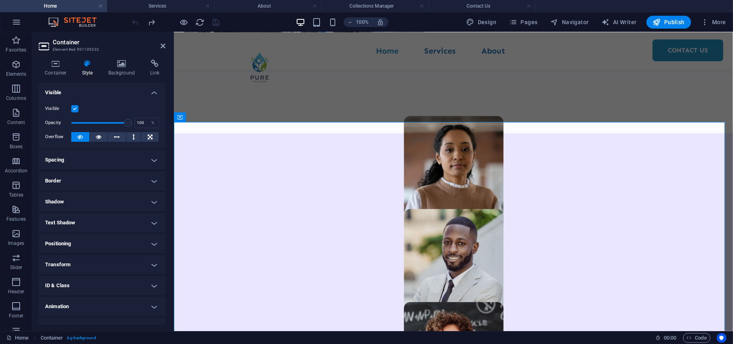
click at [101, 159] on h4 "Spacing" at bounding box center [102, 159] width 127 height 19
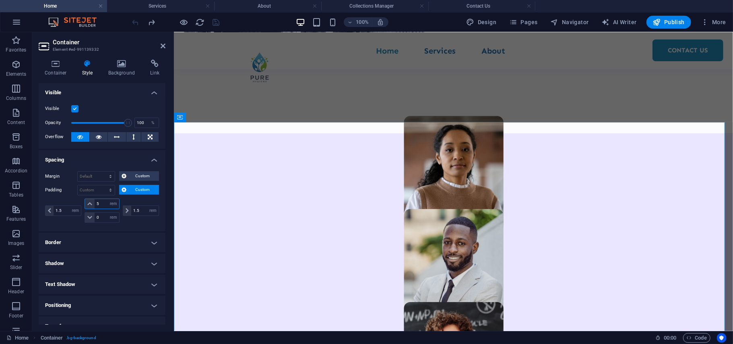
click at [102, 202] on input "5" at bounding box center [107, 204] width 24 height 10
type input "7"
type input "8"
drag, startPoint x: 162, startPoint y: 44, endPoint x: 145, endPoint y: 12, distance: 36.7
click at [162, 44] on icon at bounding box center [163, 46] width 5 height 6
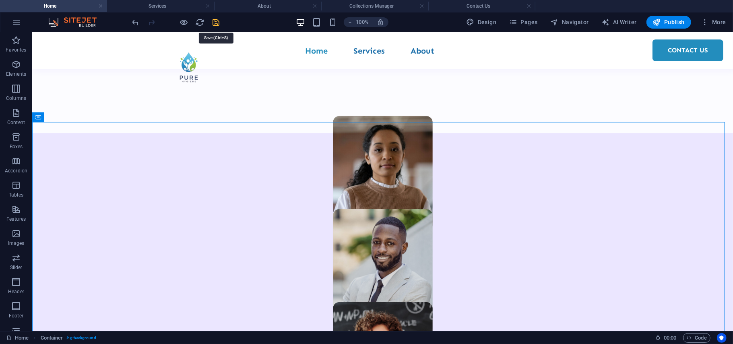
drag, startPoint x: 215, startPoint y: 19, endPoint x: 221, endPoint y: 92, distance: 72.7
click at [215, 19] on icon "save" at bounding box center [216, 22] width 9 height 9
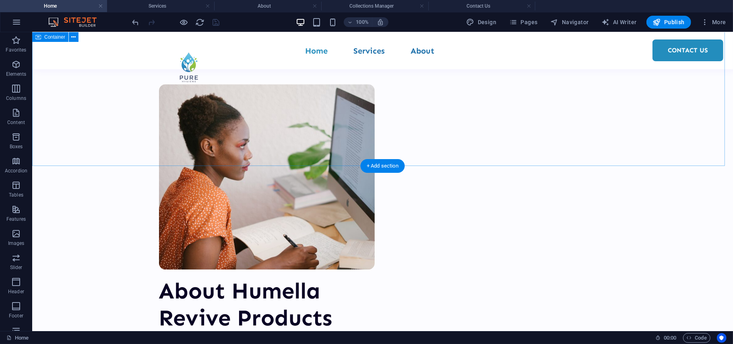
scroll to position [1358, 0]
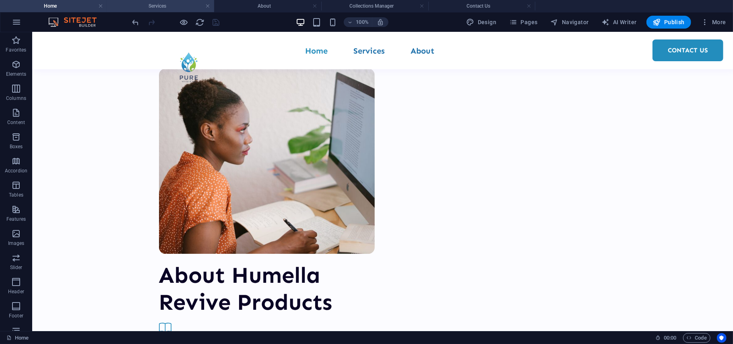
click at [148, 4] on h4 "Services" at bounding box center [160, 6] width 107 height 9
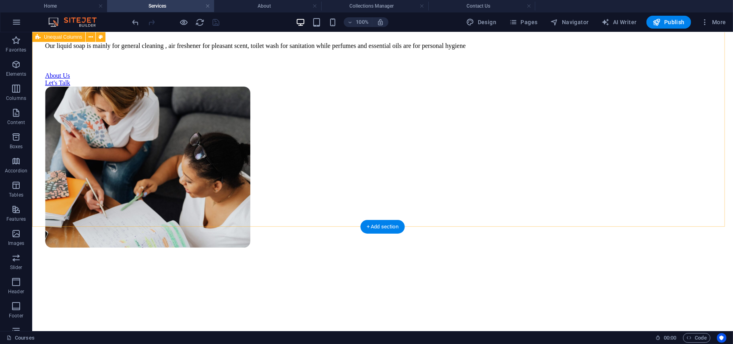
scroll to position [132, 0]
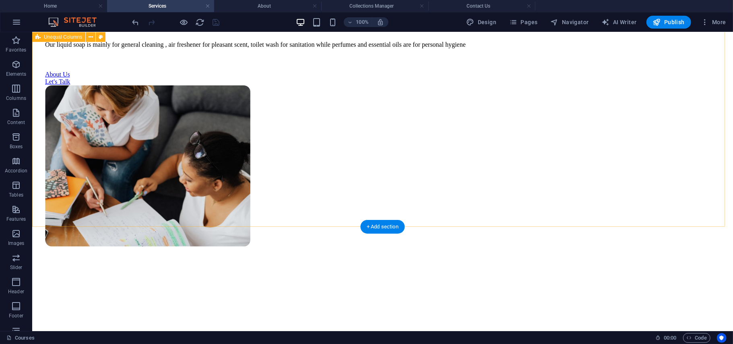
click at [122, 182] on div "What we offer Our liquid soap is mainly for general cleaning , air freshener fo…" at bounding box center [382, 152] width 694 height 384
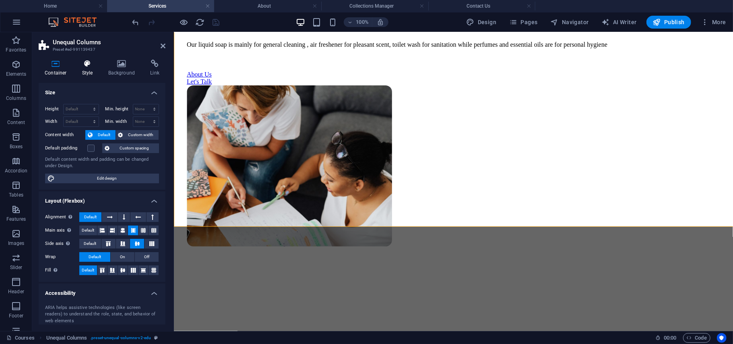
click at [85, 65] on icon at bounding box center [87, 64] width 23 height 8
select select "%"
select select "rem"
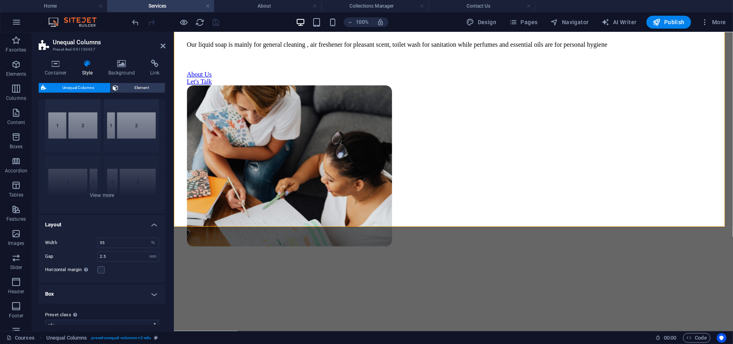
scroll to position [33, 0]
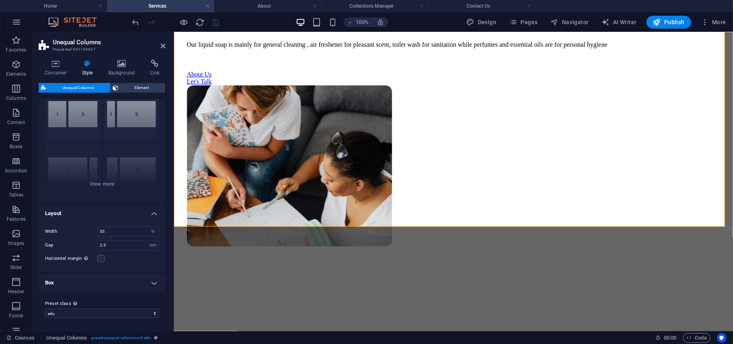
click at [79, 282] on h4 "Box" at bounding box center [102, 282] width 127 height 19
click at [79, 282] on h4 "Box" at bounding box center [102, 280] width 127 height 14
click at [123, 89] on span "Element" at bounding box center [142, 88] width 42 height 10
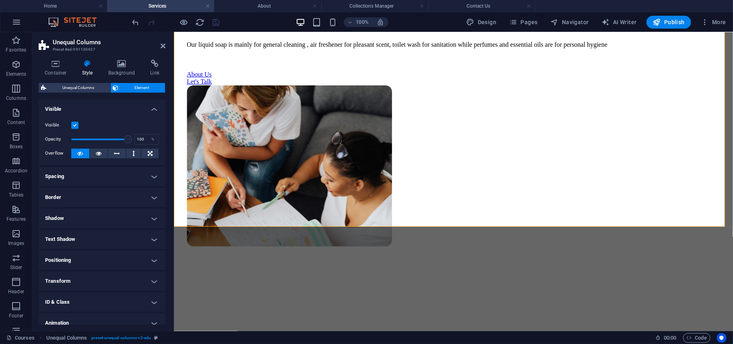
click at [89, 174] on h4 "Spacing" at bounding box center [102, 176] width 127 height 19
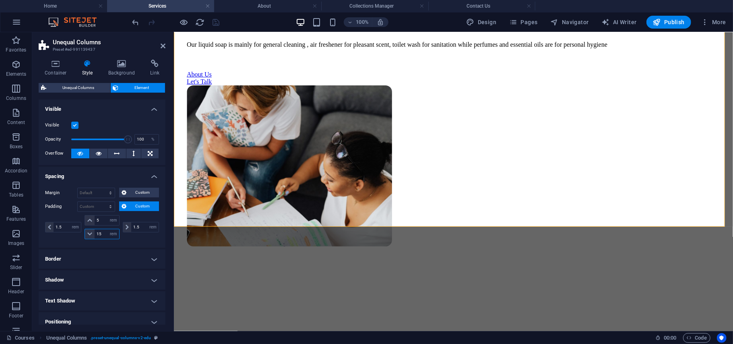
click at [101, 235] on input "15" at bounding box center [107, 234] width 24 height 10
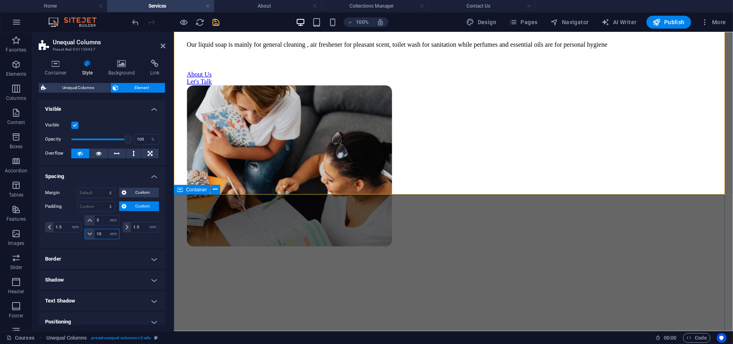
type input "10"
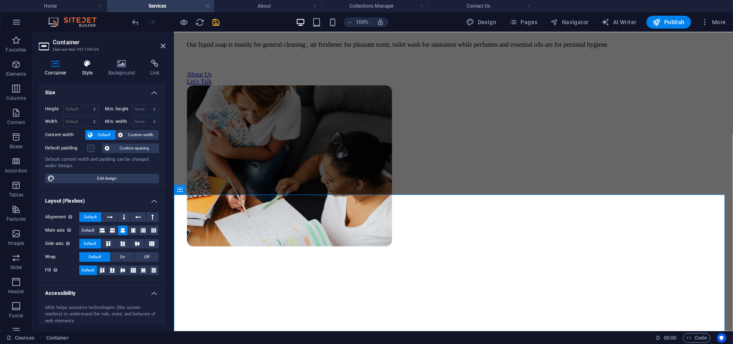
click at [92, 60] on icon at bounding box center [87, 64] width 23 height 8
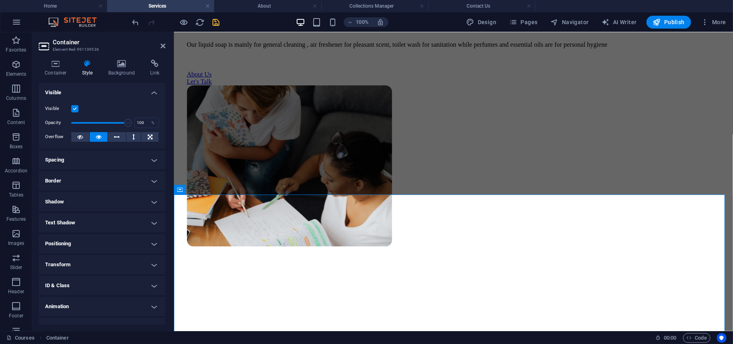
click at [91, 155] on h4 "Spacing" at bounding box center [102, 159] width 127 height 19
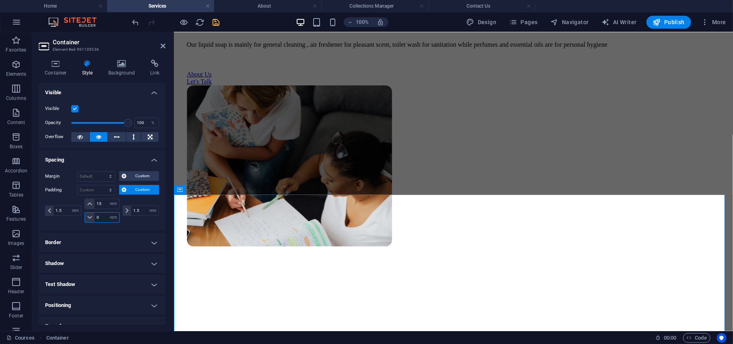
click at [105, 219] on input "0" at bounding box center [107, 218] width 24 height 10
click at [103, 204] on input "15" at bounding box center [107, 204] width 24 height 10
type input "10"
click at [163, 43] on icon at bounding box center [163, 46] width 5 height 6
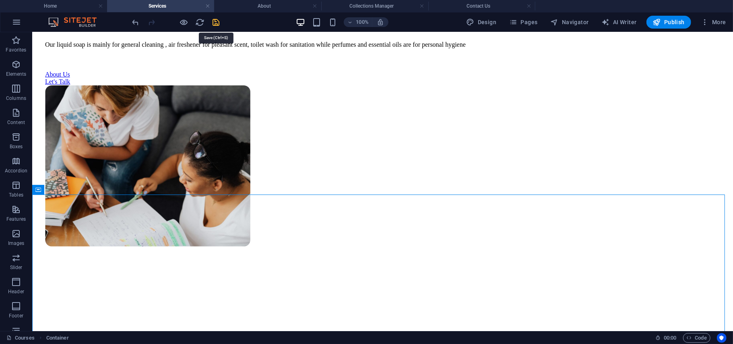
drag, startPoint x: 217, startPoint y: 19, endPoint x: 276, endPoint y: 137, distance: 131.9
click at [217, 19] on icon "save" at bounding box center [216, 22] width 9 height 9
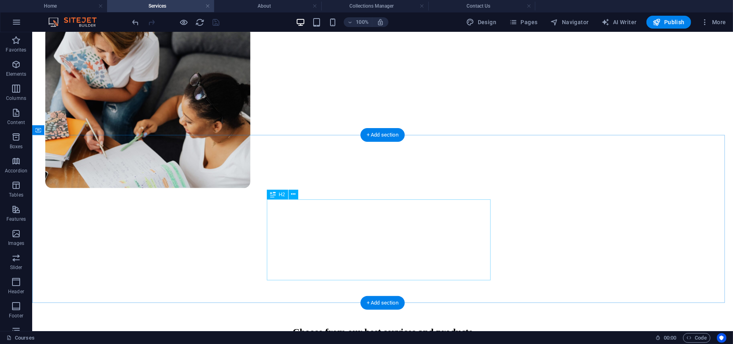
scroll to position [192, 0]
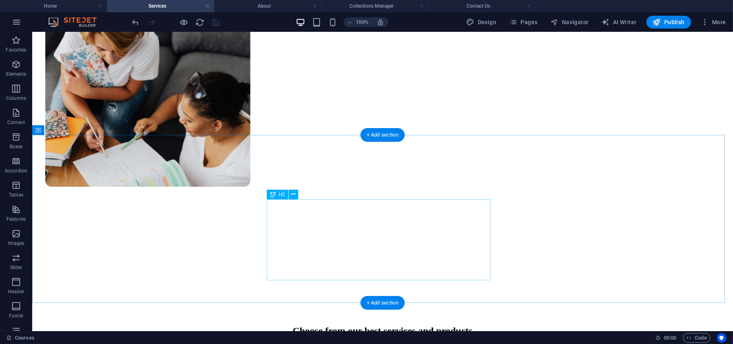
click at [302, 325] on div "Choose from our best services and products" at bounding box center [382, 330] width 675 height 11
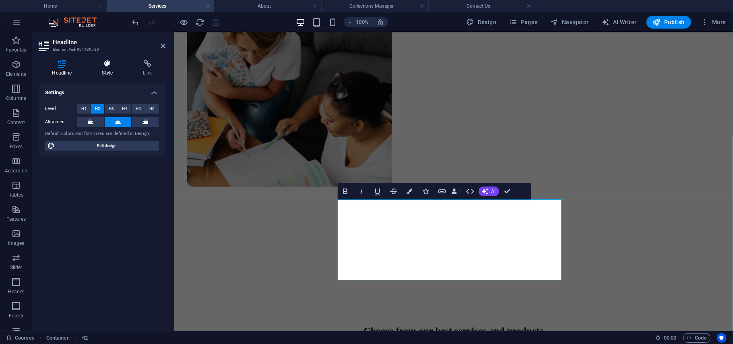
click at [105, 73] on h4 "Style" at bounding box center [109, 68] width 41 height 17
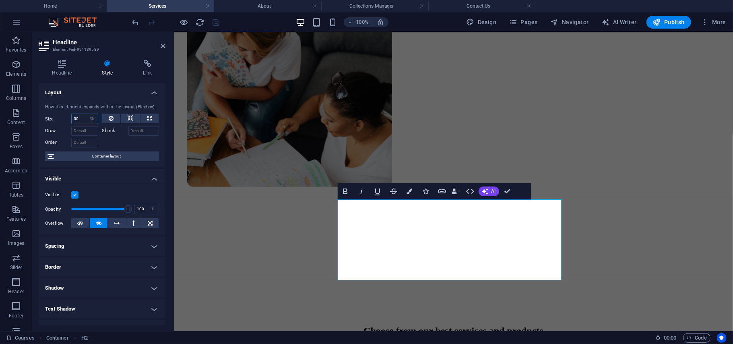
click at [80, 118] on input "50" at bounding box center [85, 119] width 26 height 10
type input "5"
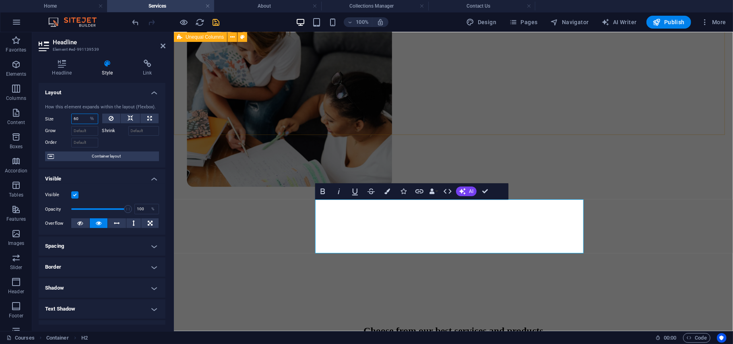
type input "60"
click at [264, 132] on div "What we offer Our liquid soap is mainly for general cleaning , air freshener fo…" at bounding box center [453, 77] width 553 height 352
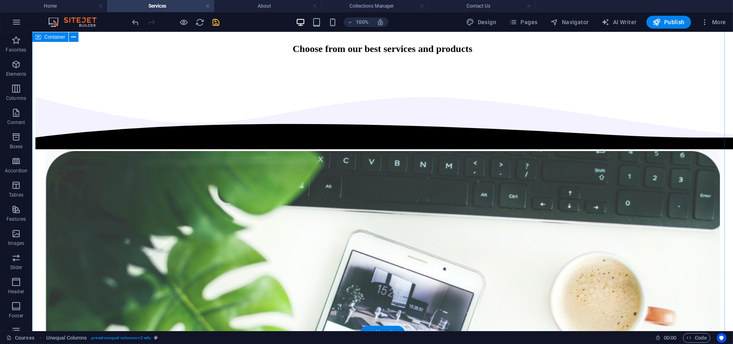
scroll to position [429, 0]
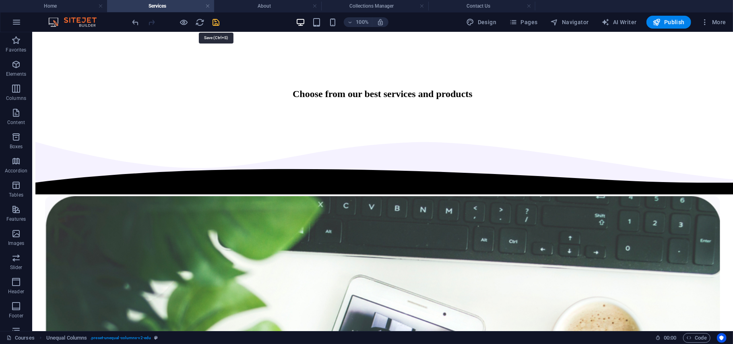
click at [215, 22] on icon "save" at bounding box center [216, 22] width 9 height 9
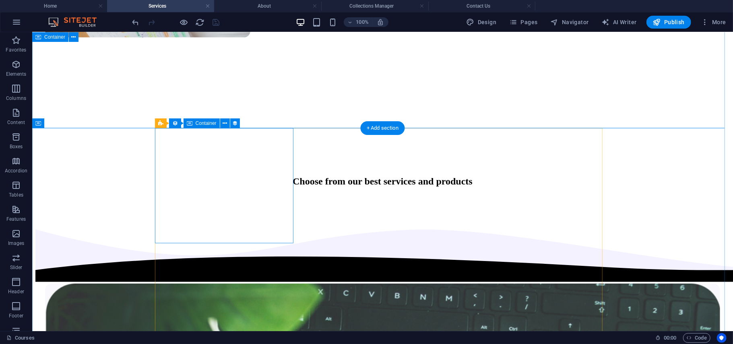
scroll to position [339, 0]
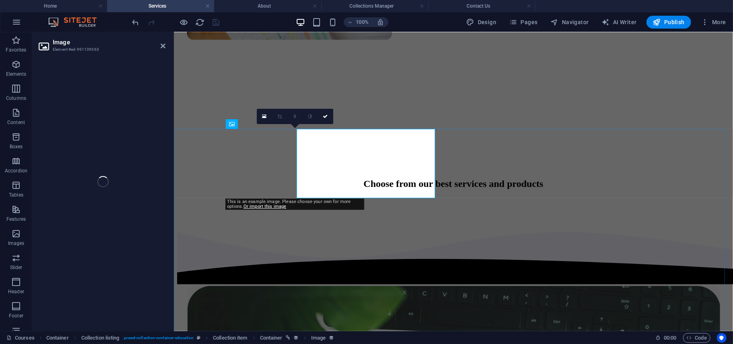
select select "our-course-image"
select select "%"
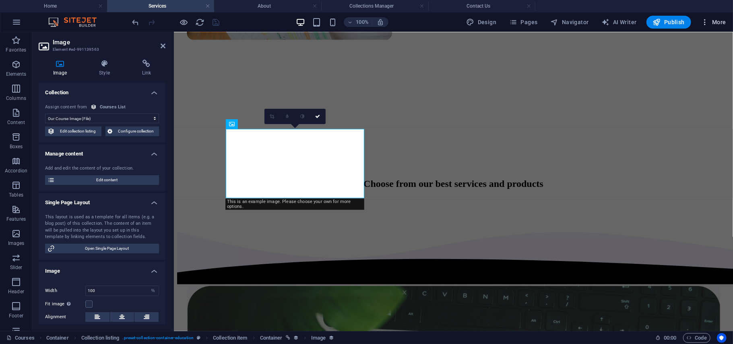
click at [715, 25] on span "More" at bounding box center [713, 22] width 25 height 8
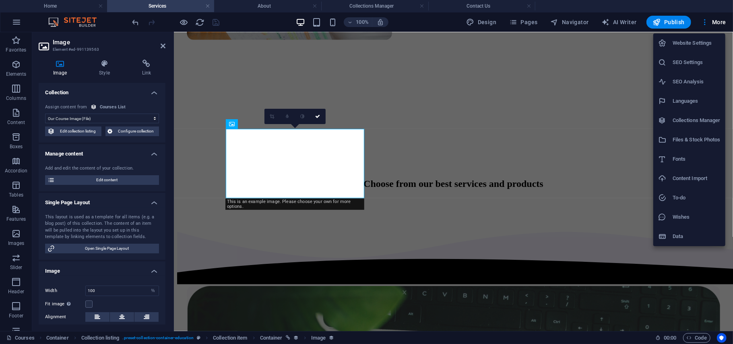
click at [477, 21] on div at bounding box center [366, 172] width 733 height 344
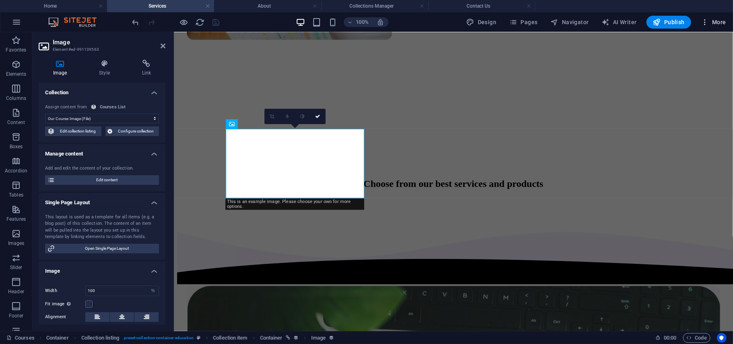
click at [706, 27] on button "More" at bounding box center [714, 22] width 32 height 13
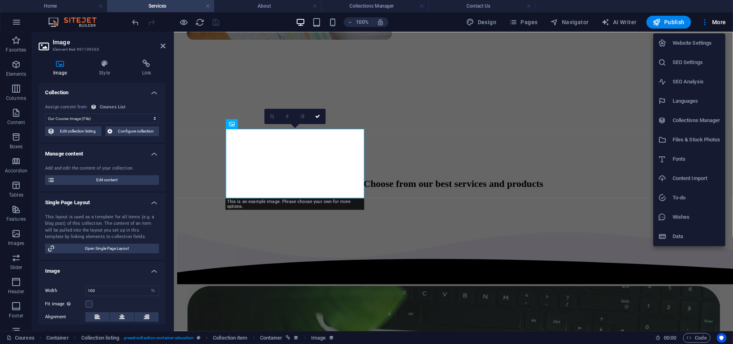
click at [685, 148] on li "Files & Stock Photos" at bounding box center [689, 139] width 72 height 19
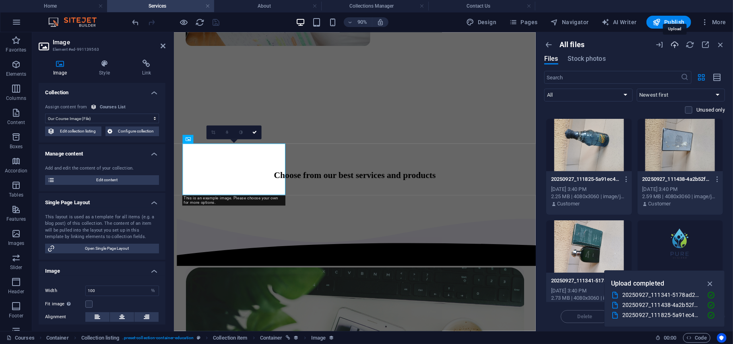
click at [674, 46] on icon "button" at bounding box center [674, 44] width 9 height 9
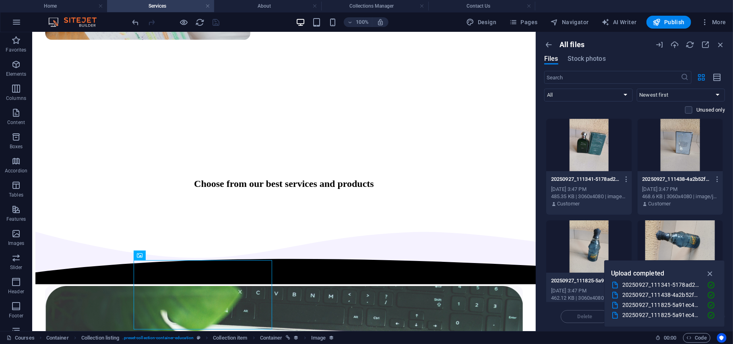
click at [594, 250] on div at bounding box center [589, 246] width 86 height 52
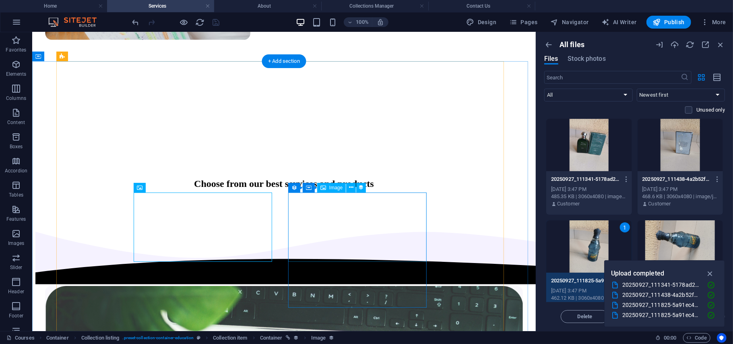
scroll to position [423, 0]
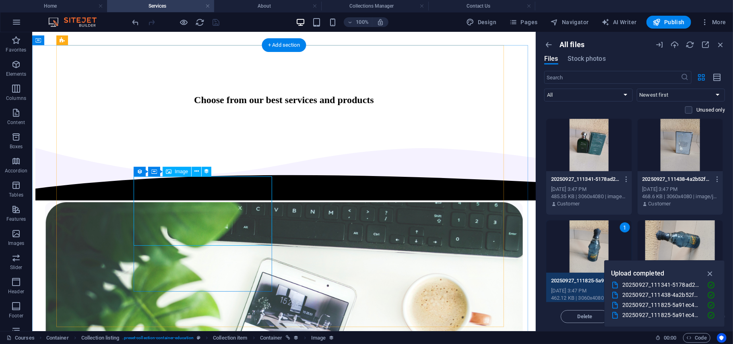
select select "our-course-image"
select select "%"
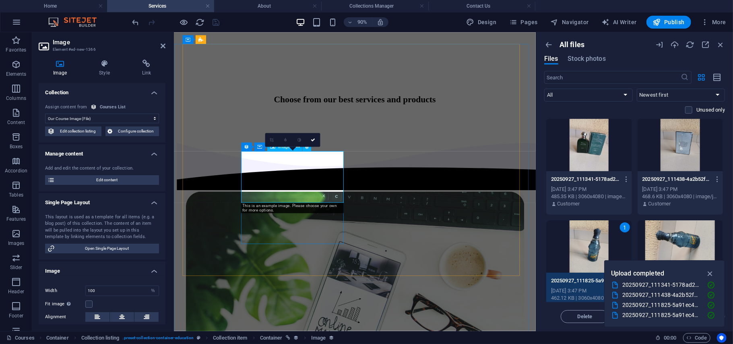
scroll to position [450, 0]
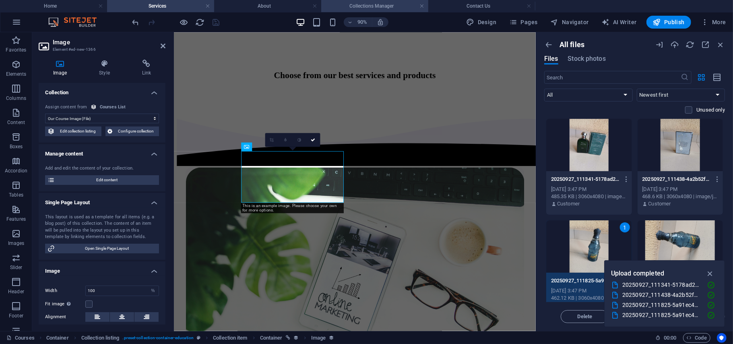
click at [345, 6] on h4 "Collections Manager" at bounding box center [374, 6] width 107 height 9
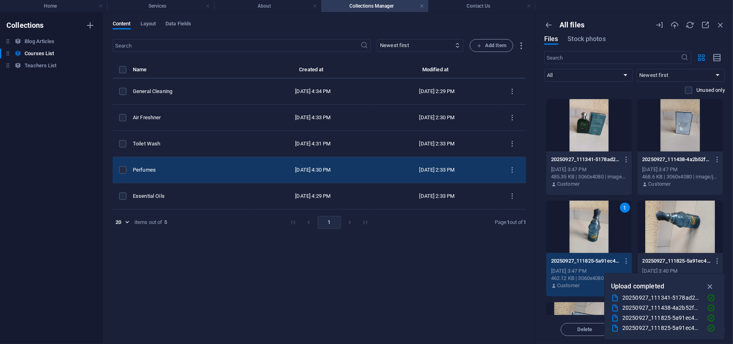
click at [186, 168] on div "Perfumes" at bounding box center [188, 169] width 111 height 7
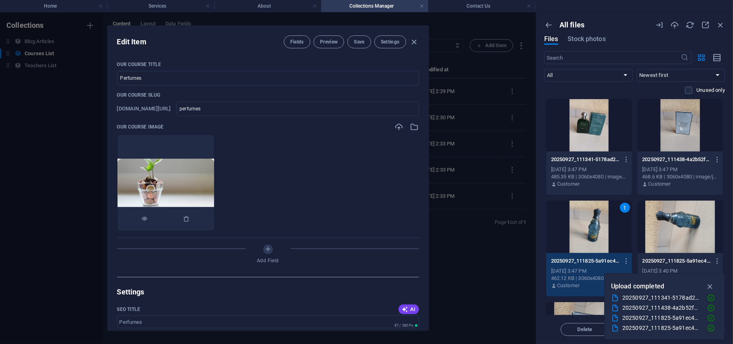
click at [205, 190] on img at bounding box center [166, 183] width 97 height 48
click at [407, 124] on div at bounding box center [407, 126] width 24 height 9
click at [413, 124] on icon "button" at bounding box center [414, 126] width 9 height 9
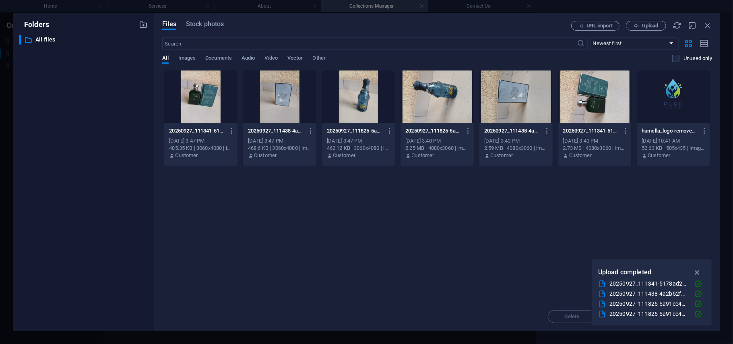
click at [374, 89] on div at bounding box center [358, 96] width 73 height 52
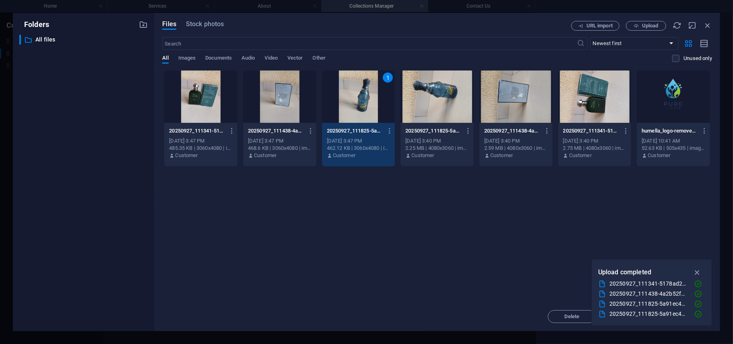
click at [213, 88] on div at bounding box center [200, 96] width 73 height 52
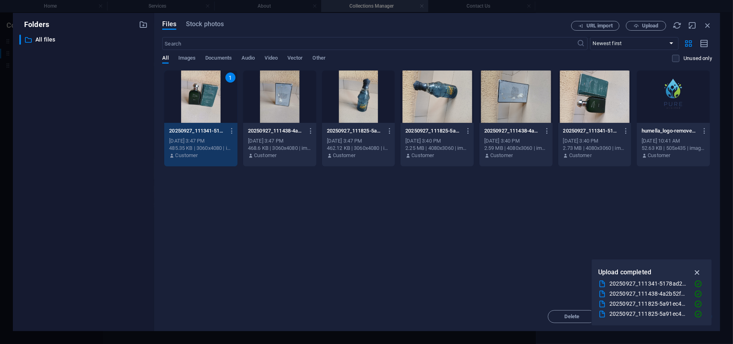
click at [698, 271] on icon "button" at bounding box center [697, 272] width 9 height 9
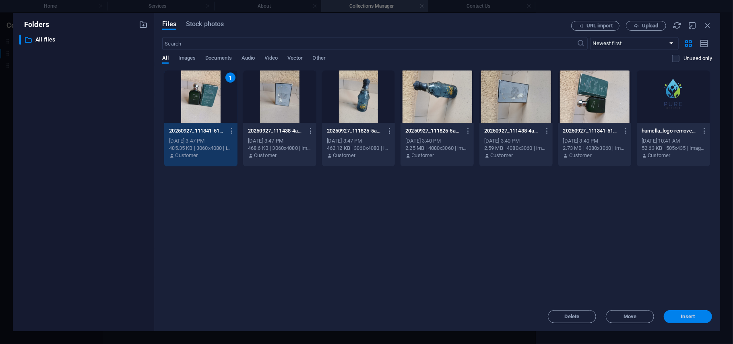
click at [679, 314] on span "Insert" at bounding box center [688, 316] width 42 height 5
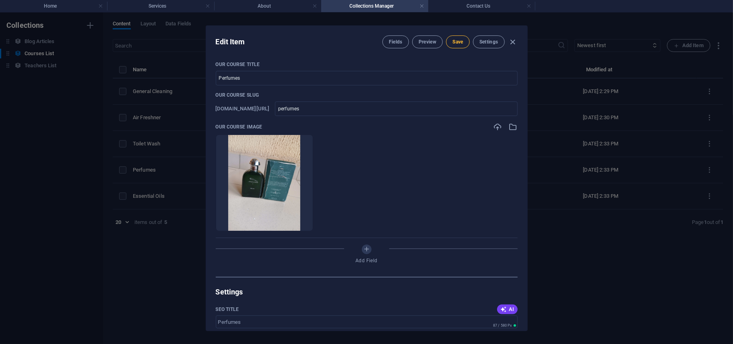
click at [459, 43] on span "Save" at bounding box center [457, 42] width 10 height 6
click at [165, 6] on h4 "Services" at bounding box center [160, 6] width 107 height 9
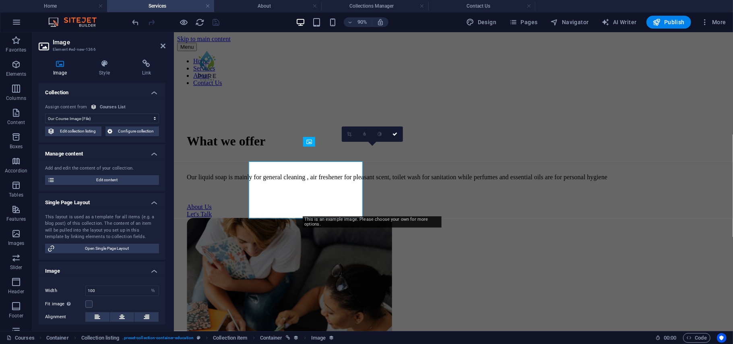
scroll to position [450, 0]
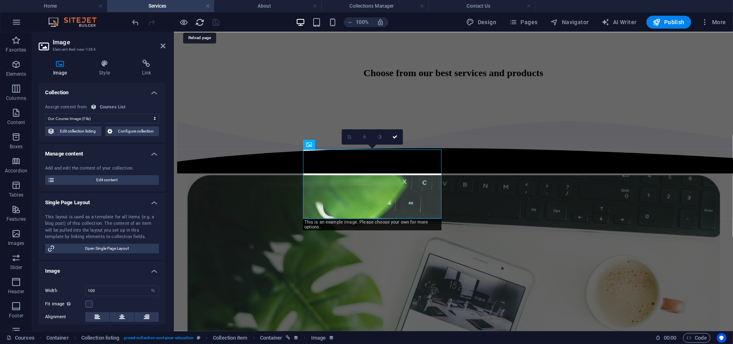
click at [201, 21] on icon "reload" at bounding box center [200, 22] width 9 height 9
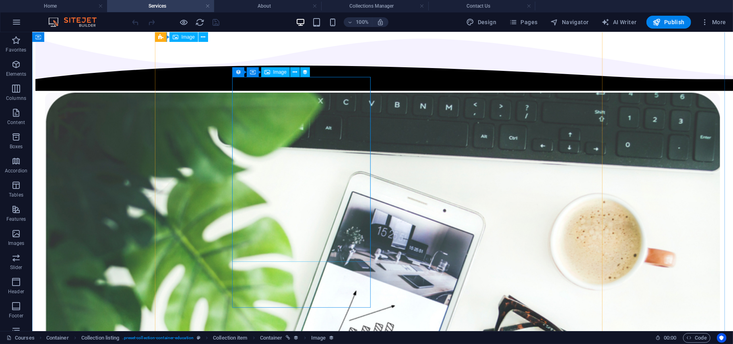
scroll to position [490, 0]
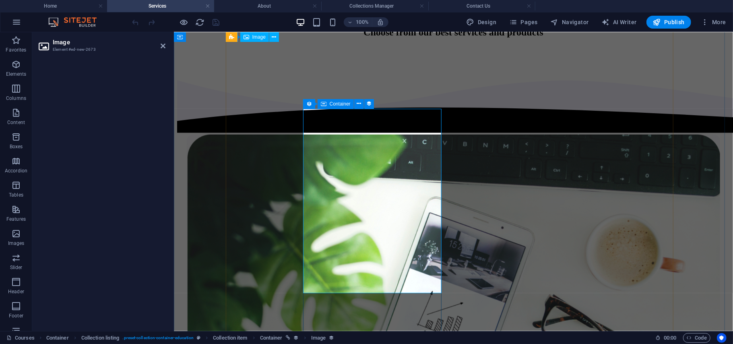
click at [323, 100] on icon at bounding box center [324, 104] width 6 height 10
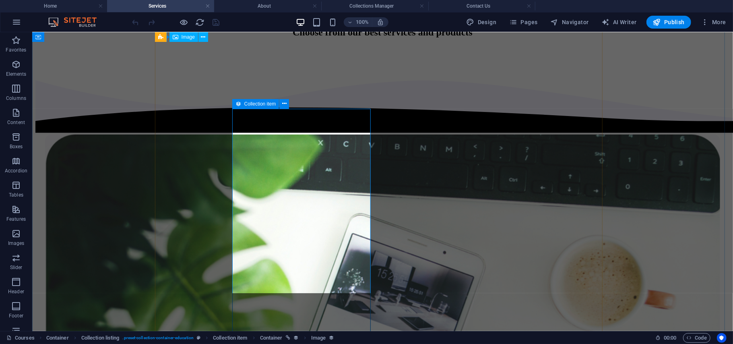
click at [239, 100] on icon at bounding box center [238, 104] width 6 height 10
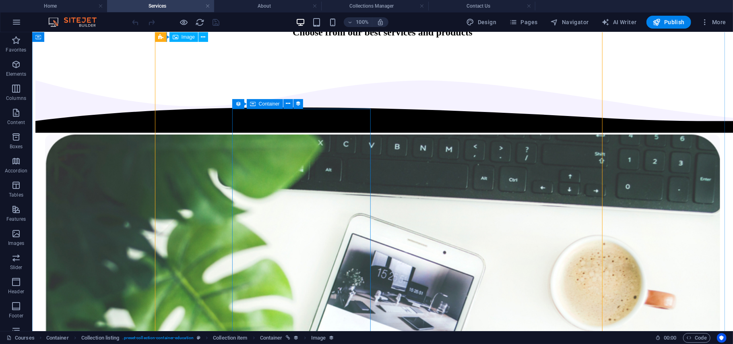
click at [252, 104] on icon at bounding box center [253, 104] width 6 height 10
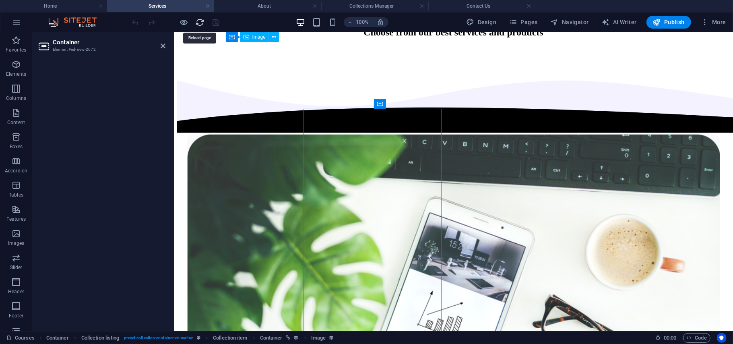
click at [199, 20] on icon "reload" at bounding box center [200, 22] width 9 height 9
drag, startPoint x: 205, startPoint y: 21, endPoint x: 200, endPoint y: 21, distance: 4.4
click at [200, 21] on div at bounding box center [176, 22] width 90 height 13
click at [200, 21] on icon "reload" at bounding box center [200, 22] width 9 height 9
click at [197, 21] on icon "reload" at bounding box center [200, 22] width 9 height 9
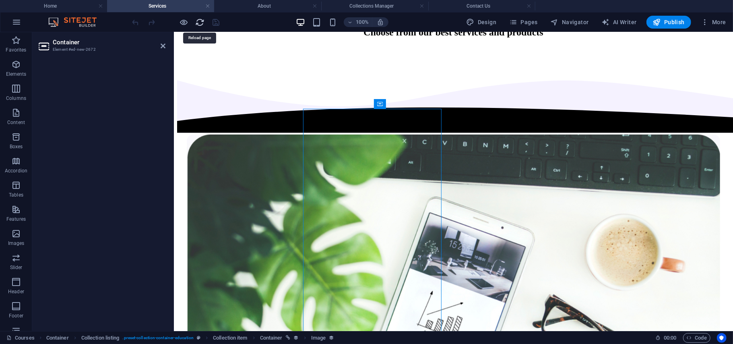
click at [197, 21] on icon "reload" at bounding box center [200, 22] width 9 height 9
click at [204, 24] on icon "reload" at bounding box center [200, 22] width 9 height 9
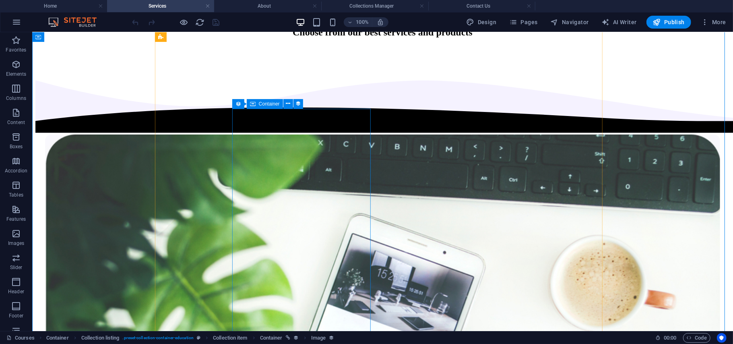
click at [253, 105] on icon at bounding box center [253, 104] width 6 height 10
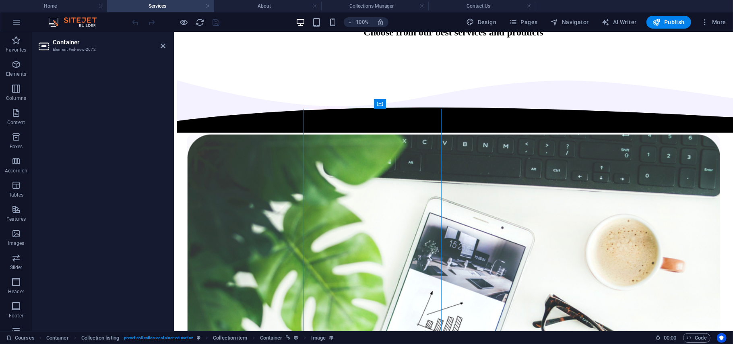
click at [195, 25] on div at bounding box center [176, 22] width 90 height 13
click at [202, 21] on icon "reload" at bounding box center [200, 22] width 9 height 9
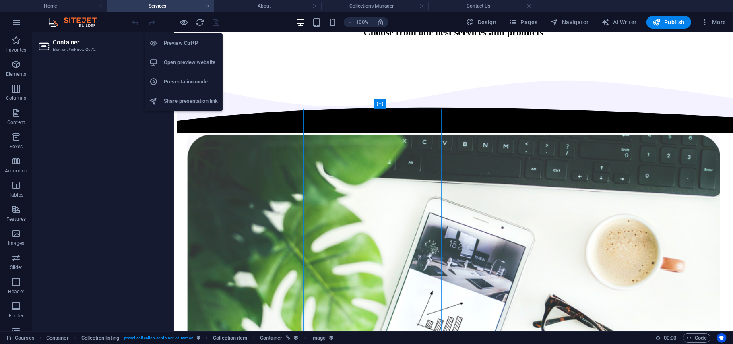
click at [176, 59] on h6 "Open preview website" at bounding box center [191, 63] width 54 height 10
click at [184, 26] on icon "button" at bounding box center [184, 22] width 9 height 9
click at [173, 56] on li "Open preview website" at bounding box center [183, 62] width 78 height 19
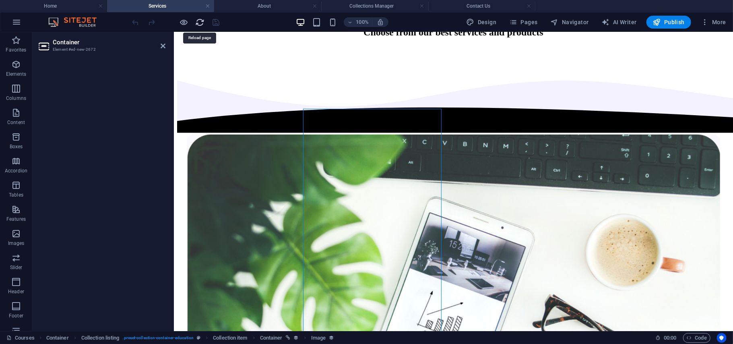
click at [200, 21] on icon "reload" at bounding box center [200, 22] width 9 height 9
click at [198, 25] on icon "reload" at bounding box center [200, 22] width 9 height 9
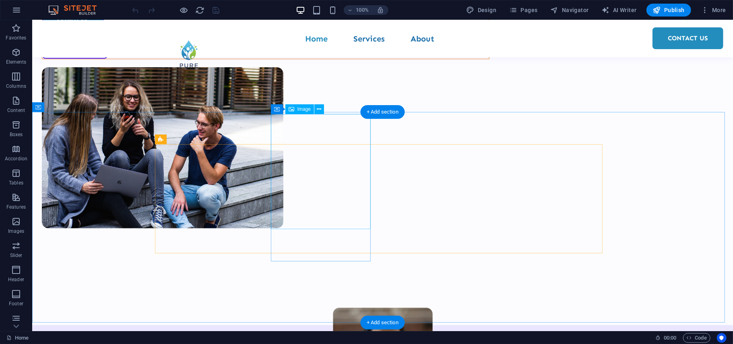
scroll to position [248, 0]
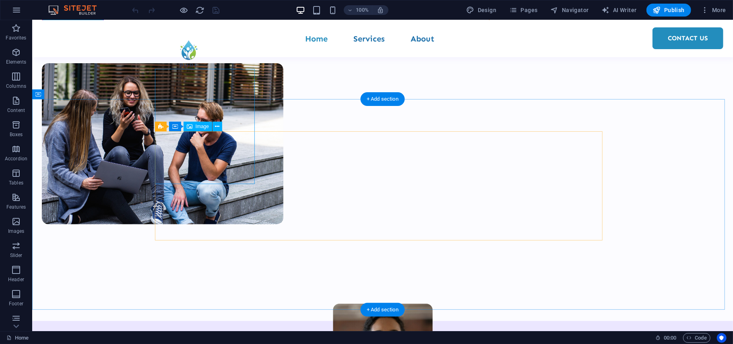
select select "%"
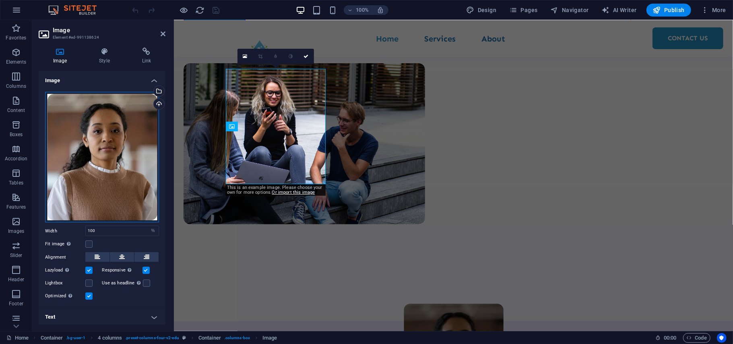
click at [100, 116] on div "Drag files here, click to choose files or select files from Files or our free s…" at bounding box center [102, 157] width 114 height 131
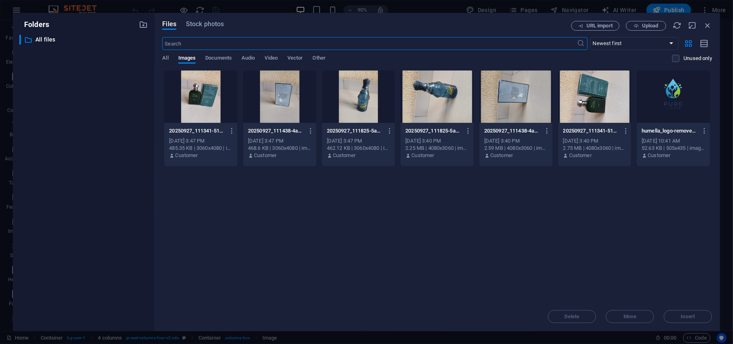
scroll to position [272, 0]
click at [370, 99] on div at bounding box center [358, 96] width 73 height 52
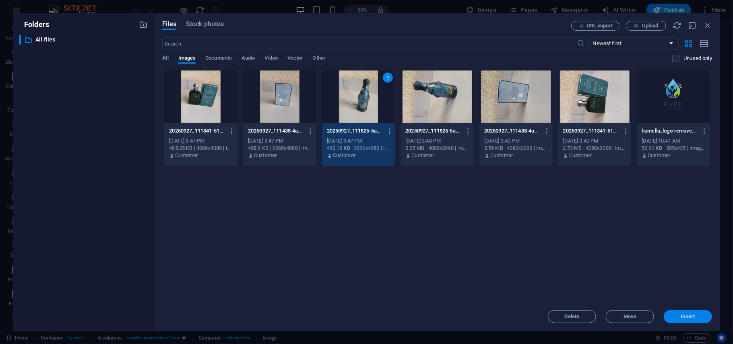
click at [702, 317] on span "Insert" at bounding box center [688, 316] width 42 height 5
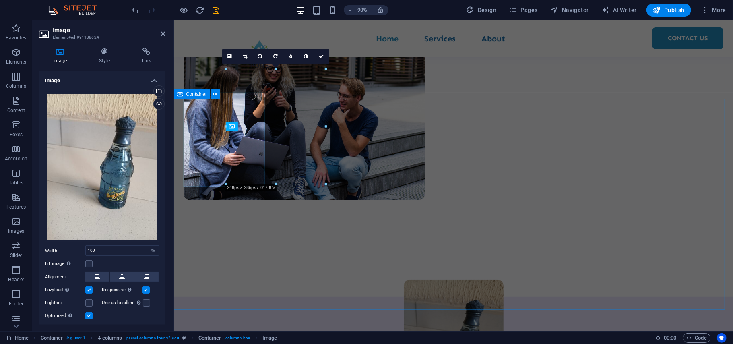
scroll to position [248, 0]
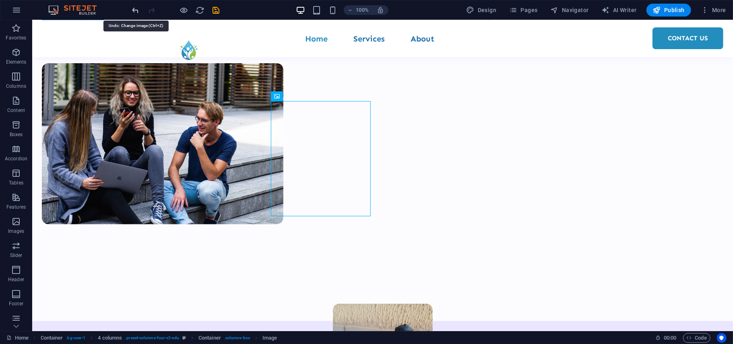
click at [136, 10] on icon "undo" at bounding box center [135, 10] width 9 height 9
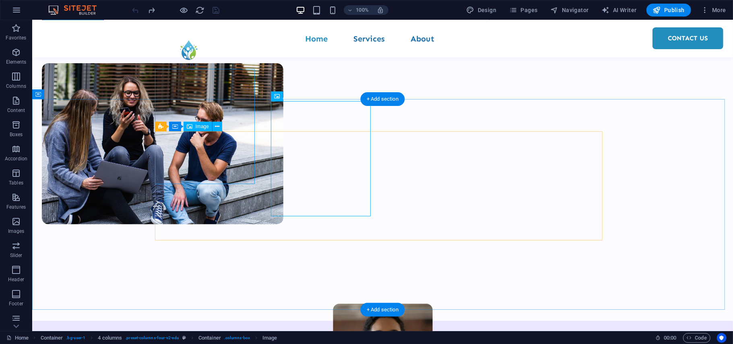
select select "%"
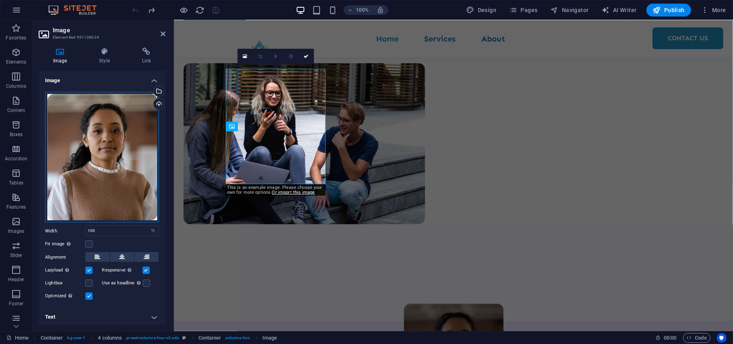
click at [89, 146] on div "Drag files here, click to choose files or select files from Files or our free s…" at bounding box center [102, 157] width 114 height 131
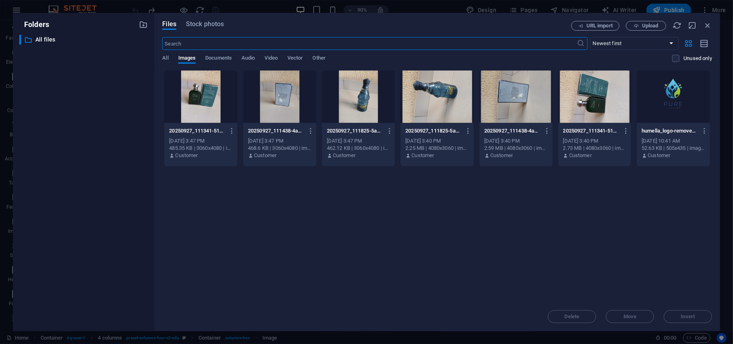
scroll to position [272, 0]
click at [210, 102] on div at bounding box center [200, 96] width 73 height 52
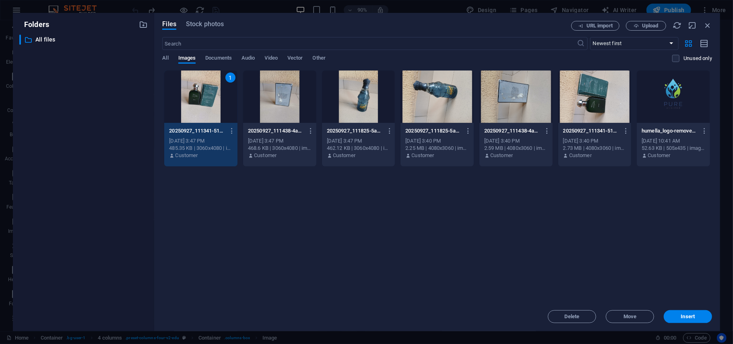
click at [359, 100] on div at bounding box center [358, 96] width 73 height 52
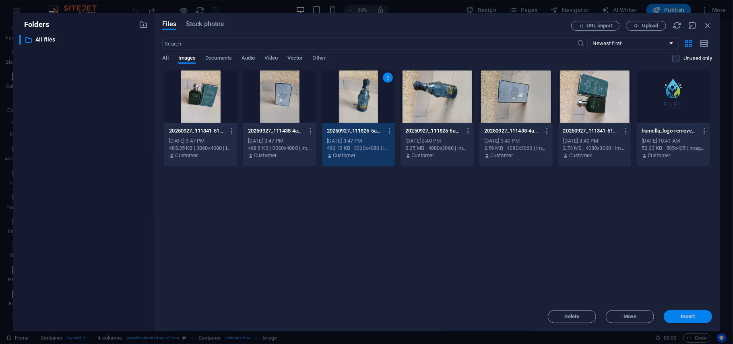
click at [673, 311] on button "Insert" at bounding box center [688, 316] width 48 height 13
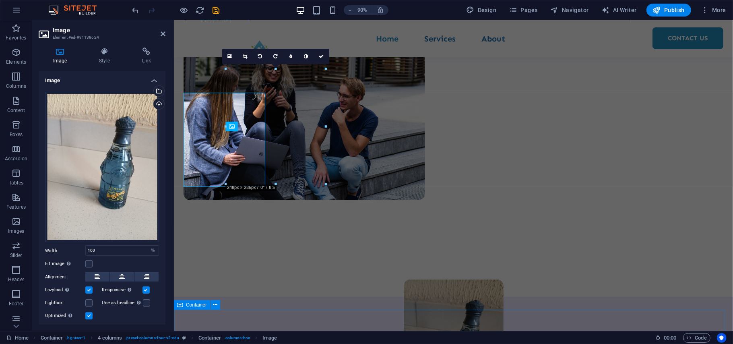
scroll to position [248, 0]
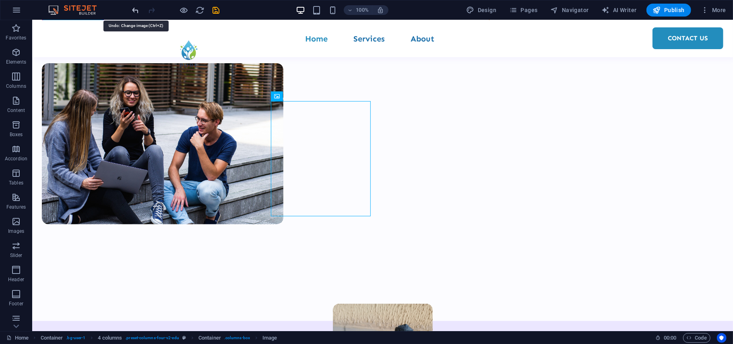
click at [135, 12] on icon "undo" at bounding box center [135, 10] width 9 height 9
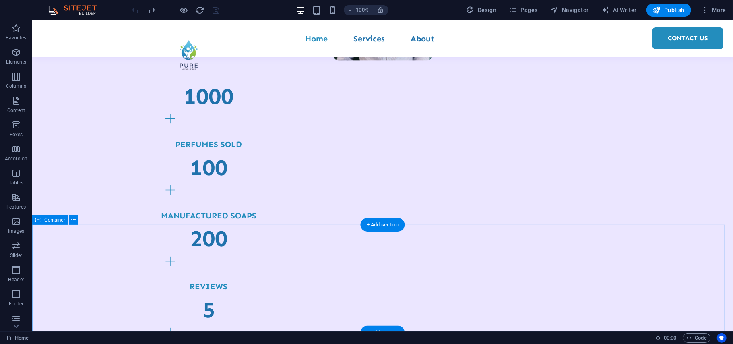
scroll to position [873, 0]
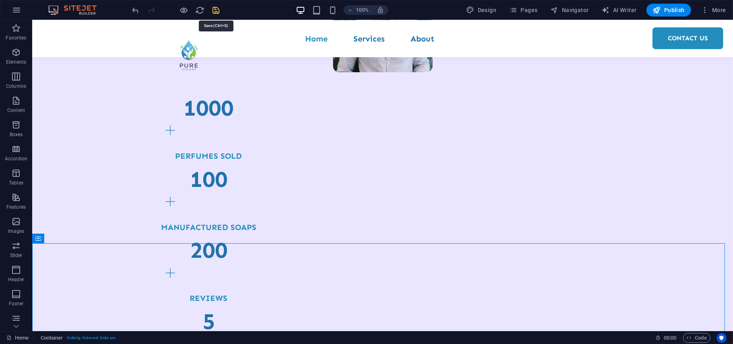
click at [219, 8] on icon "save" at bounding box center [216, 10] width 9 height 9
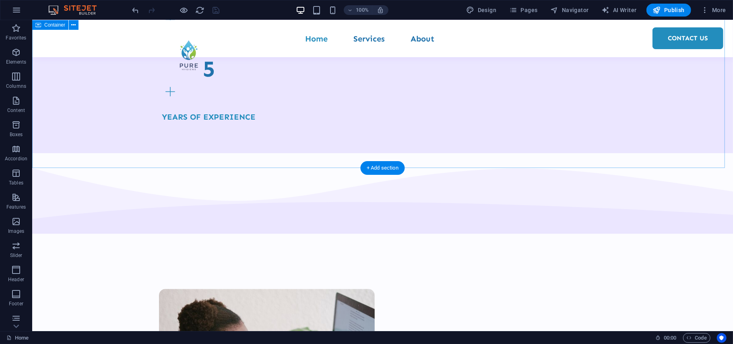
scroll to position [1345, 0]
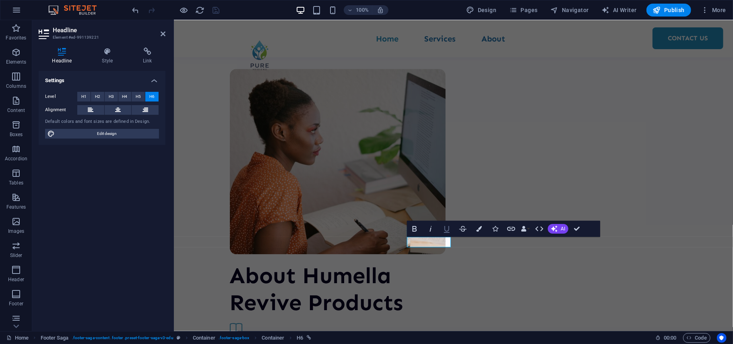
click at [440, 235] on button "Underline" at bounding box center [446, 229] width 15 height 16
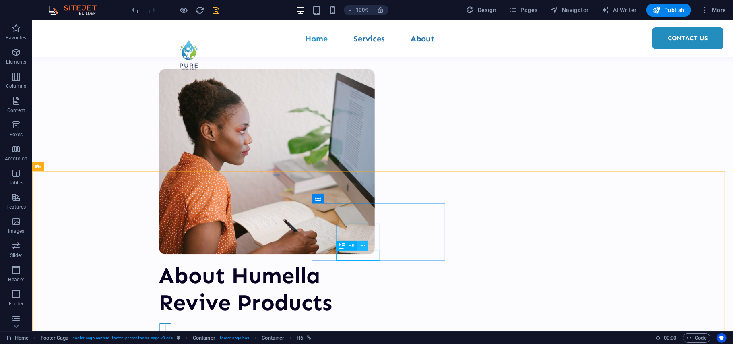
click at [364, 245] on icon at bounding box center [363, 245] width 4 height 8
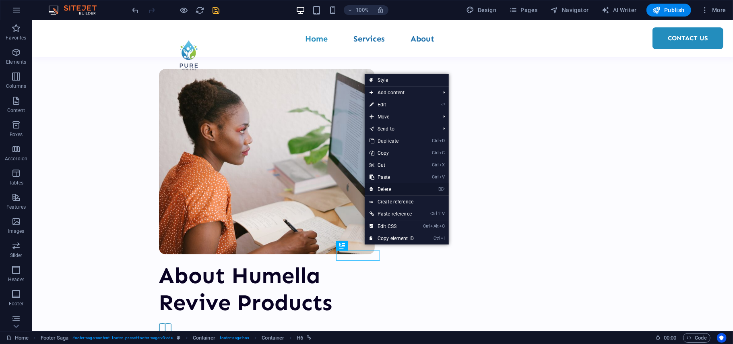
click at [390, 187] on link "⌦ Delete" at bounding box center [392, 189] width 54 height 12
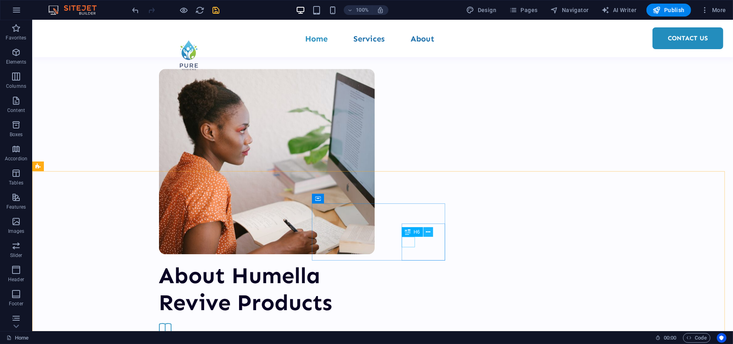
click at [424, 233] on button at bounding box center [428, 232] width 10 height 10
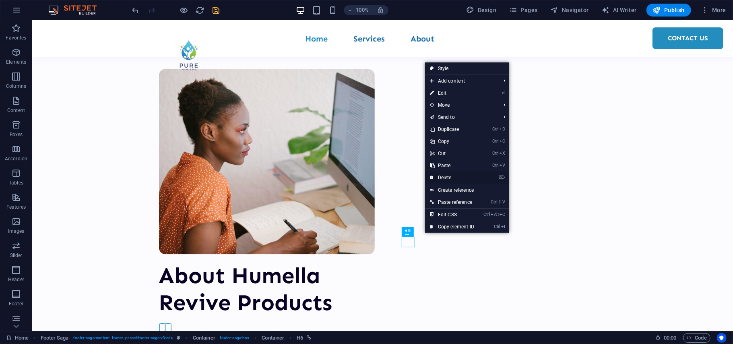
click at [444, 177] on link "⌦ Delete" at bounding box center [452, 177] width 54 height 12
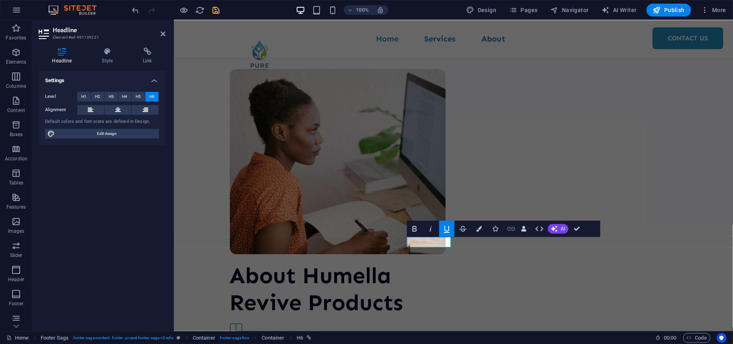
click at [513, 229] on icon "button" at bounding box center [511, 229] width 10 height 10
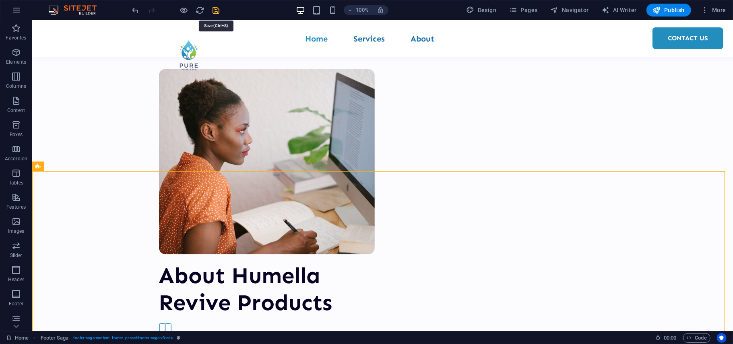
click at [216, 7] on icon "save" at bounding box center [216, 10] width 9 height 9
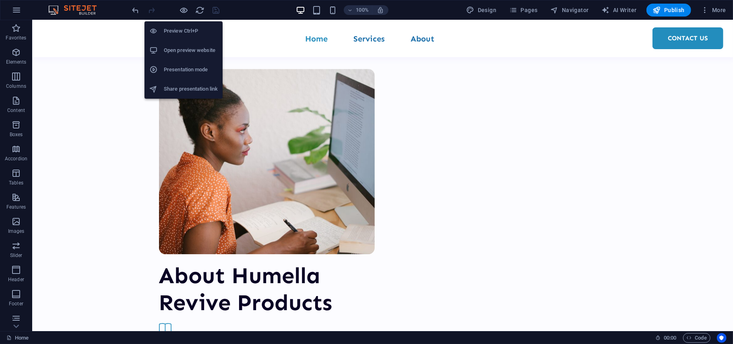
click at [177, 54] on h6 "Open preview website" at bounding box center [191, 50] width 54 height 10
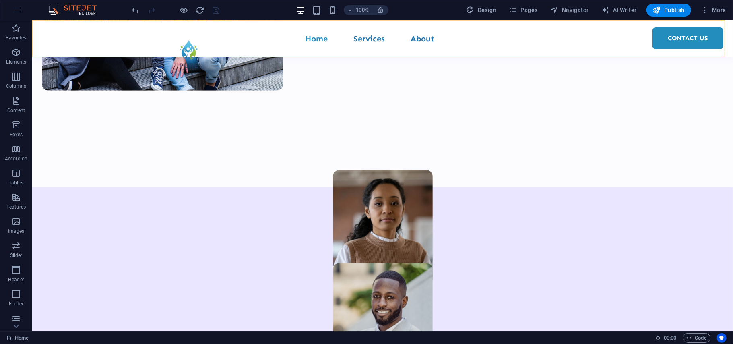
scroll to position [348, 0]
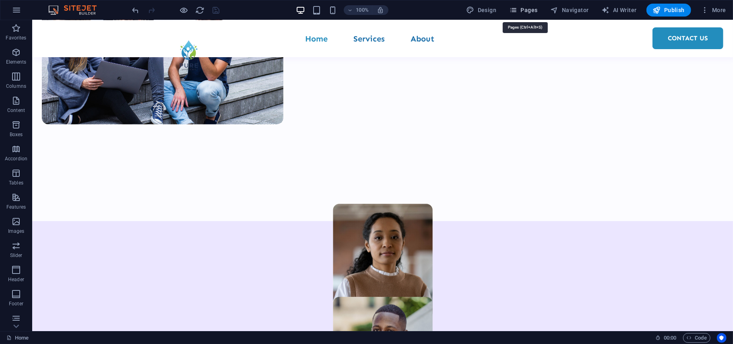
click at [527, 9] on span "Pages" at bounding box center [523, 10] width 28 height 8
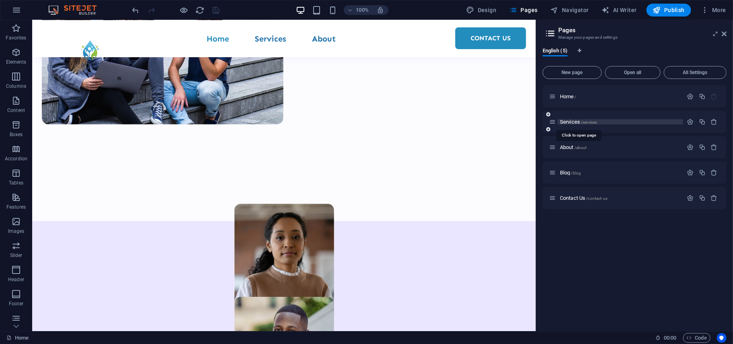
click at [561, 120] on span "Services /services" at bounding box center [578, 122] width 37 height 6
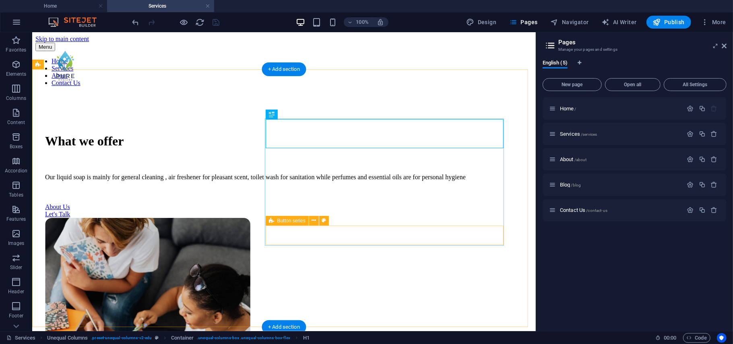
scroll to position [0, 0]
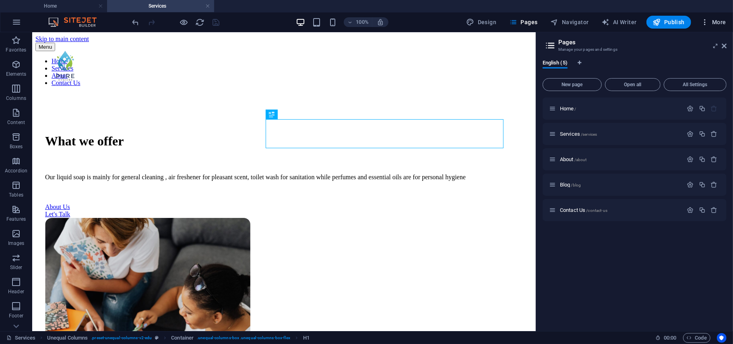
click at [712, 24] on span "More" at bounding box center [713, 22] width 25 height 8
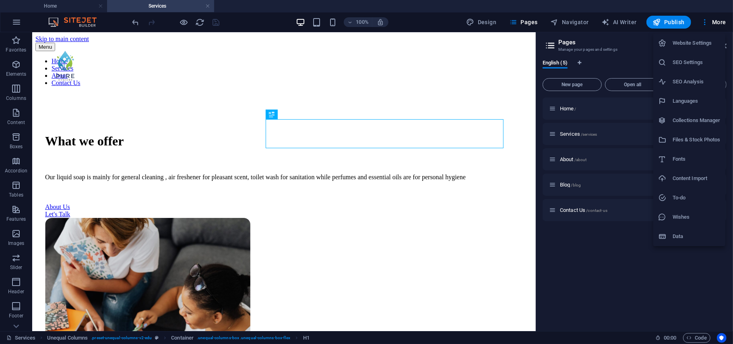
click at [685, 118] on h6 "Collections Manager" at bounding box center [697, 121] width 48 height 10
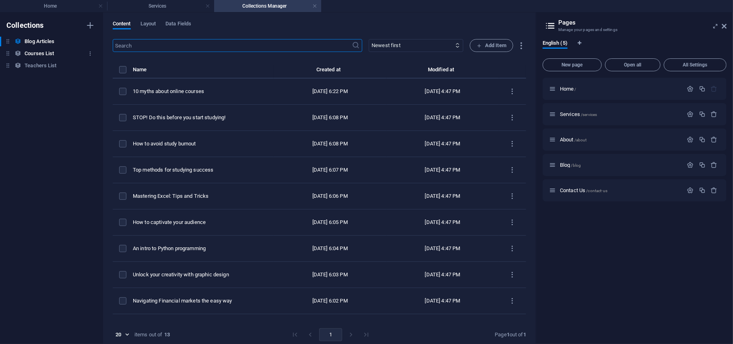
click at [25, 49] on h6 "Courses List" at bounding box center [39, 54] width 29 height 10
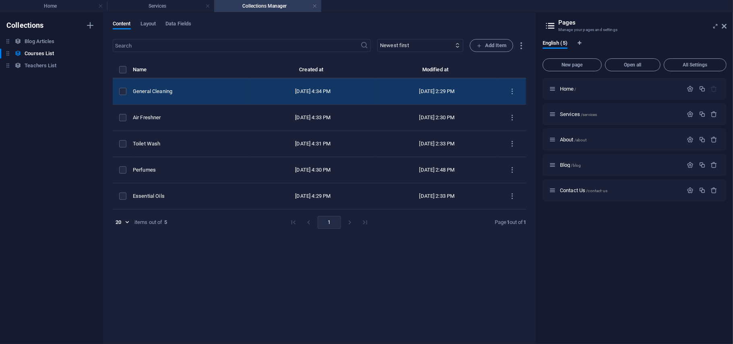
click at [162, 78] on td "General Cleaning" at bounding box center [192, 91] width 118 height 26
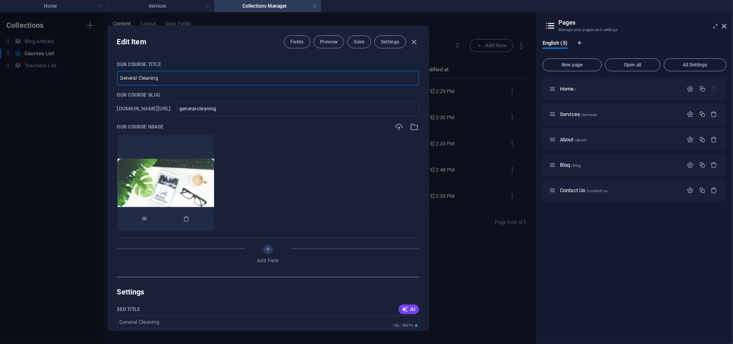
click at [188, 176] on img at bounding box center [166, 183] width 97 height 48
click at [213, 184] on img at bounding box center [166, 183] width 97 height 48
click at [412, 126] on icon "button" at bounding box center [414, 126] width 9 height 9
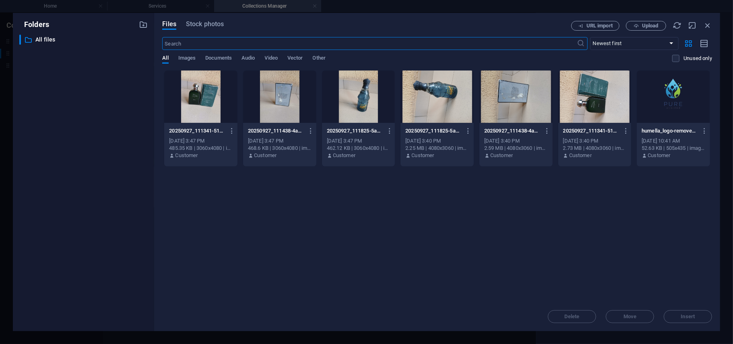
click at [358, 82] on div at bounding box center [358, 96] width 73 height 52
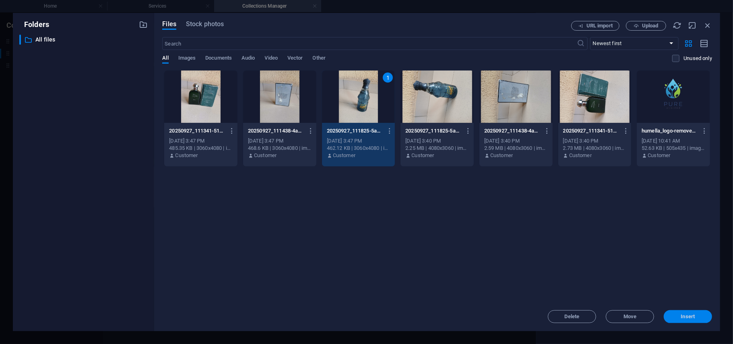
click at [683, 316] on span "Insert" at bounding box center [688, 316] width 14 height 5
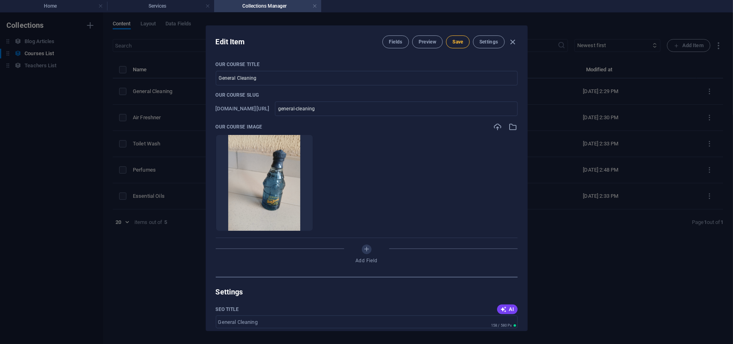
click at [460, 38] on button "Save" at bounding box center [457, 41] width 23 height 13
click at [514, 42] on icon "button" at bounding box center [512, 41] width 9 height 9
type input "general-cleaning"
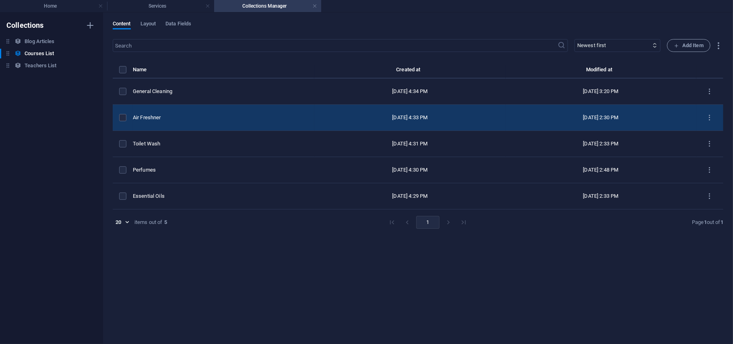
click at [211, 116] on div "Air Freshner" at bounding box center [220, 117] width 175 height 7
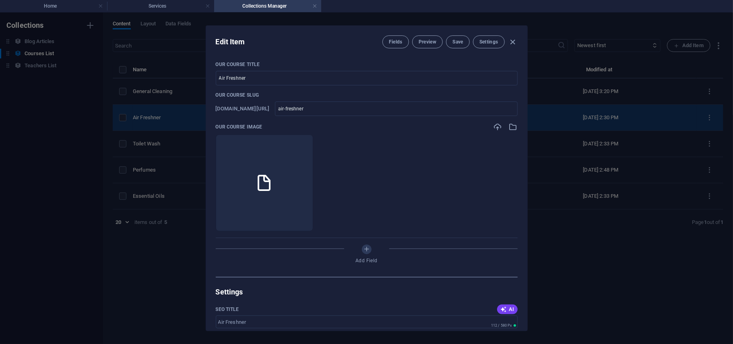
click at [211, 116] on div "Our Course Title Air Freshner ​ Our Course Slug www.example.com/example-page/ a…" at bounding box center [366, 193] width 321 height 276
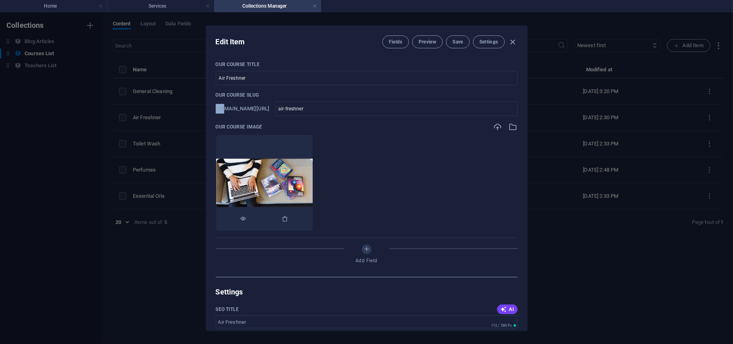
click at [293, 178] on img at bounding box center [264, 183] width 97 height 48
click at [514, 126] on div "Our Course Title Air Freshner ​ Our Course Slug www.example.com/example-page/ a…" at bounding box center [366, 193] width 321 height 276
click at [514, 126] on icon "button" at bounding box center [513, 126] width 9 height 9
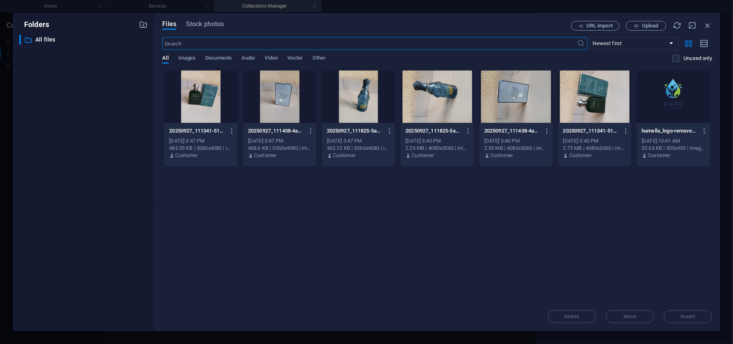
click at [270, 104] on div at bounding box center [279, 96] width 73 height 52
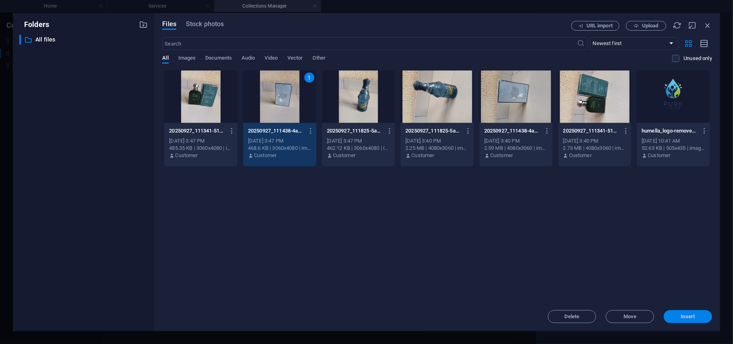
click at [683, 318] on span "Insert" at bounding box center [688, 316] width 14 height 5
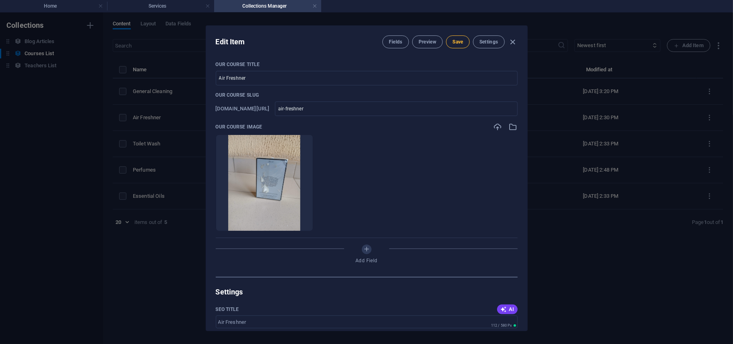
click at [456, 44] on span "Save" at bounding box center [457, 42] width 10 height 6
click at [149, 272] on div "Edit Item Fields Preview Save Settings Our Course Title Air Freshner ​ Our Cour…" at bounding box center [366, 177] width 733 height 331
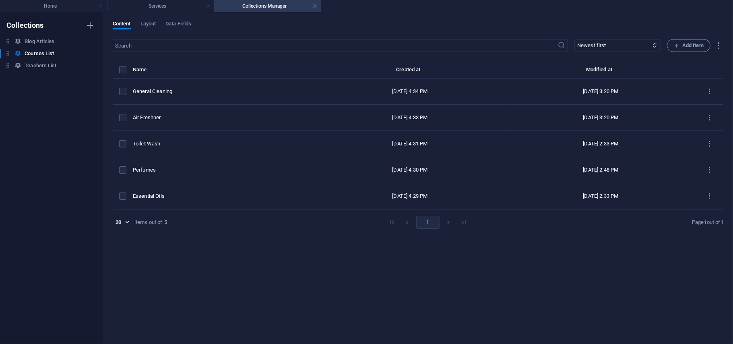
type input "air-freshner"
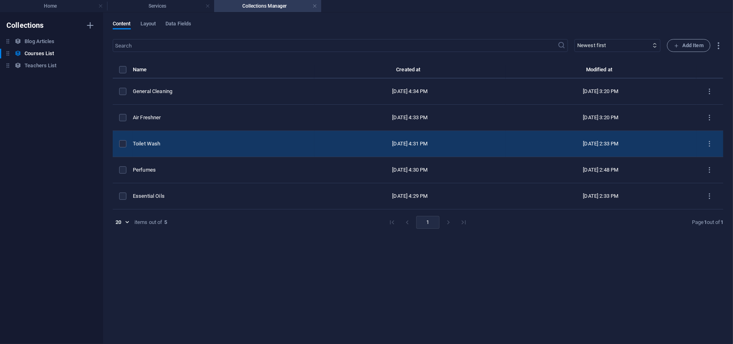
click at [175, 147] on div "Toilet Wash" at bounding box center [220, 143] width 175 height 7
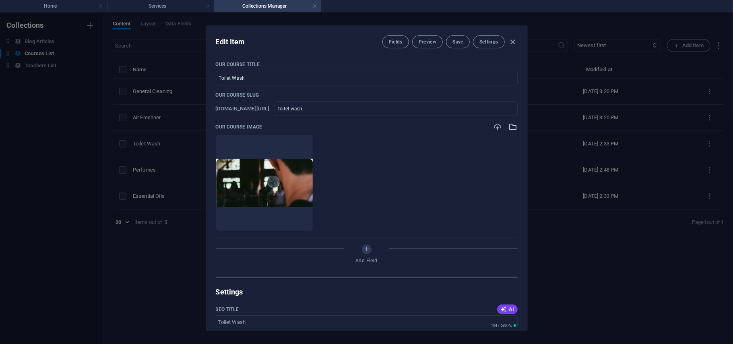
click at [511, 128] on icon "button" at bounding box center [513, 126] width 9 height 9
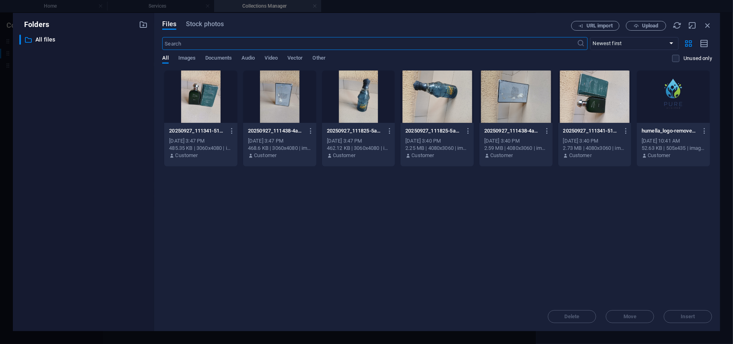
click at [196, 100] on div at bounding box center [200, 96] width 73 height 52
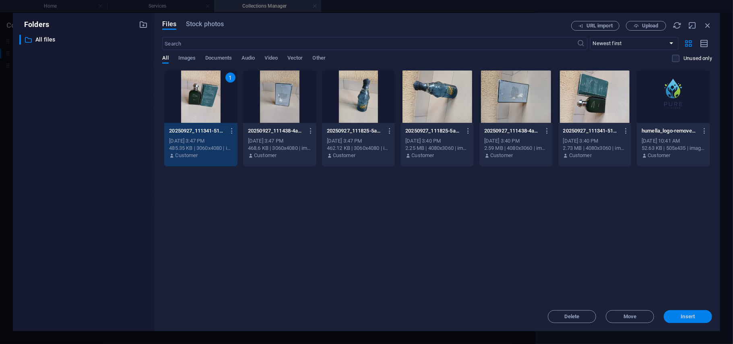
click at [683, 314] on span "Insert" at bounding box center [688, 316] width 14 height 5
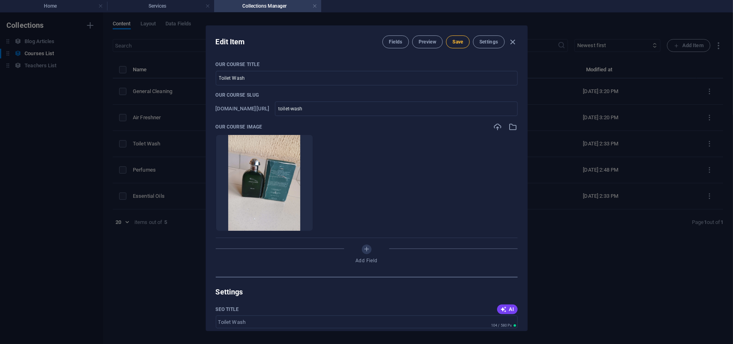
click at [459, 45] on button "Save" at bounding box center [457, 41] width 23 height 13
click at [514, 39] on icon "button" at bounding box center [512, 41] width 9 height 9
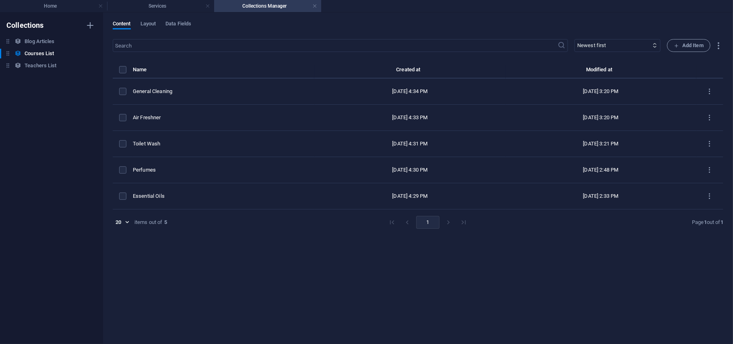
type input "toilet-wash"
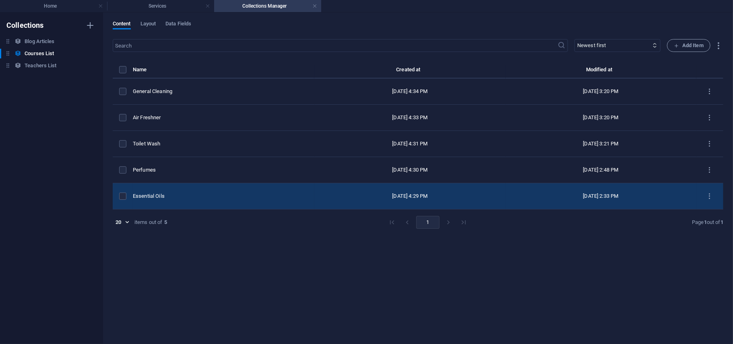
click at [179, 205] on td "Essential Oils" at bounding box center [224, 196] width 182 height 26
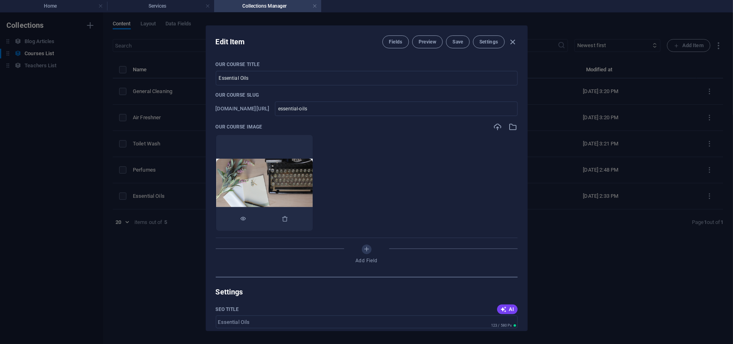
click at [306, 166] on img at bounding box center [264, 183] width 97 height 48
click at [289, 224] on button "button" at bounding box center [285, 219] width 6 height 24
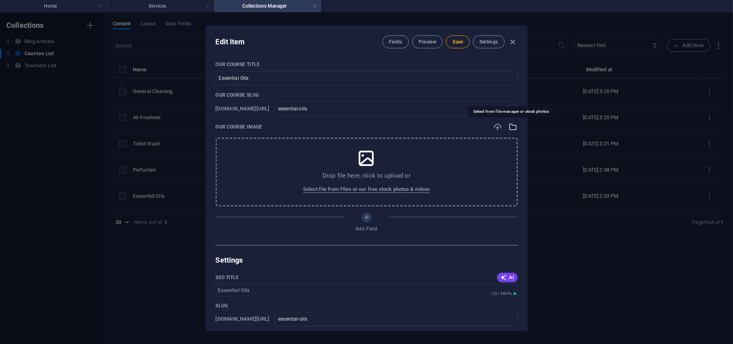
click at [509, 127] on icon "button" at bounding box center [513, 126] width 9 height 9
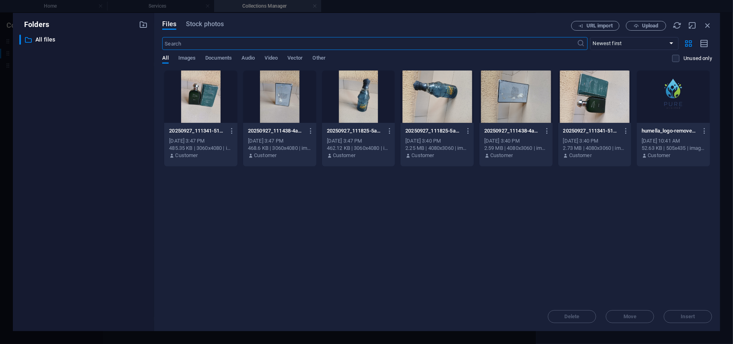
click at [360, 76] on div at bounding box center [358, 96] width 73 height 52
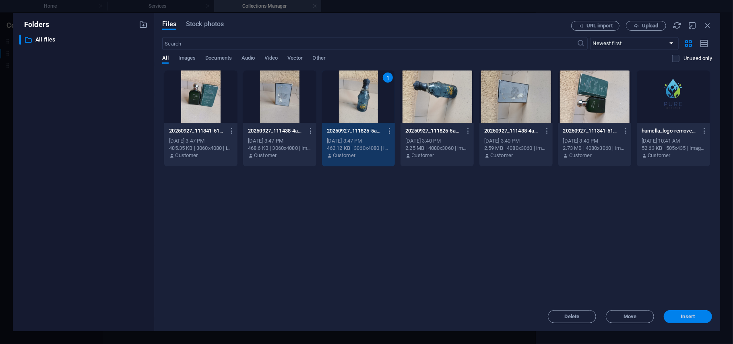
click at [685, 313] on button "Insert" at bounding box center [688, 316] width 48 height 13
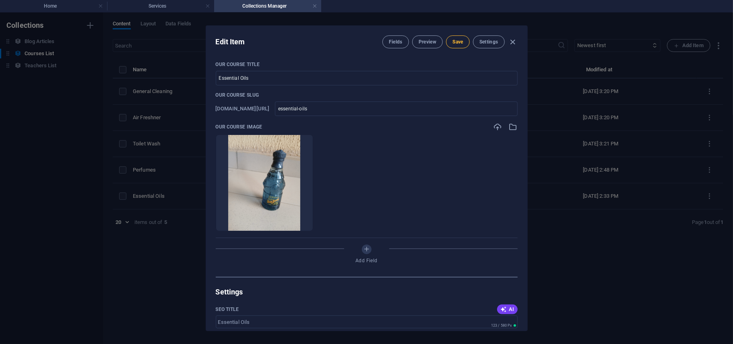
click at [460, 42] on span "Save" at bounding box center [457, 42] width 10 height 6
click at [580, 253] on div "Edit Item Fields Preview Save Settings Our Course Title Essential Oils ​ Our Co…" at bounding box center [366, 177] width 733 height 331
type input "essential-oils"
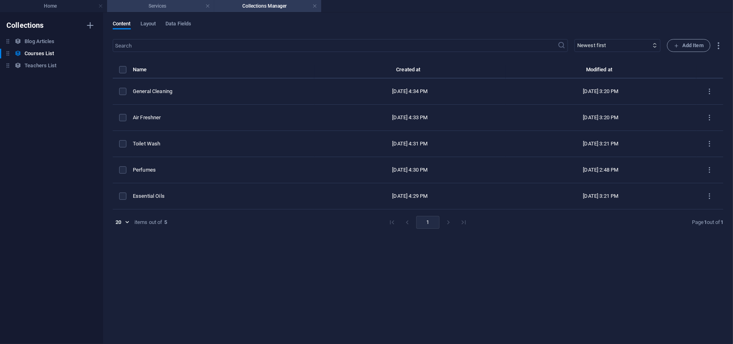
click at [148, 0] on li "Services" at bounding box center [160, 6] width 107 height 12
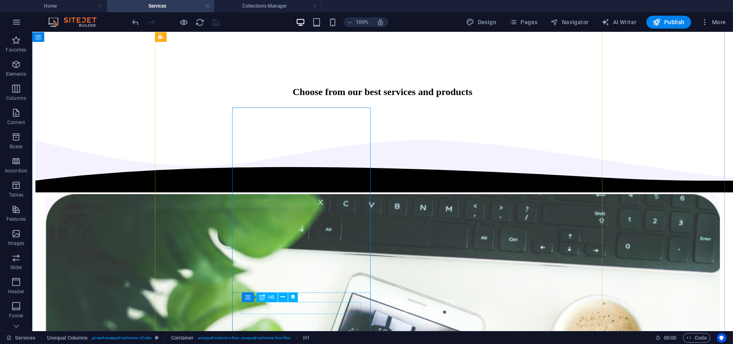
scroll to position [415, 0]
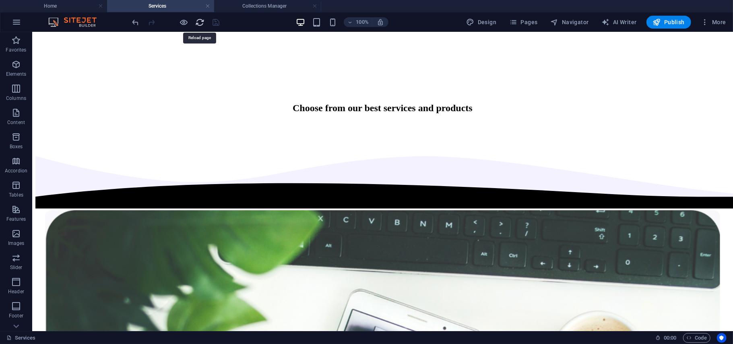
click at [200, 23] on icon "reload" at bounding box center [200, 22] width 9 height 9
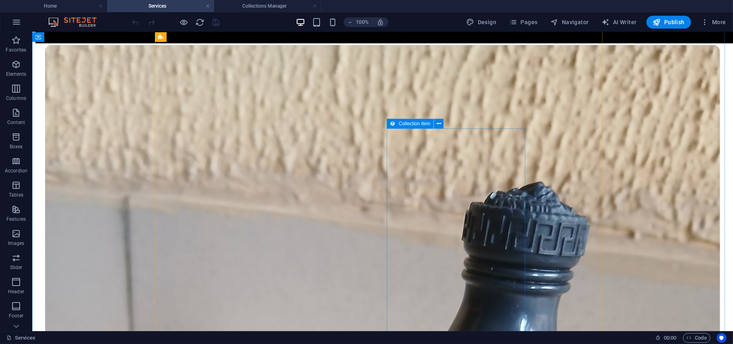
scroll to position [504, 0]
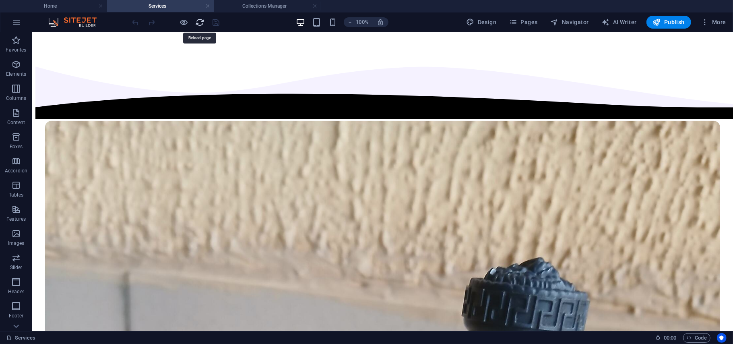
click at [202, 24] on icon "reload" at bounding box center [200, 22] width 9 height 9
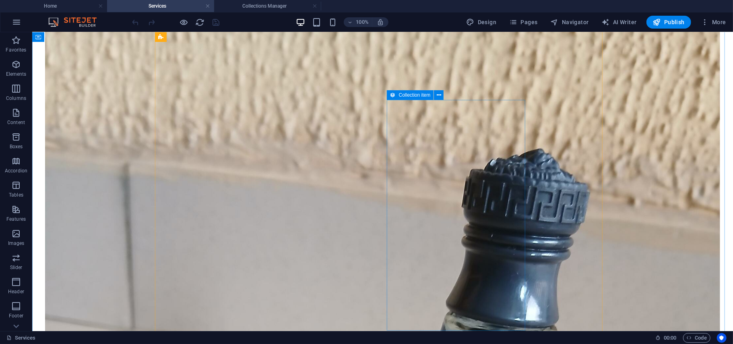
scroll to position [617, 0]
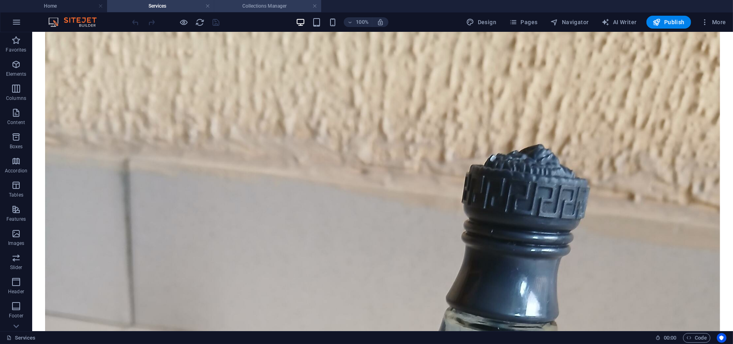
click at [274, 5] on h4 "Collections Manager" at bounding box center [267, 6] width 107 height 9
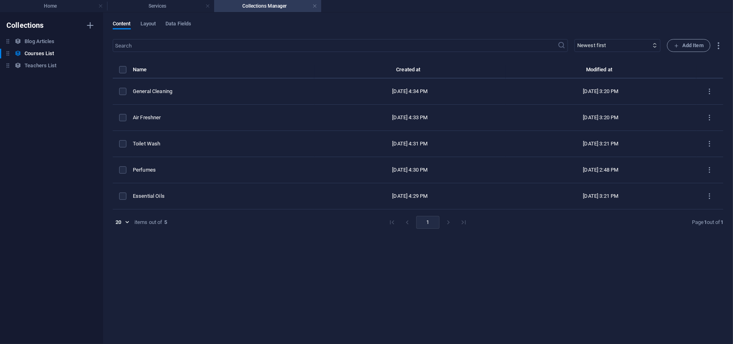
scroll to position [0, 0]
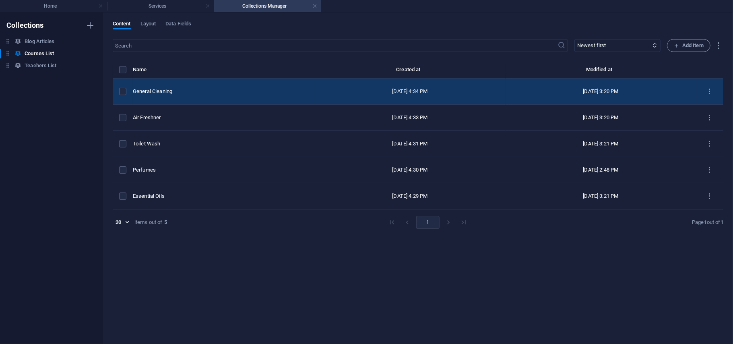
click at [182, 97] on td "General Cleaning" at bounding box center [224, 91] width 182 height 26
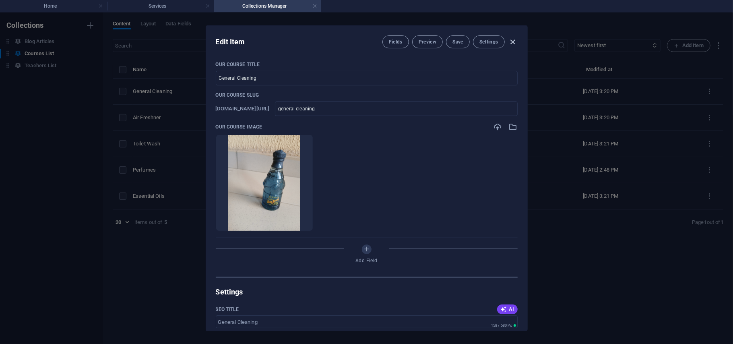
click at [516, 39] on icon "button" at bounding box center [512, 41] width 9 height 9
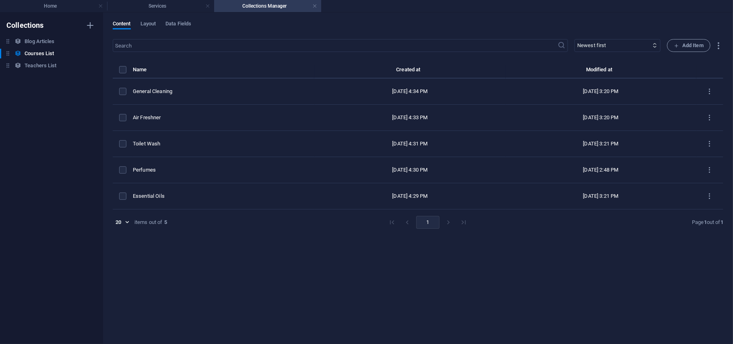
type input "general-cleaning"
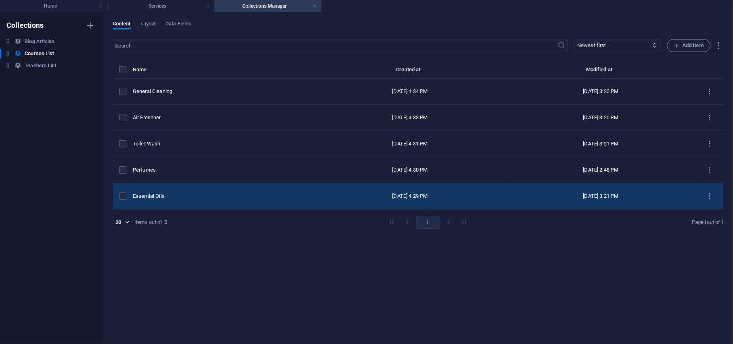
click at [187, 192] on td "Essential Oils" at bounding box center [224, 196] width 182 height 26
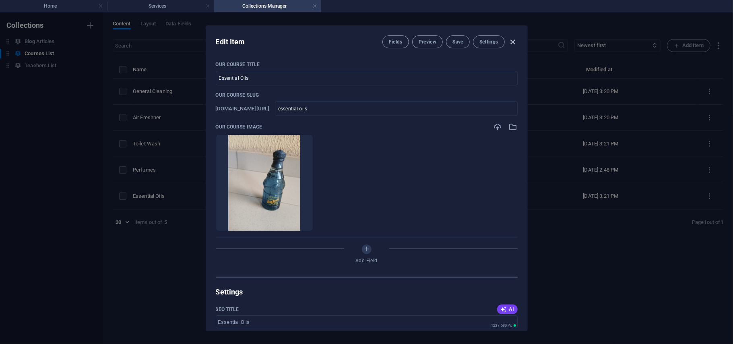
click at [510, 39] on icon "button" at bounding box center [512, 41] width 9 height 9
type input "essential-oils"
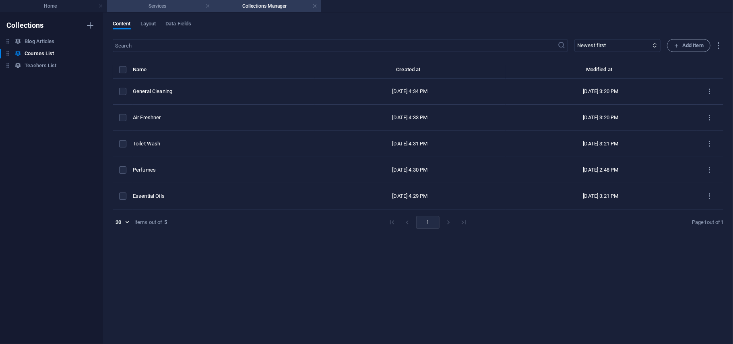
click at [138, 10] on li "Services" at bounding box center [160, 6] width 107 height 12
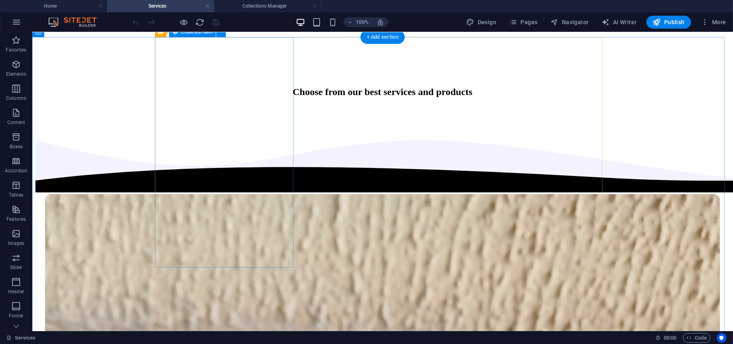
scroll to position [432, 0]
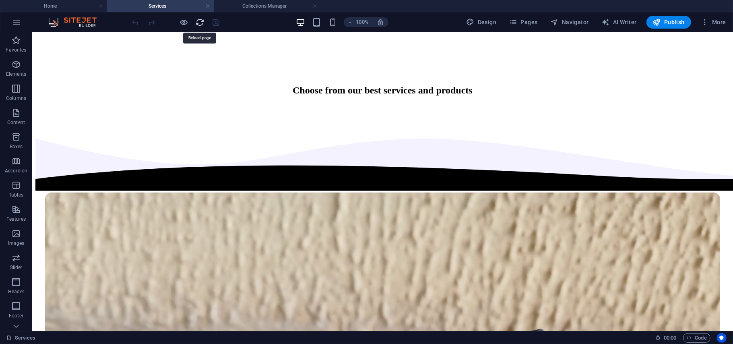
click at [201, 20] on icon "reload" at bounding box center [200, 22] width 9 height 9
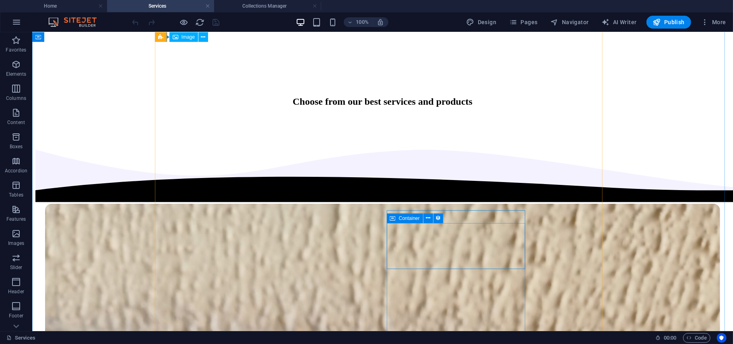
scroll to position [519, 0]
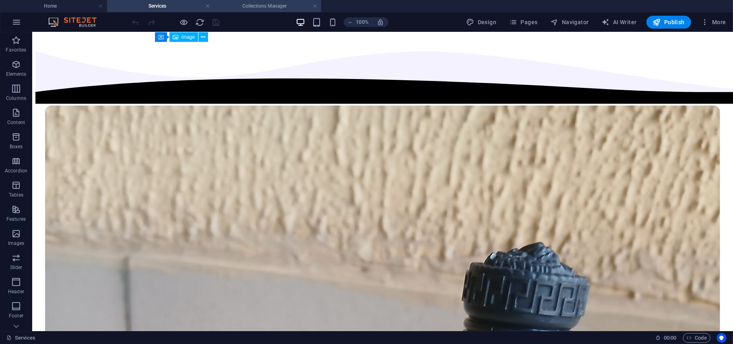
click at [280, 2] on h4 "Collections Manager" at bounding box center [267, 6] width 107 height 9
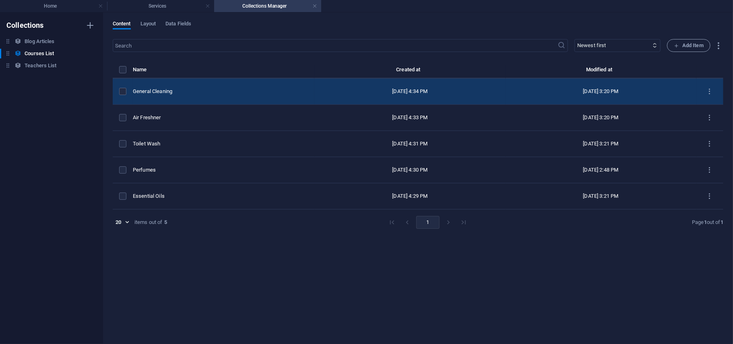
click at [234, 91] on div "General Cleaning" at bounding box center [220, 91] width 175 height 7
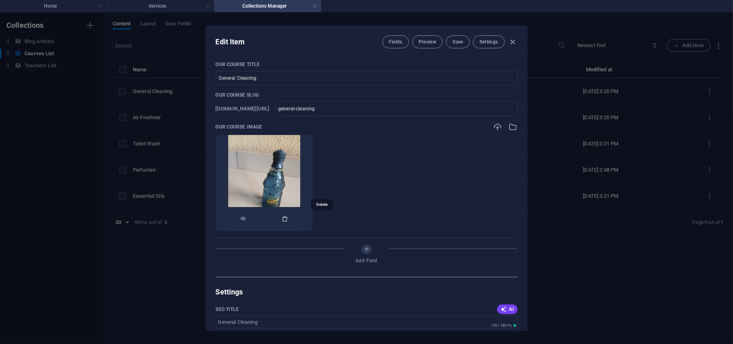
click at [289, 220] on icon "button" at bounding box center [285, 218] width 6 height 6
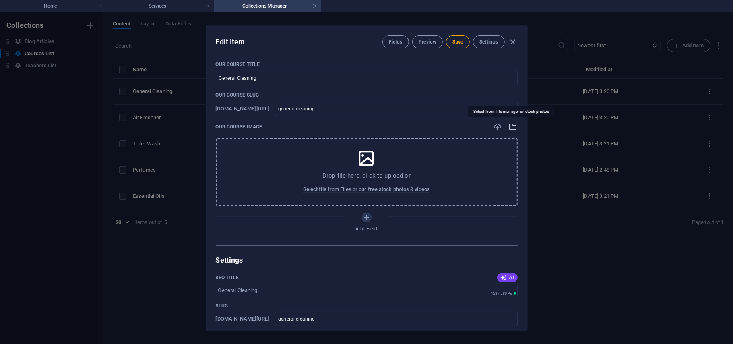
click at [509, 124] on icon "button" at bounding box center [513, 126] width 9 height 9
click at [514, 124] on icon "button" at bounding box center [513, 126] width 9 height 9
click at [511, 132] on div "Our Course Image Drop file here, click to upload or Select file from Files or o…" at bounding box center [367, 164] width 302 height 84
click at [510, 129] on icon "button" at bounding box center [513, 126] width 9 height 9
click at [510, 128] on icon "button" at bounding box center [513, 126] width 9 height 9
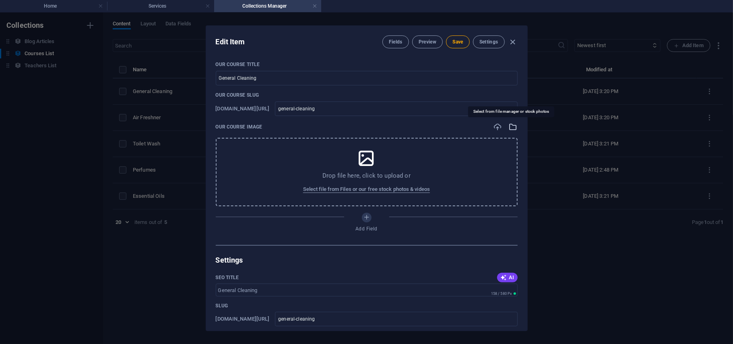
click at [510, 128] on icon "button" at bounding box center [513, 126] width 9 height 9
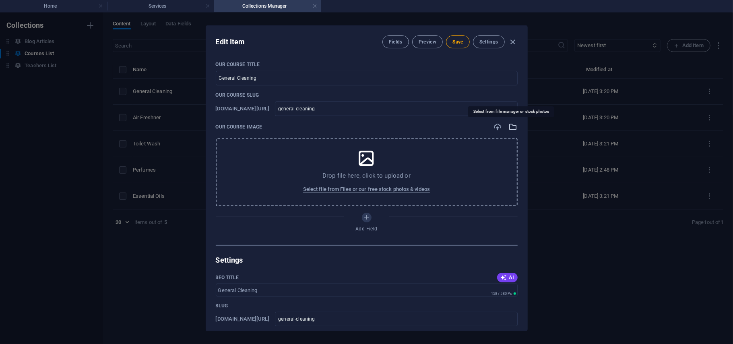
click at [510, 128] on icon "button" at bounding box center [513, 126] width 9 height 9
click at [506, 126] on div at bounding box center [505, 126] width 24 height 9
click at [511, 126] on icon "button" at bounding box center [513, 126] width 9 height 9
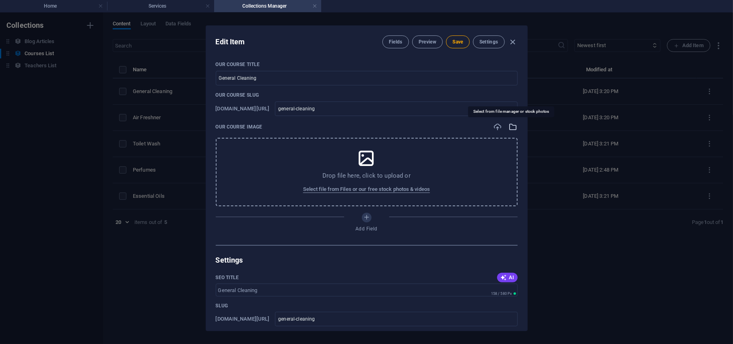
click at [511, 126] on icon "button" at bounding box center [513, 126] width 9 height 9
click at [345, 189] on span "Select file from Files or our free stock photos & videos" at bounding box center [366, 189] width 127 height 10
click at [369, 157] on icon at bounding box center [366, 158] width 20 height 20
click at [370, 183] on button "Select file from Files or our free stock photos & videos" at bounding box center [366, 189] width 131 height 13
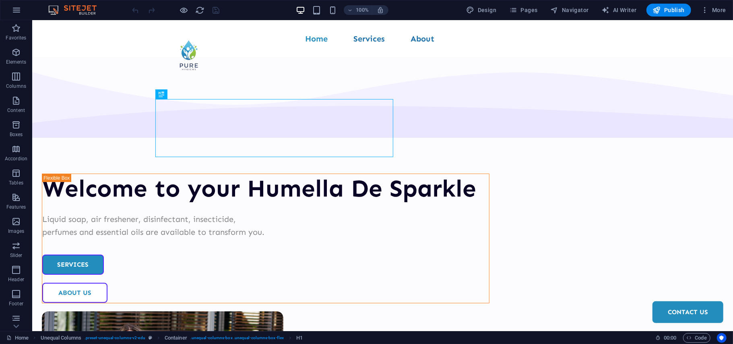
click at [697, 10] on div "Design Pages Navigator AI Writer Publish More" at bounding box center [596, 10] width 266 height 13
click at [699, 10] on button "More" at bounding box center [714, 10] width 32 height 13
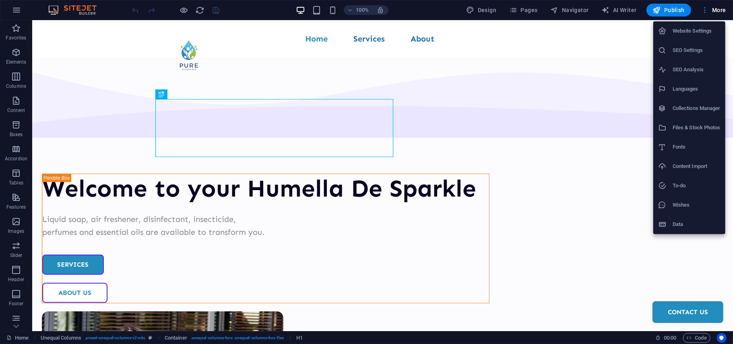
click at [679, 111] on h6 "Collections Manager" at bounding box center [697, 108] width 48 height 10
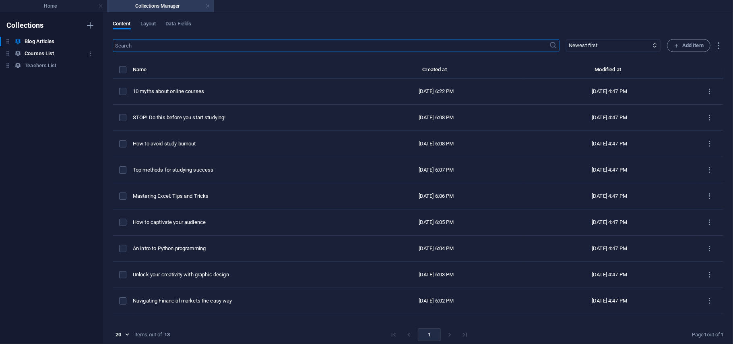
click at [21, 56] on icon at bounding box center [17, 53] width 7 height 7
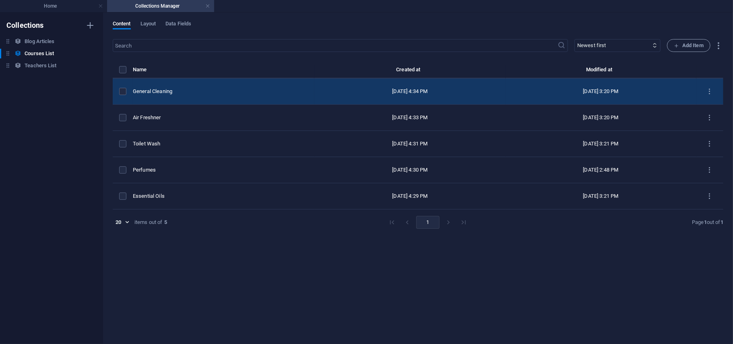
click at [216, 89] on div "General Cleaning" at bounding box center [220, 91] width 175 height 7
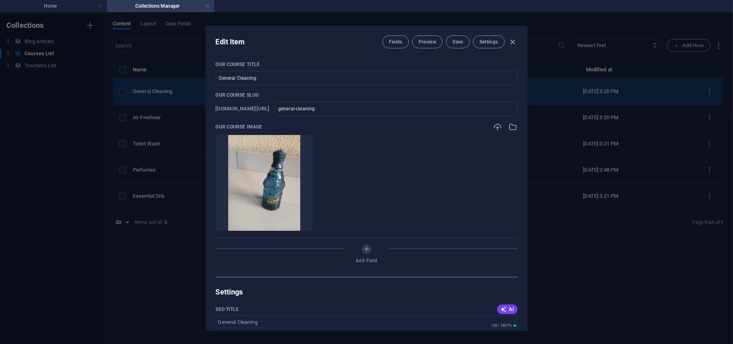
click at [216, 89] on div "Our Course Title General Cleaning ​ Our Course Slug www.example.com/example-pag…" at bounding box center [367, 168] width 302 height 215
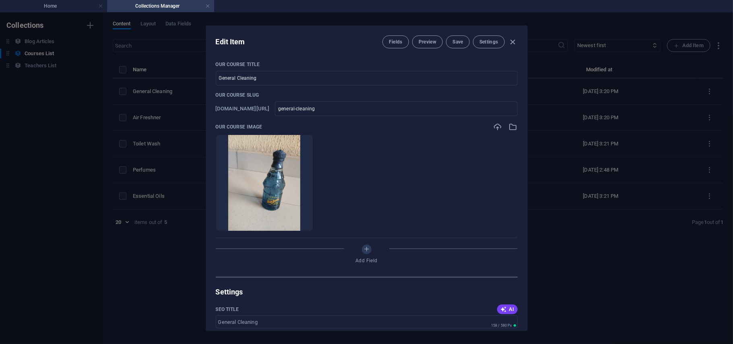
click at [368, 205] on ul "Drop files here to upload them instantly" at bounding box center [367, 182] width 302 height 97
click at [509, 128] on icon "button" at bounding box center [513, 126] width 9 height 9
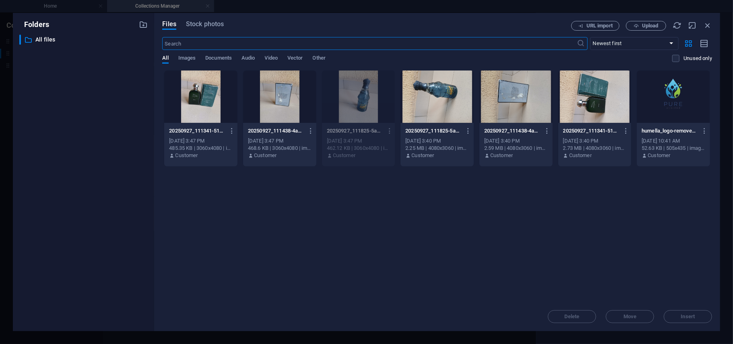
click at [332, 266] on div "Drop files here to upload them instantly 20250927_111341-5178ad29fb696fc848f5d0…" at bounding box center [437, 186] width 550 height 232
click at [355, 90] on div at bounding box center [358, 96] width 73 height 52
click at [250, 95] on div at bounding box center [279, 96] width 73 height 52
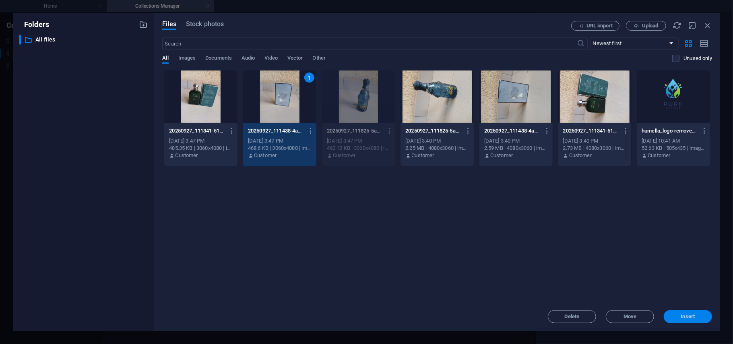
click at [677, 318] on span "Insert" at bounding box center [688, 316] width 42 height 5
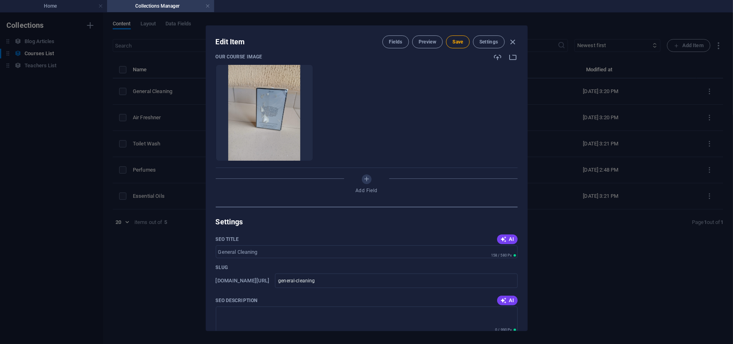
scroll to position [85, 0]
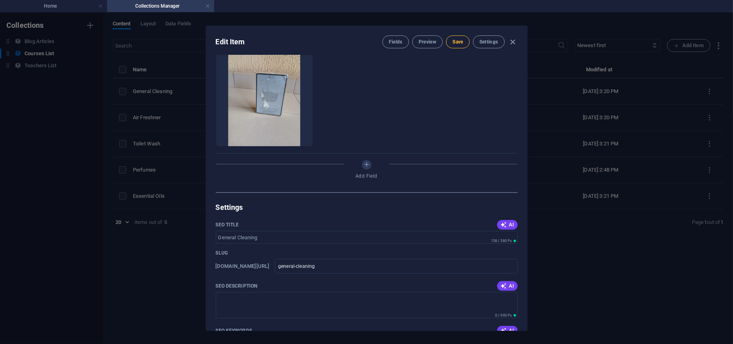
click at [452, 45] on span "Save" at bounding box center [457, 42] width 10 height 6
click at [514, 46] on icon "button" at bounding box center [512, 41] width 9 height 9
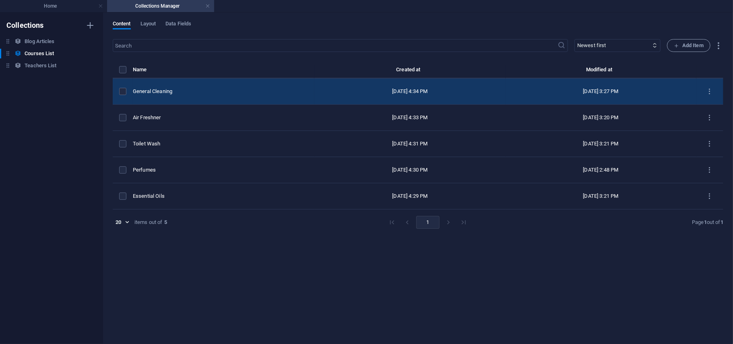
type input "general-cleaning"
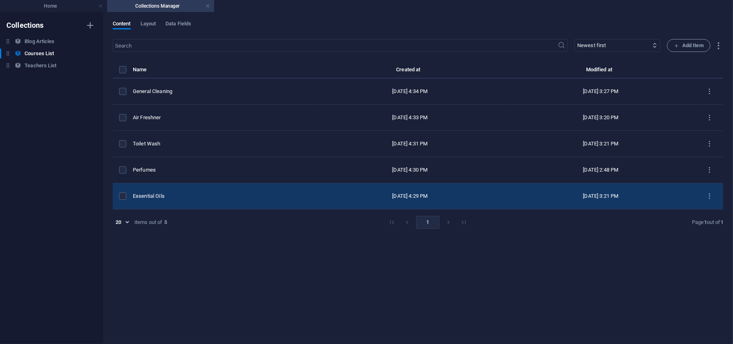
click at [225, 192] on div "Essential Oils" at bounding box center [220, 195] width 175 height 7
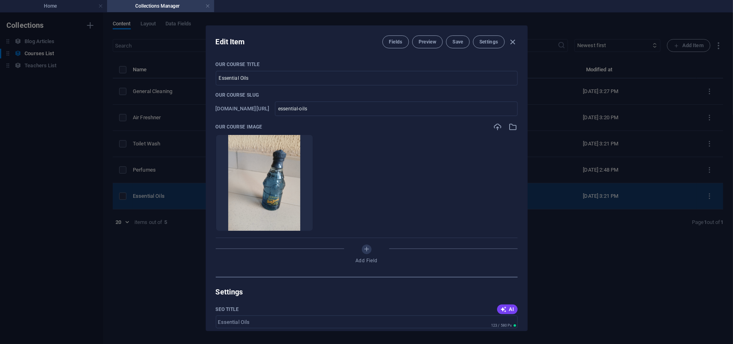
click at [225, 192] on li at bounding box center [264, 182] width 97 height 97
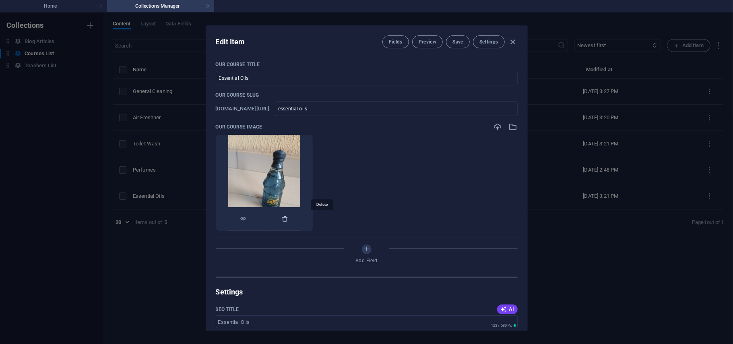
click at [289, 217] on icon "button" at bounding box center [285, 218] width 6 height 6
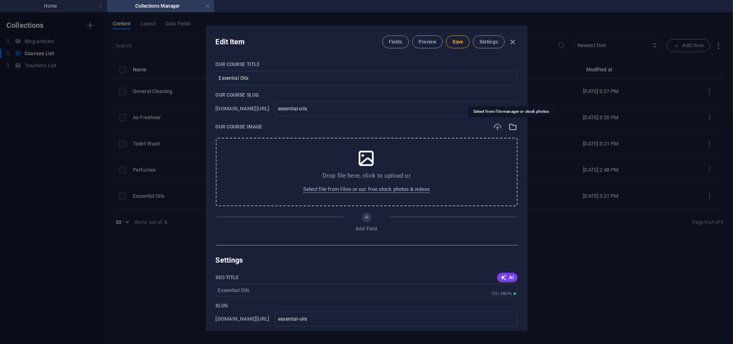
click at [509, 126] on icon "button" at bounding box center [513, 126] width 9 height 9
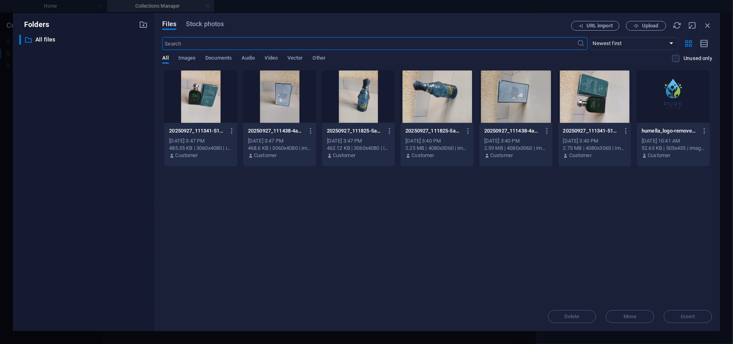
click at [351, 101] on div at bounding box center [358, 96] width 73 height 52
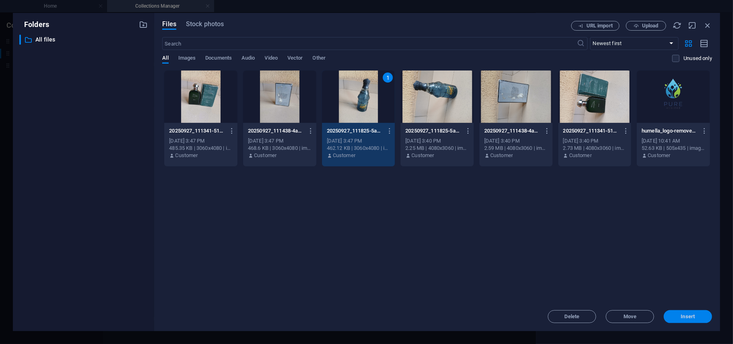
click at [696, 318] on span "Insert" at bounding box center [688, 316] width 42 height 5
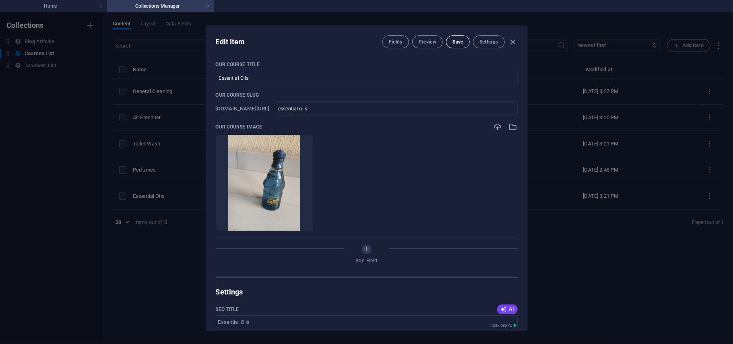
click at [453, 44] on span "Save" at bounding box center [457, 42] width 10 height 6
click at [514, 41] on icon "button" at bounding box center [512, 41] width 9 height 9
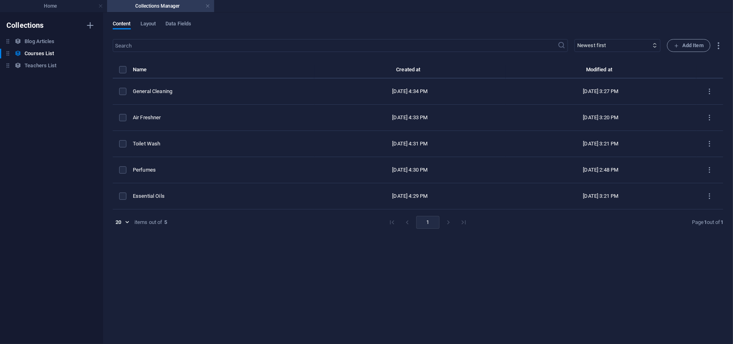
type input "essential-oils"
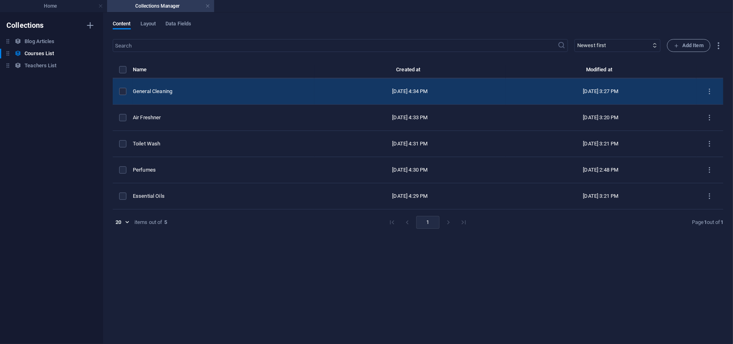
click at [203, 88] on div "General Cleaning" at bounding box center [220, 91] width 175 height 7
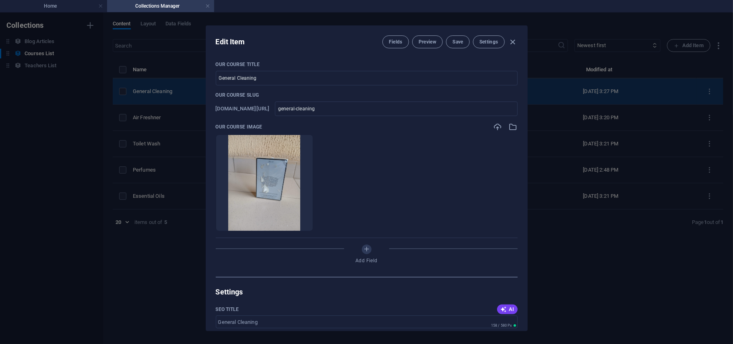
click at [203, 88] on div "Edit Item Fields Preview Save Settings Our Course Title General Cleaning ​ Our …" at bounding box center [366, 177] width 733 height 331
type input "general-cleaning"
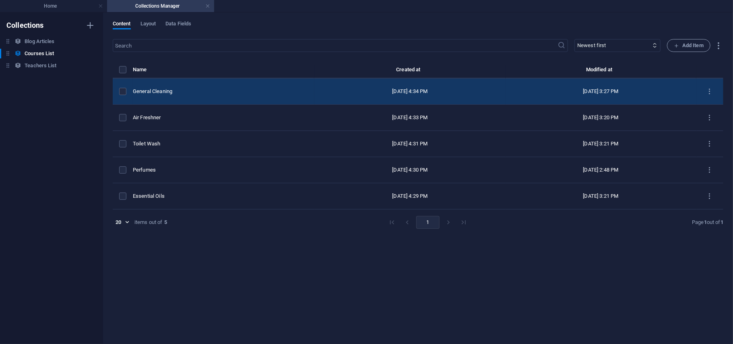
click at [189, 92] on div "General Cleaning" at bounding box center [220, 91] width 175 height 7
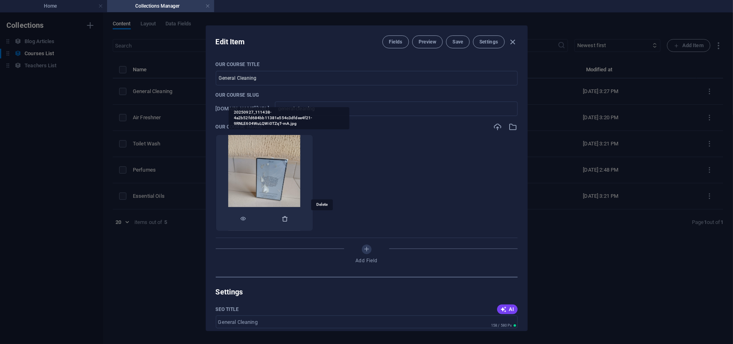
click at [289, 219] on icon "button" at bounding box center [285, 218] width 6 height 6
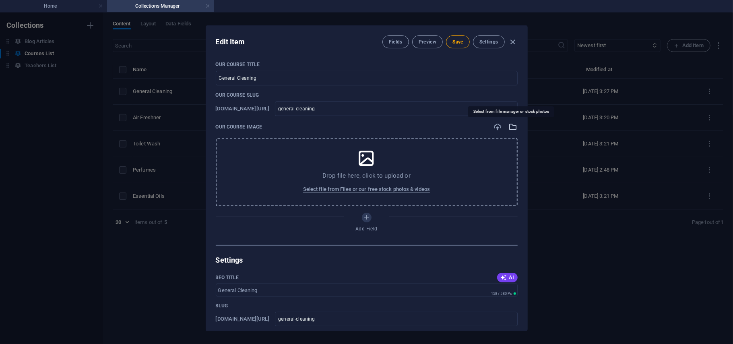
click at [509, 123] on icon "button" at bounding box center [513, 126] width 9 height 9
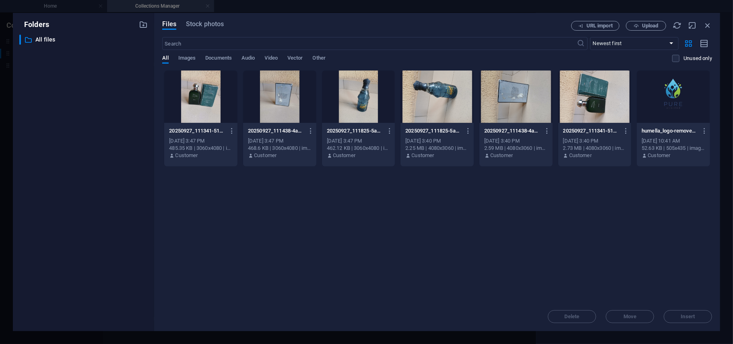
click at [366, 80] on div at bounding box center [358, 96] width 73 height 52
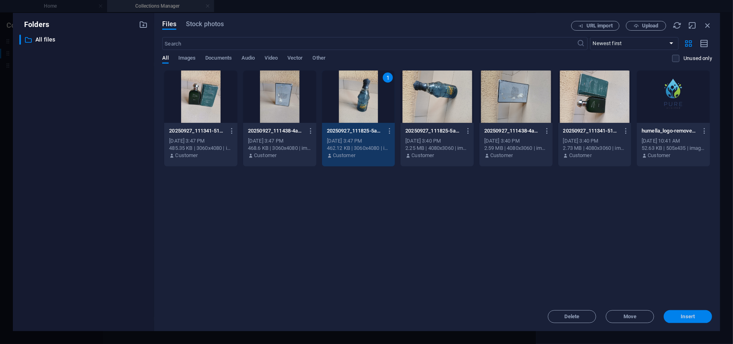
click at [679, 318] on span "Insert" at bounding box center [688, 316] width 42 height 5
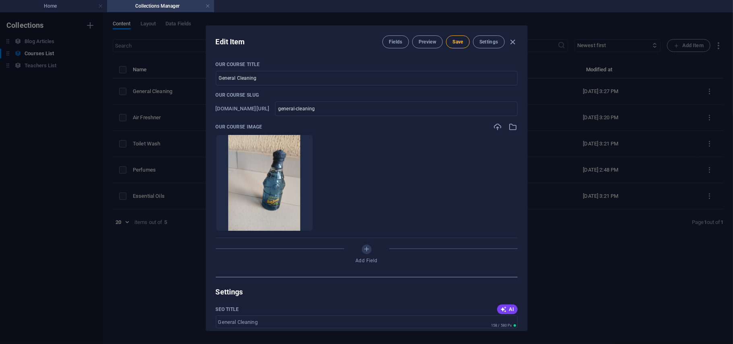
click at [456, 45] on span "Save" at bounding box center [457, 42] width 10 height 6
click at [512, 40] on icon "button" at bounding box center [512, 41] width 9 height 9
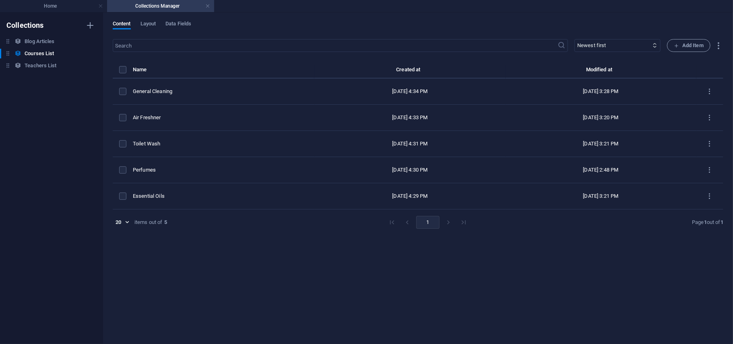
type input "general-cleaning"
